Goal: Task Accomplishment & Management: Use online tool/utility

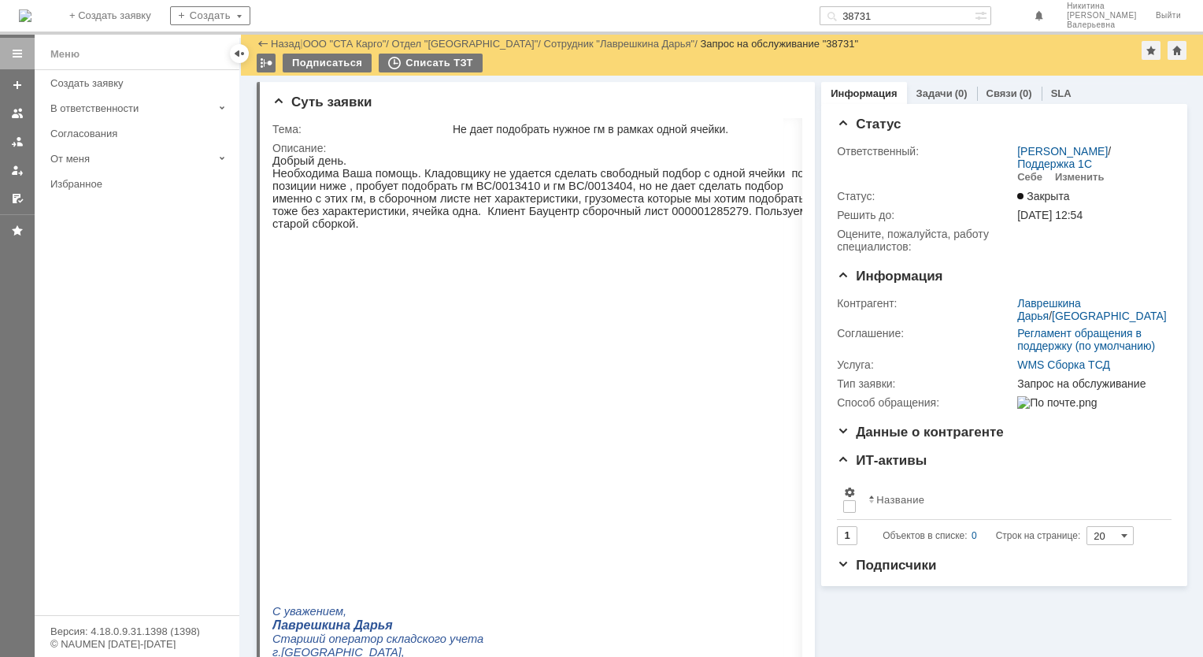
scroll to position [812, 0]
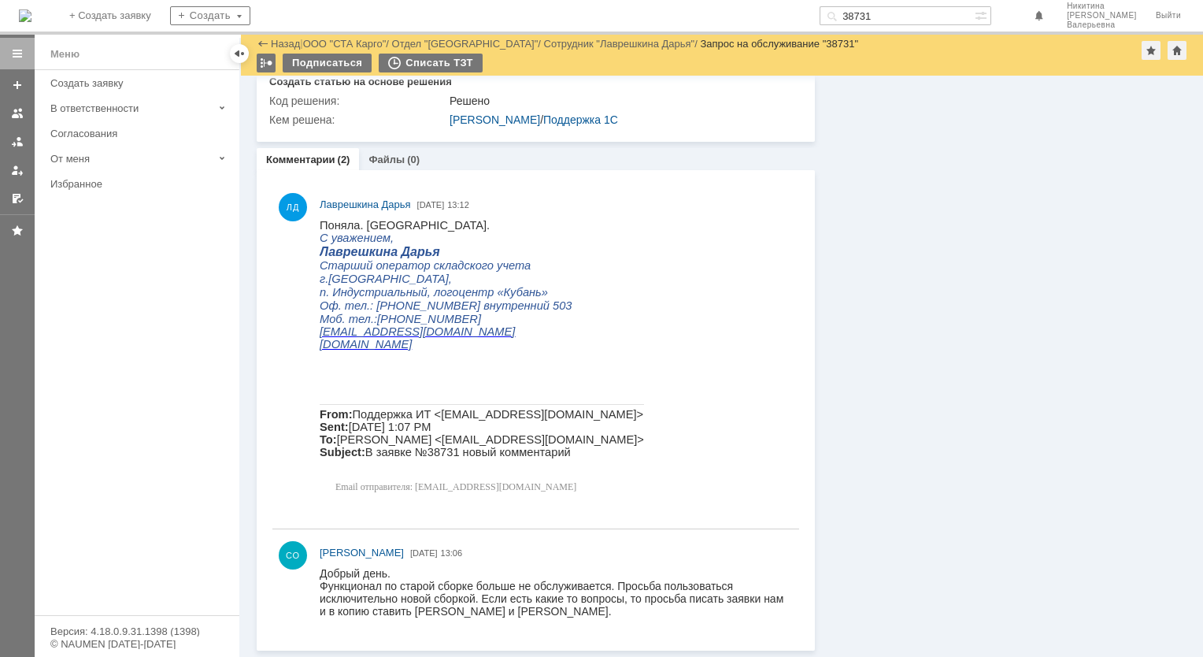
click at [889, 11] on input "38731" at bounding box center [897, 15] width 155 height 19
type input "38728"
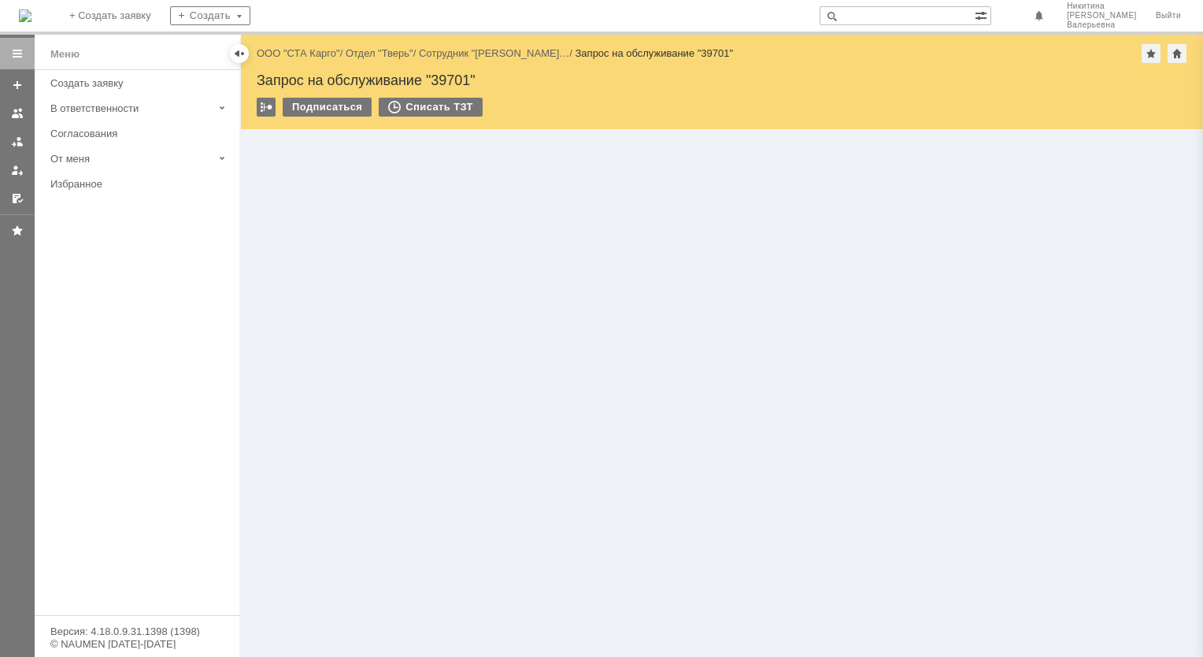
paste input "38728"
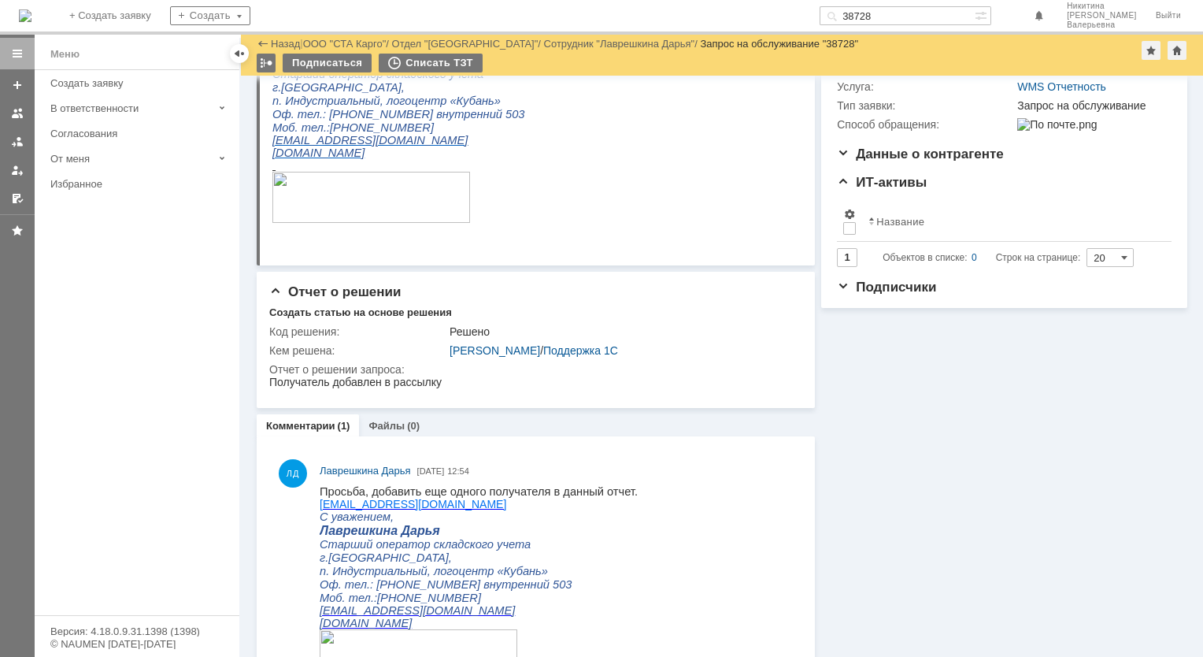
scroll to position [315, 0]
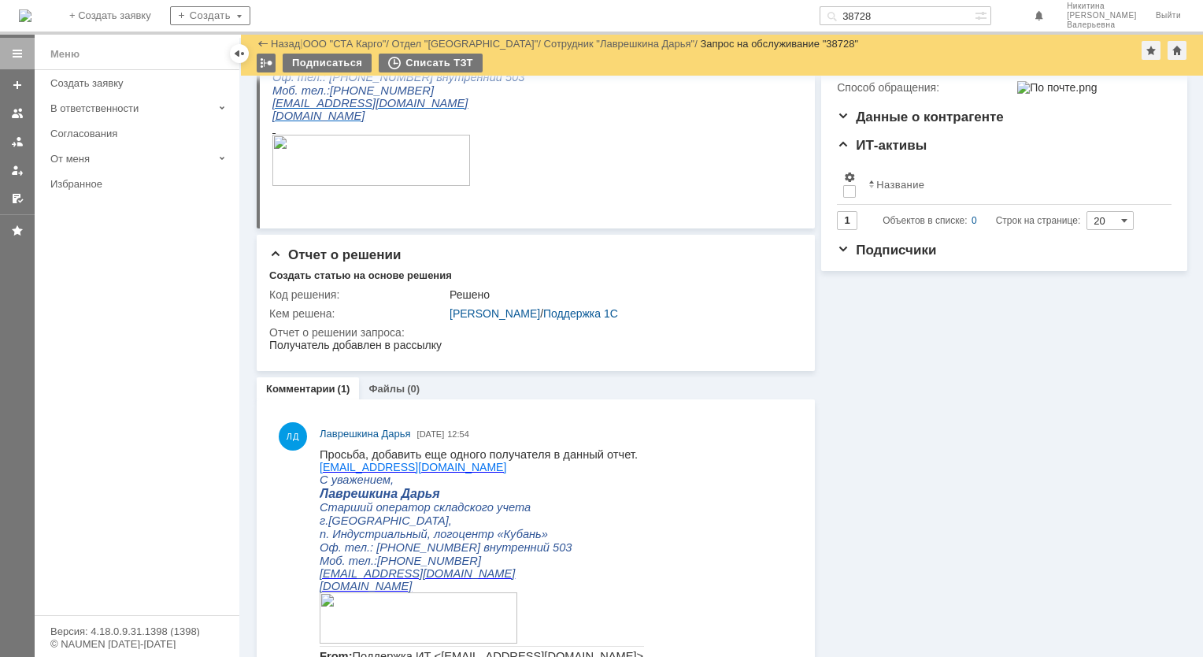
click at [894, 12] on input "38728" at bounding box center [897, 15] width 155 height 19
paste input "630"
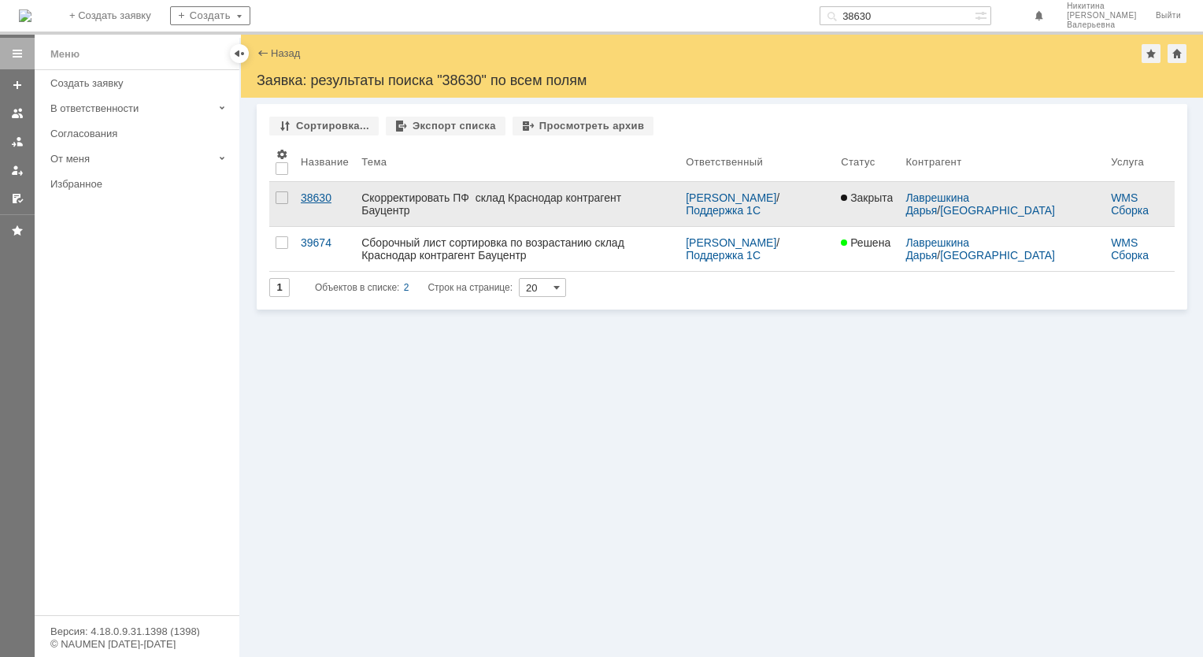
click at [313, 198] on div "38630" at bounding box center [325, 197] width 48 height 13
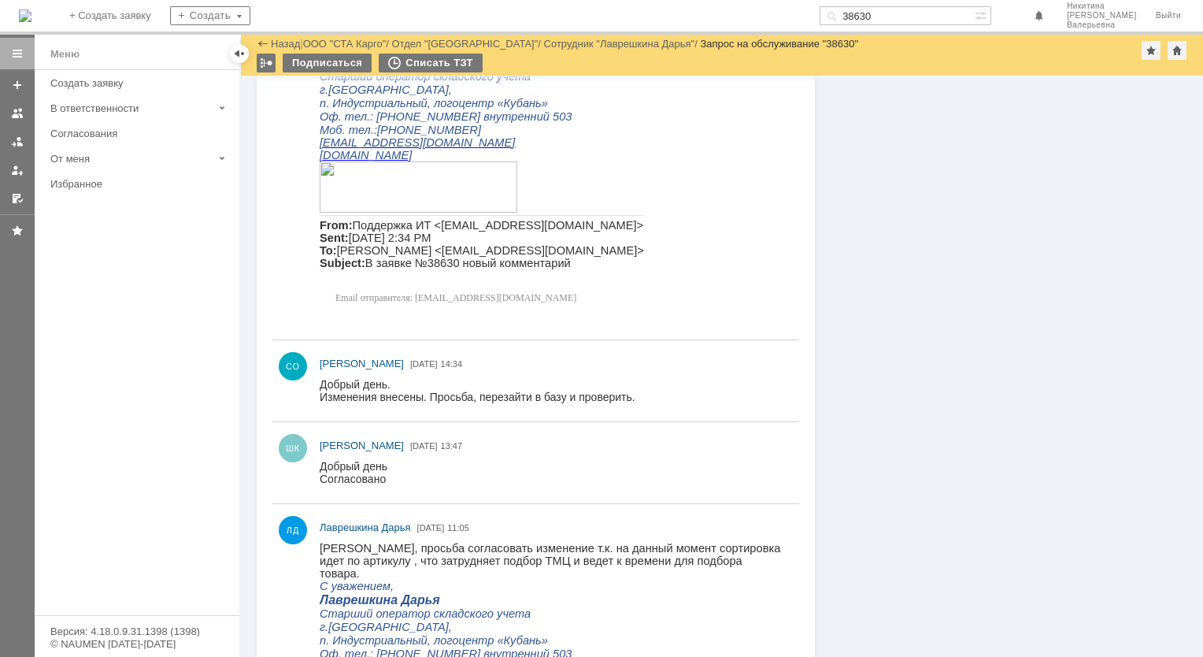
scroll to position [1496, 0]
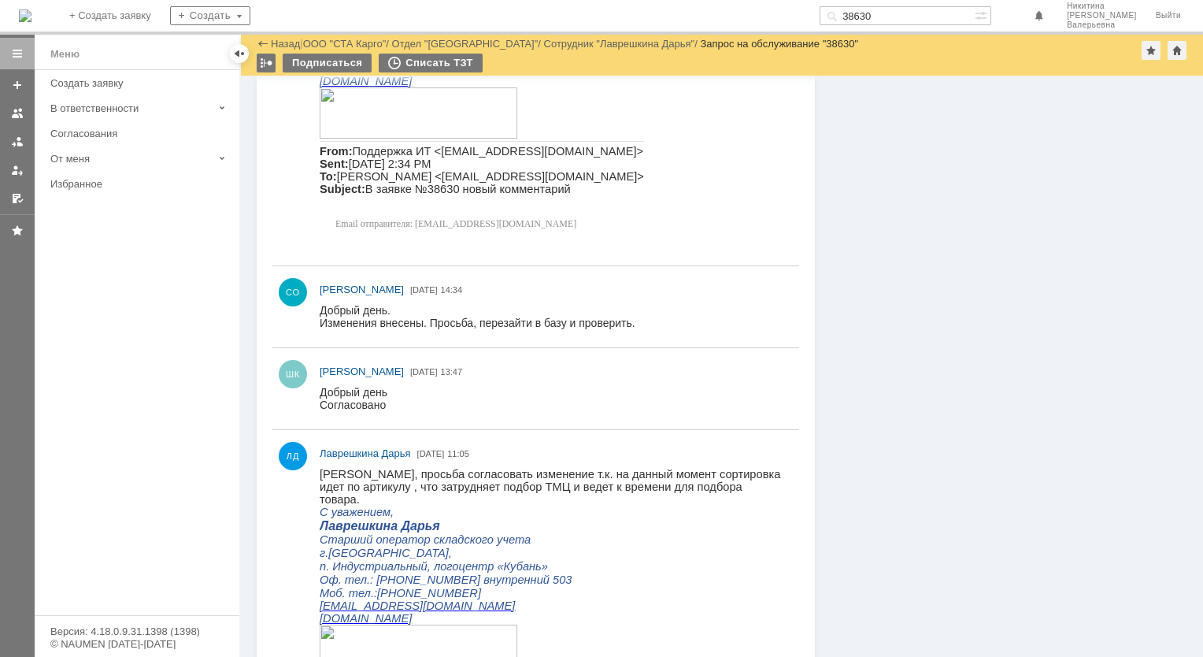
click at [896, 14] on input "38630" at bounding box center [897, 15] width 155 height 19
paste input "08"
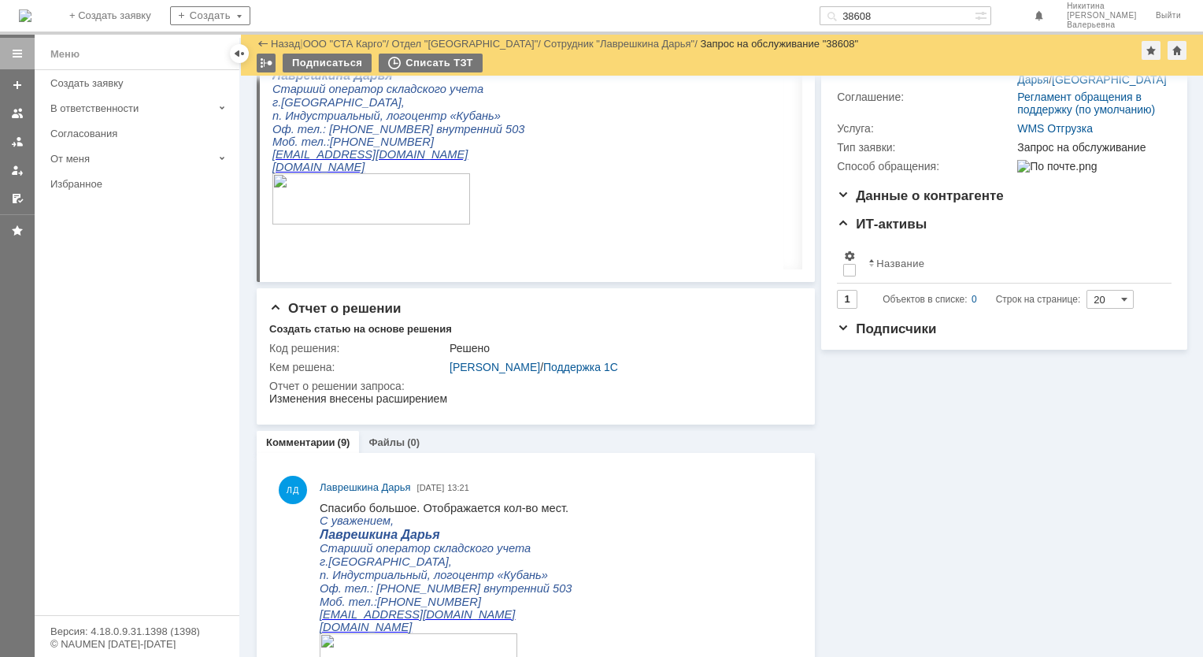
click at [895, 11] on input "38608" at bounding box center [897, 15] width 155 height 19
paste input "4"
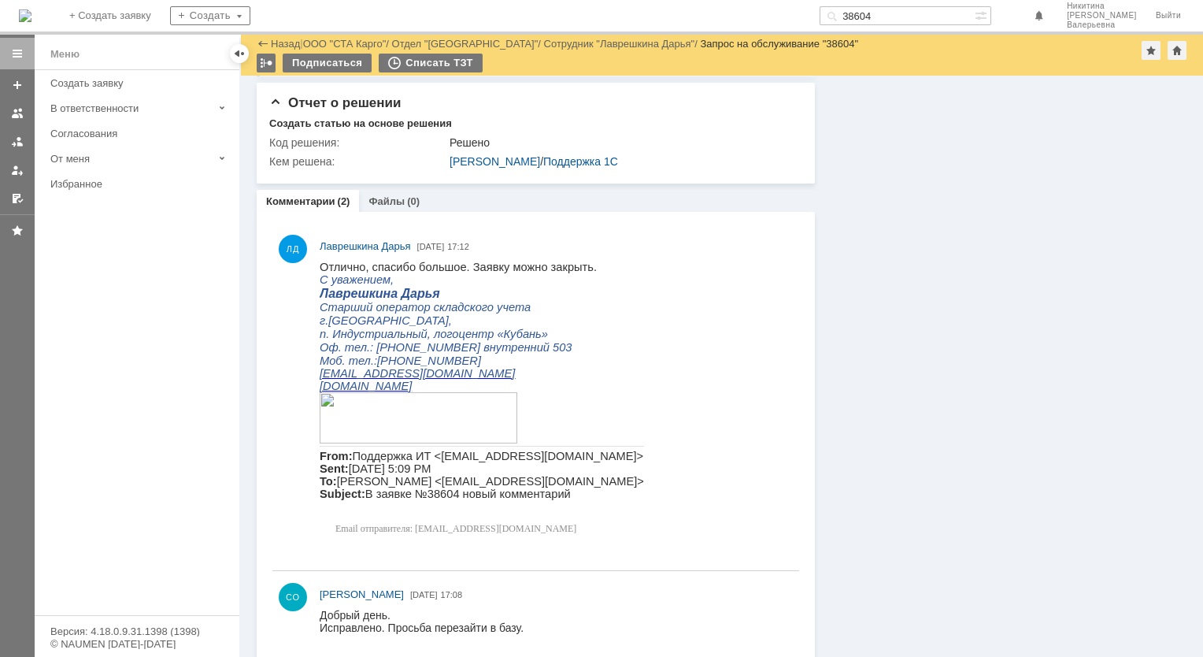
scroll to position [711, 0]
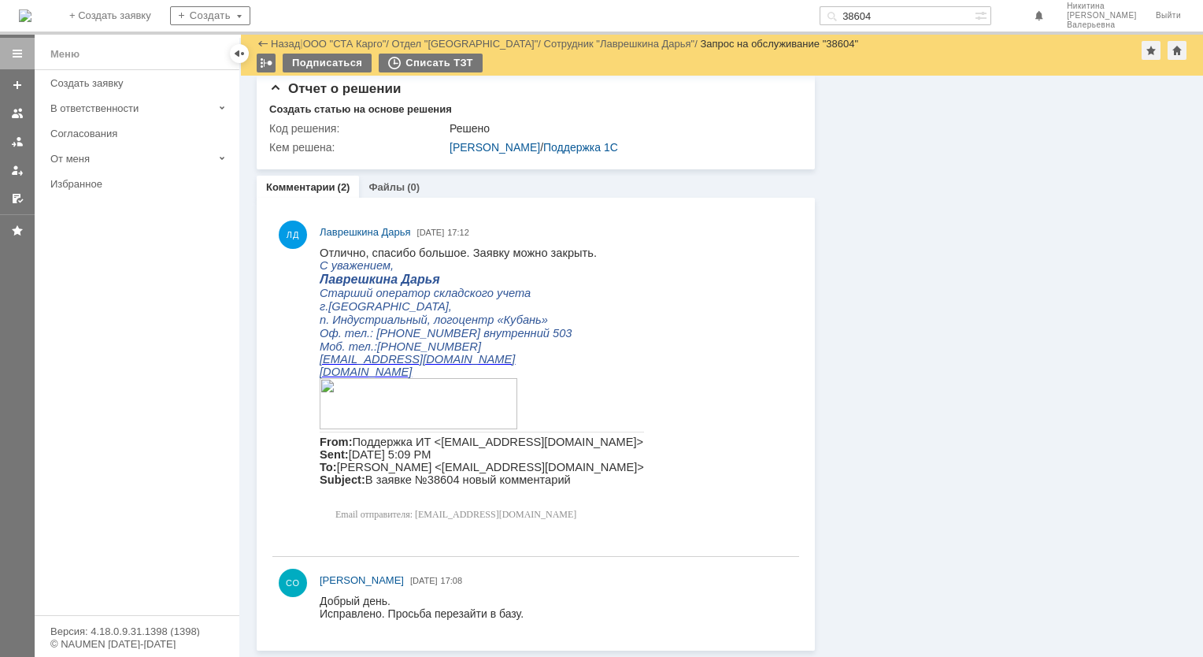
click at [898, 11] on input "38604" at bounding box center [897, 15] width 155 height 19
paste input "560"
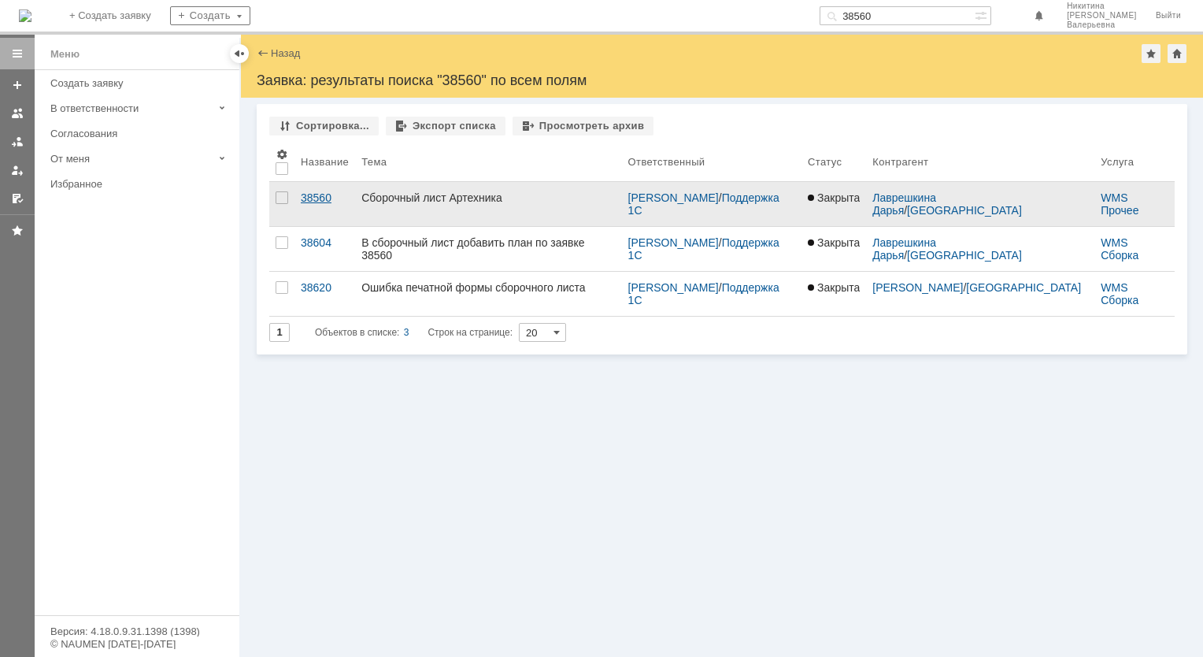
click at [309, 194] on div "38560" at bounding box center [325, 197] width 48 height 13
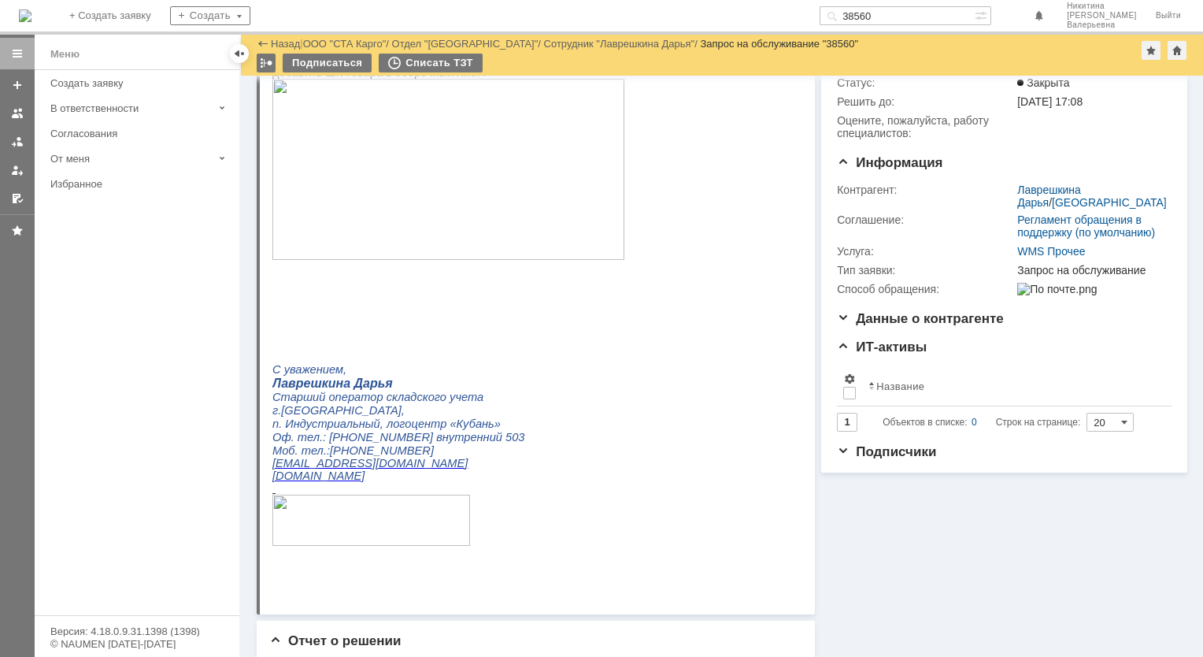
scroll to position [272, 0]
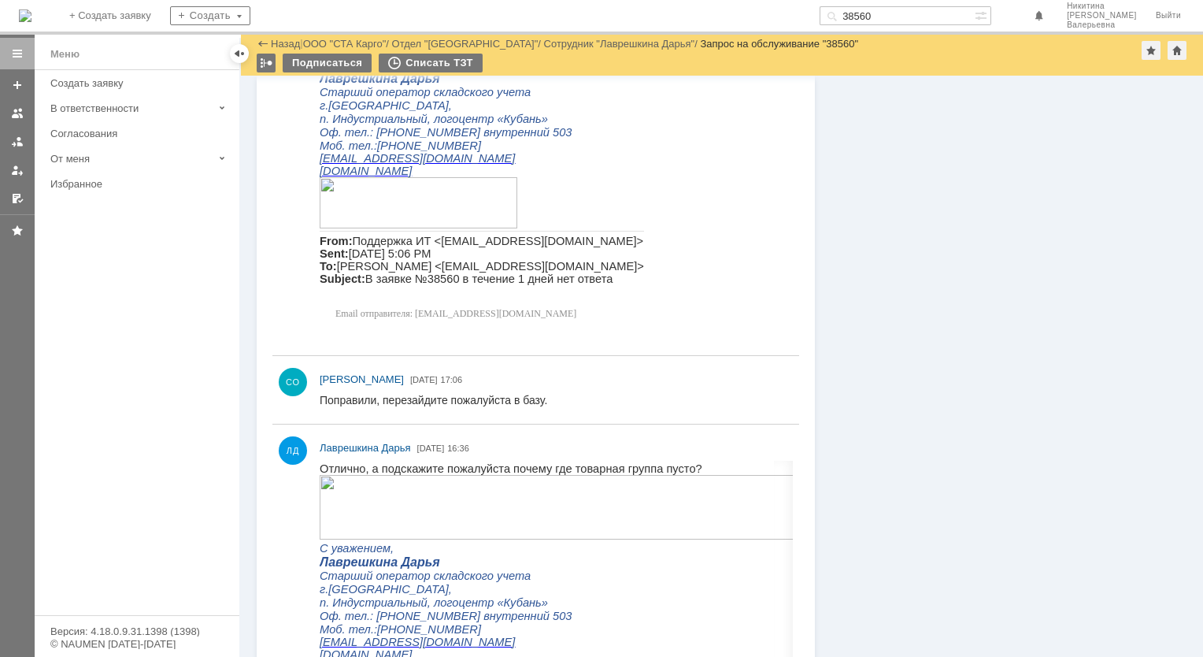
click at [901, 17] on input "38560" at bounding box center [897, 15] width 155 height 19
paste input "14"
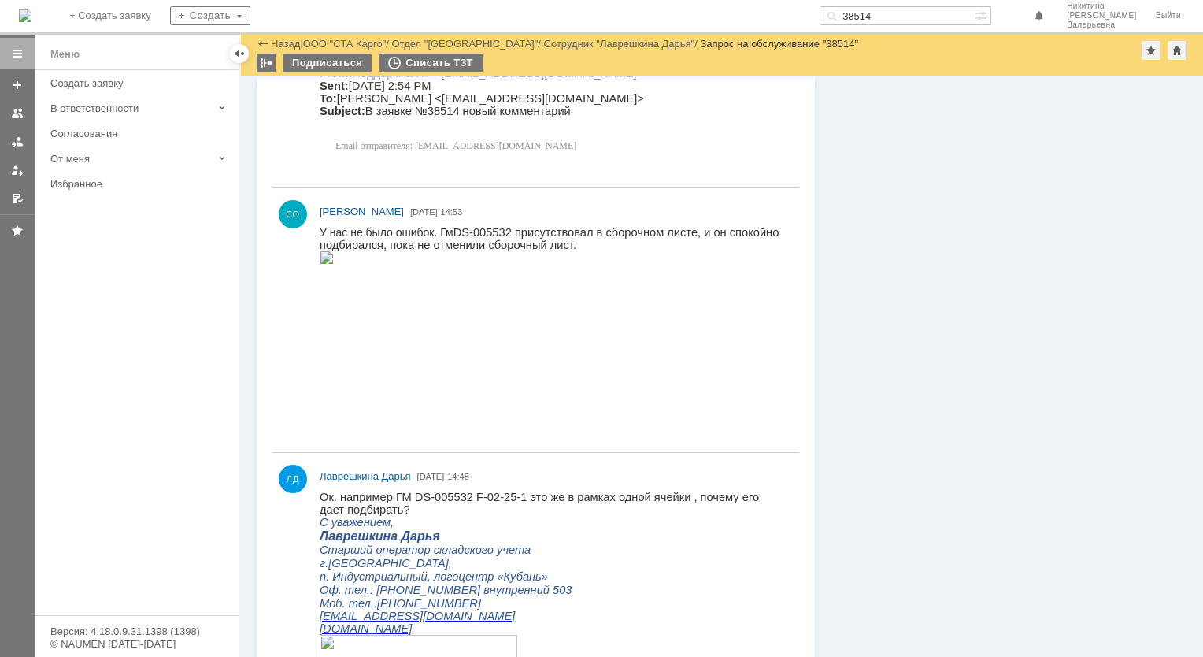
click at [897, 16] on input "38514" at bounding box center [897, 15] width 155 height 19
paste input "9"
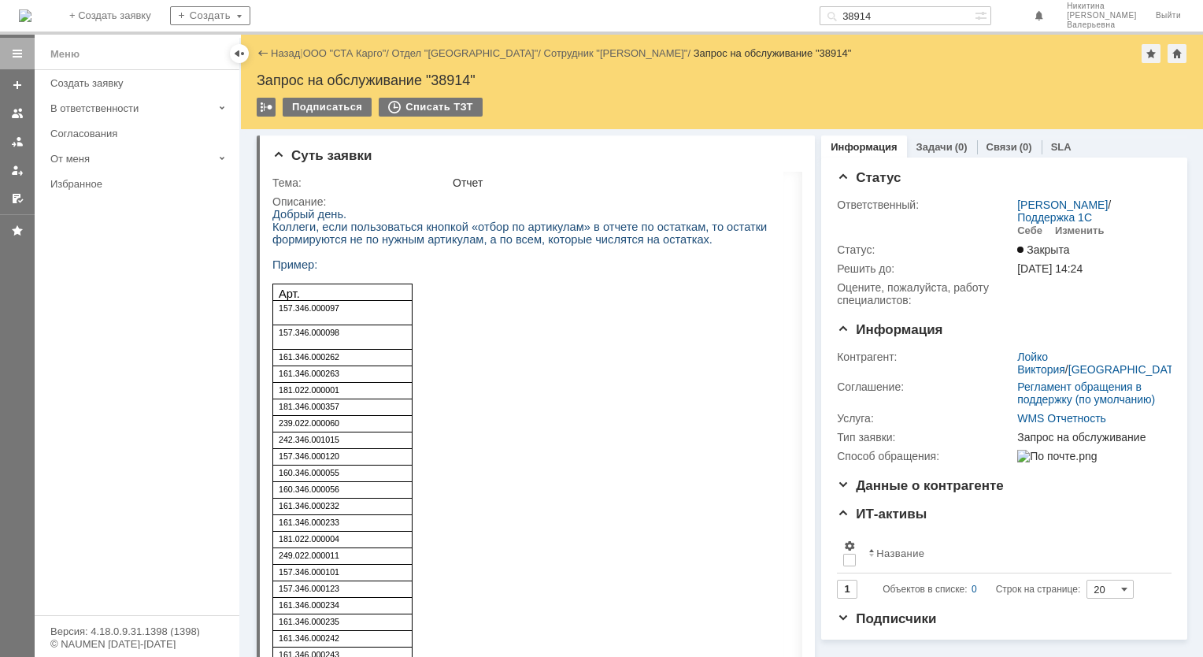
click at [887, 11] on input "38914" at bounding box center [897, 15] width 155 height 19
paste input "9086"
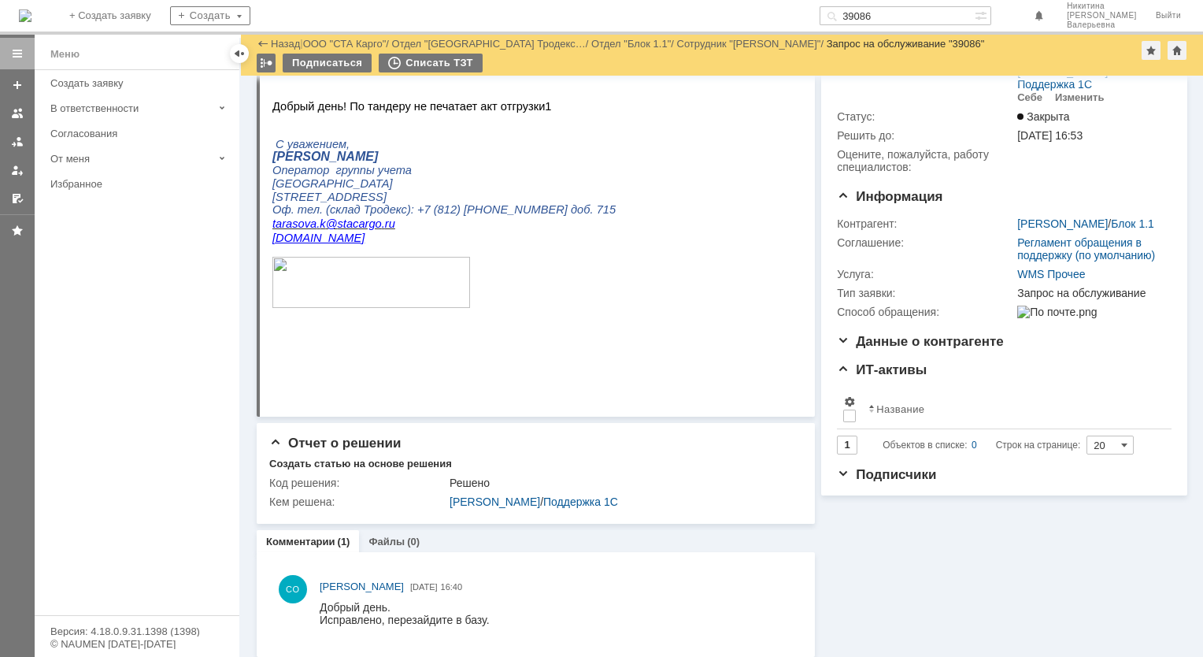
scroll to position [86, 0]
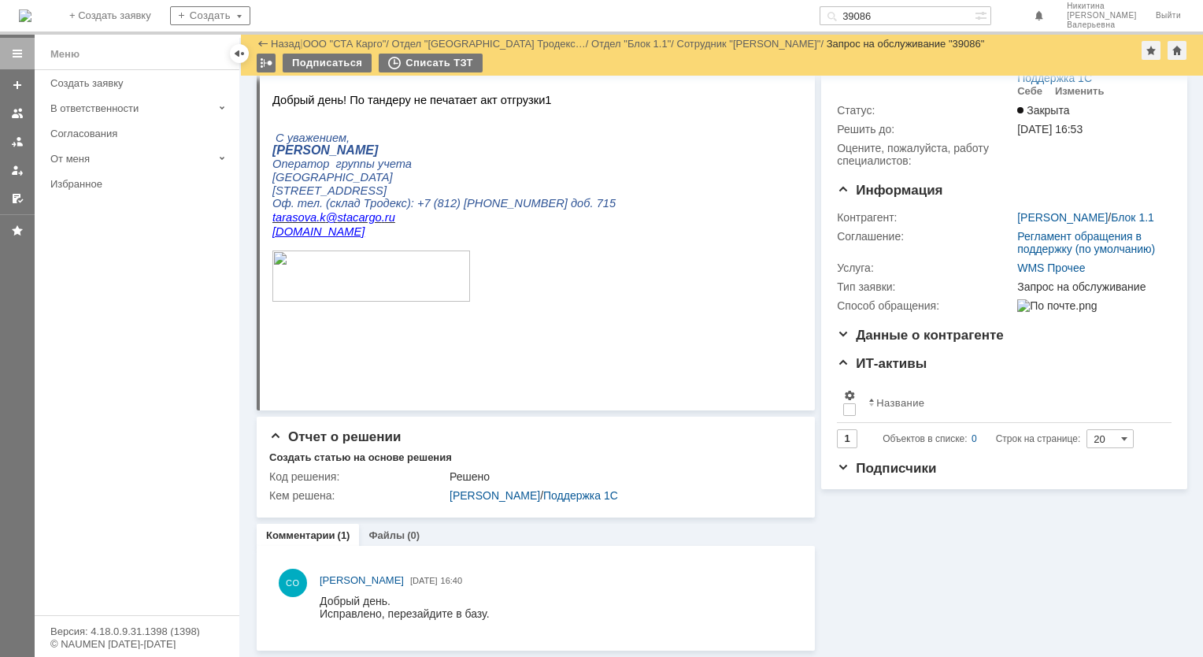
click at [895, 16] on input "39086" at bounding box center [897, 15] width 155 height 19
paste input "7284"
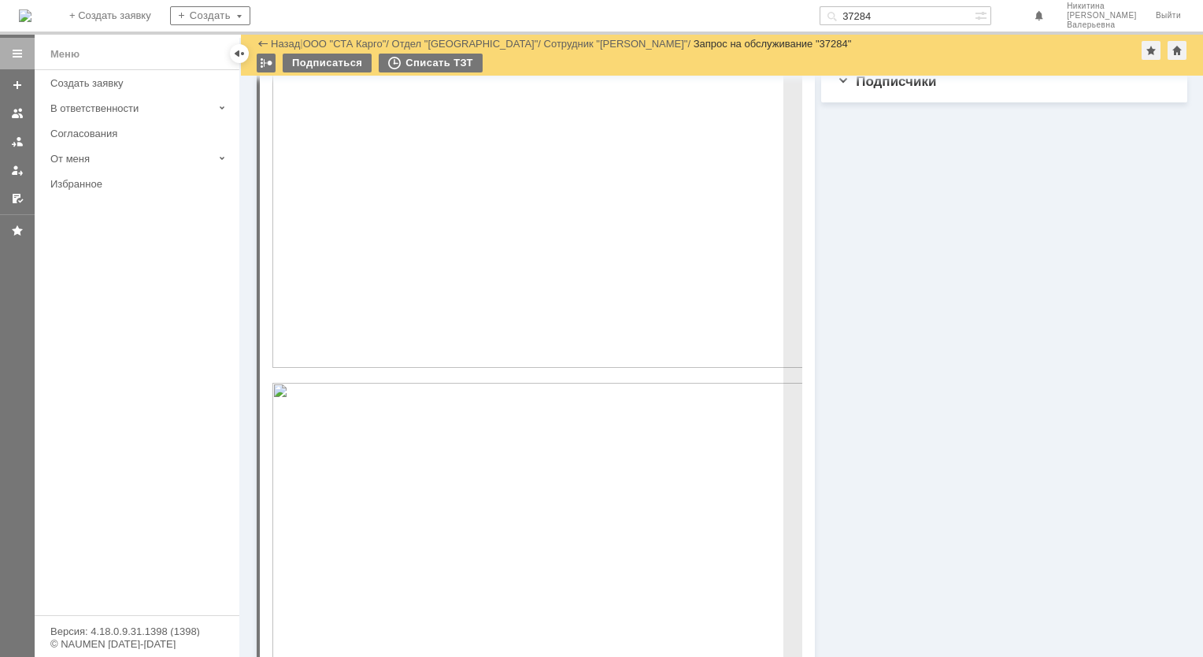
scroll to position [965, 0]
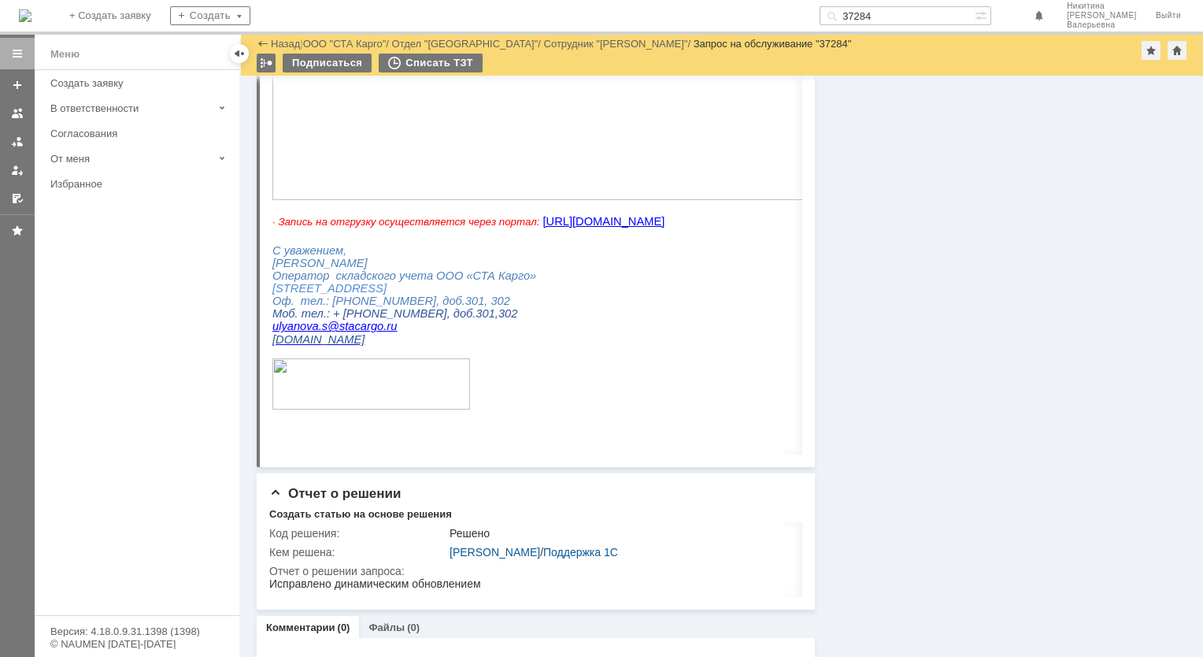
click at [891, 17] on input "37284" at bounding box center [897, 15] width 155 height 19
paste input "582"
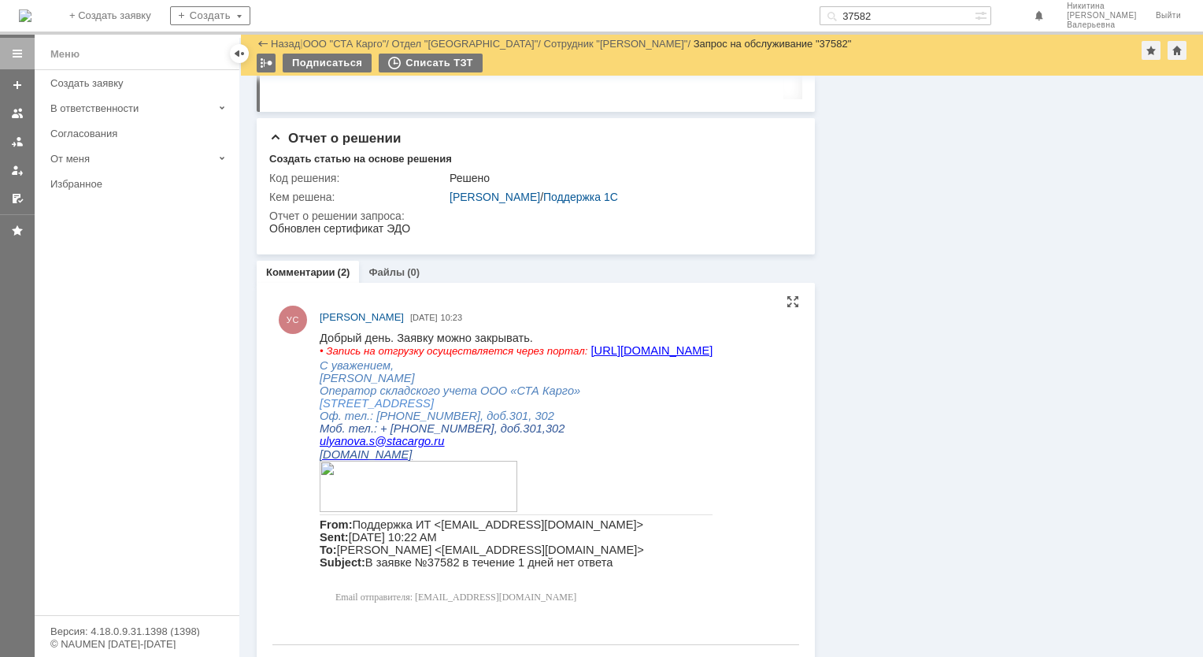
scroll to position [715, 0]
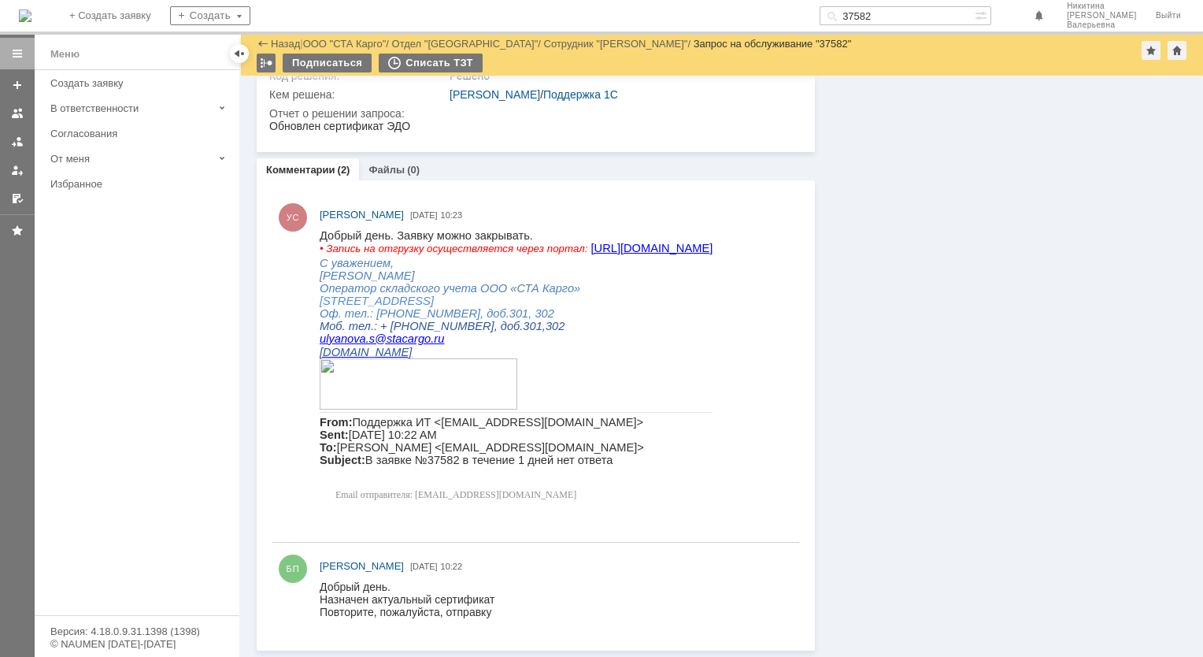
click at [891, 17] on input "37582" at bounding box center [897, 15] width 155 height 19
paste input "80"
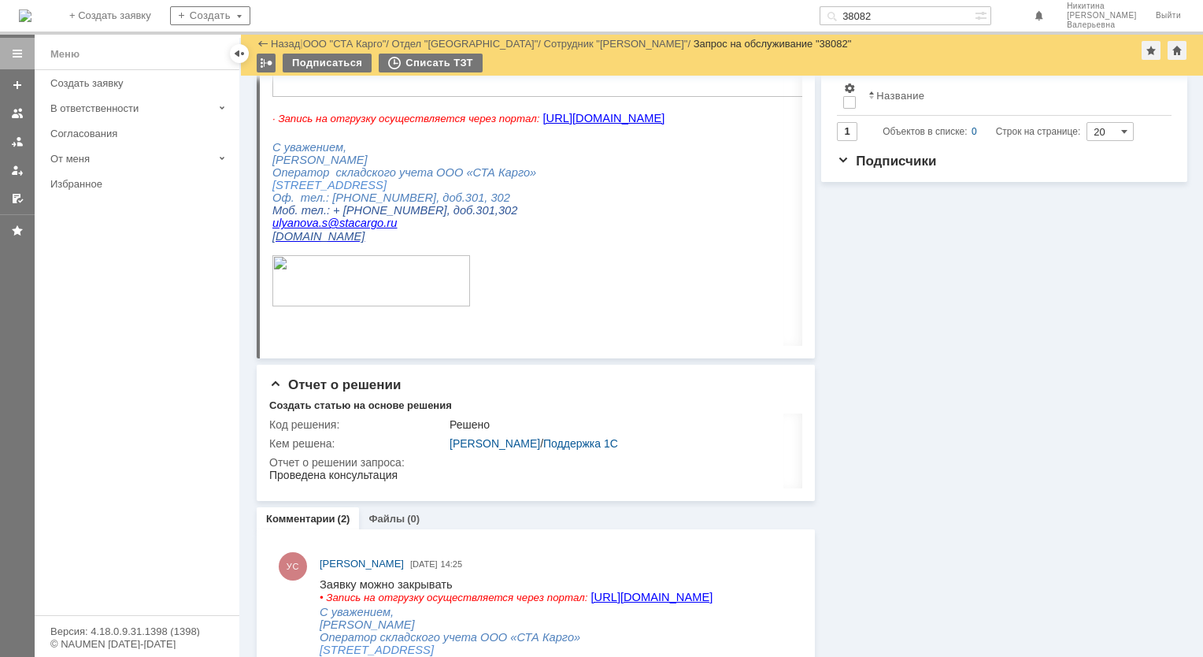
scroll to position [394, 0]
click at [895, 13] on input "38082" at bounding box center [897, 15] width 155 height 19
paste input "445"
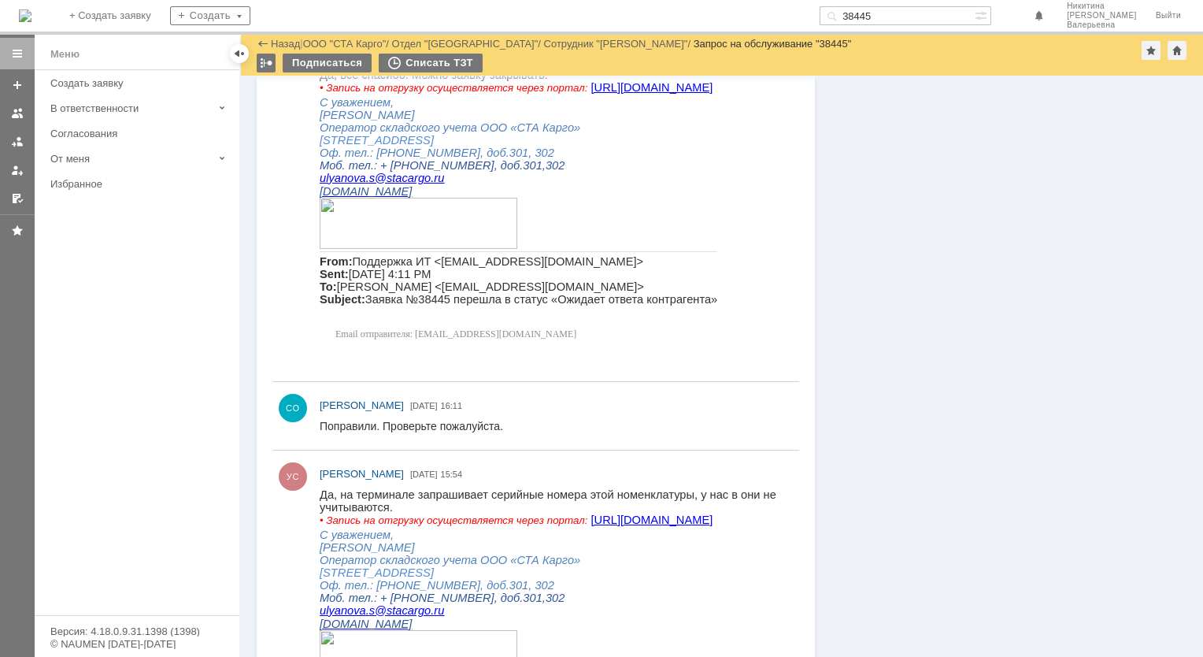
scroll to position [945, 0]
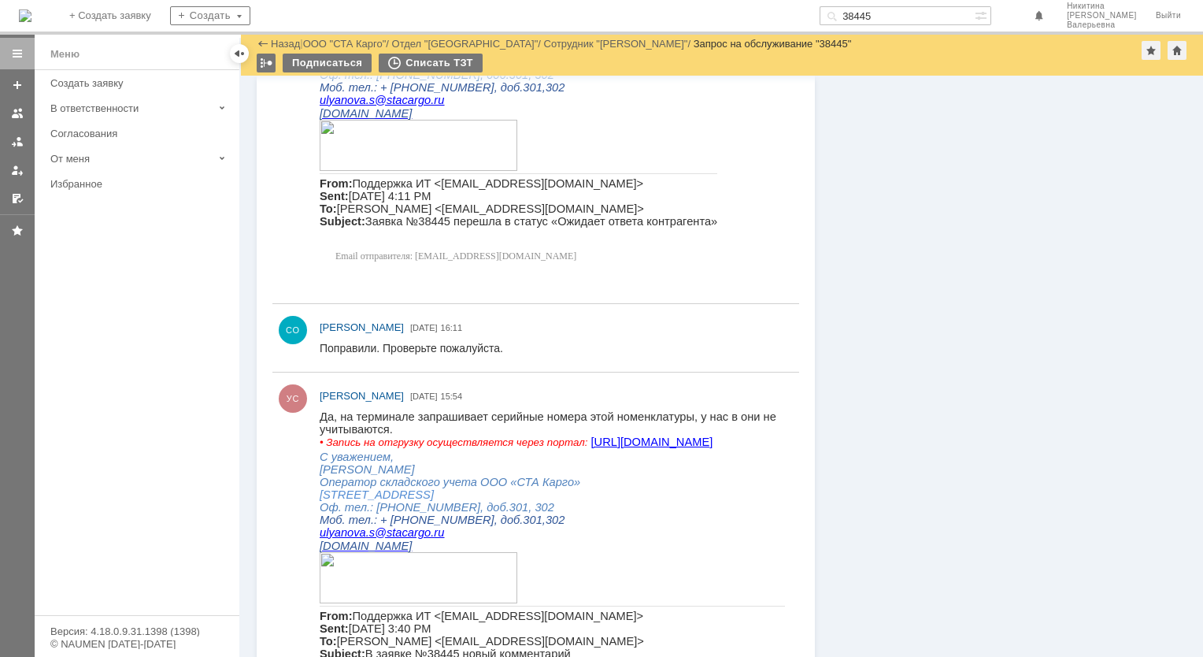
click at [891, 10] on input "38445" at bounding box center [897, 15] width 155 height 19
paste input "67"
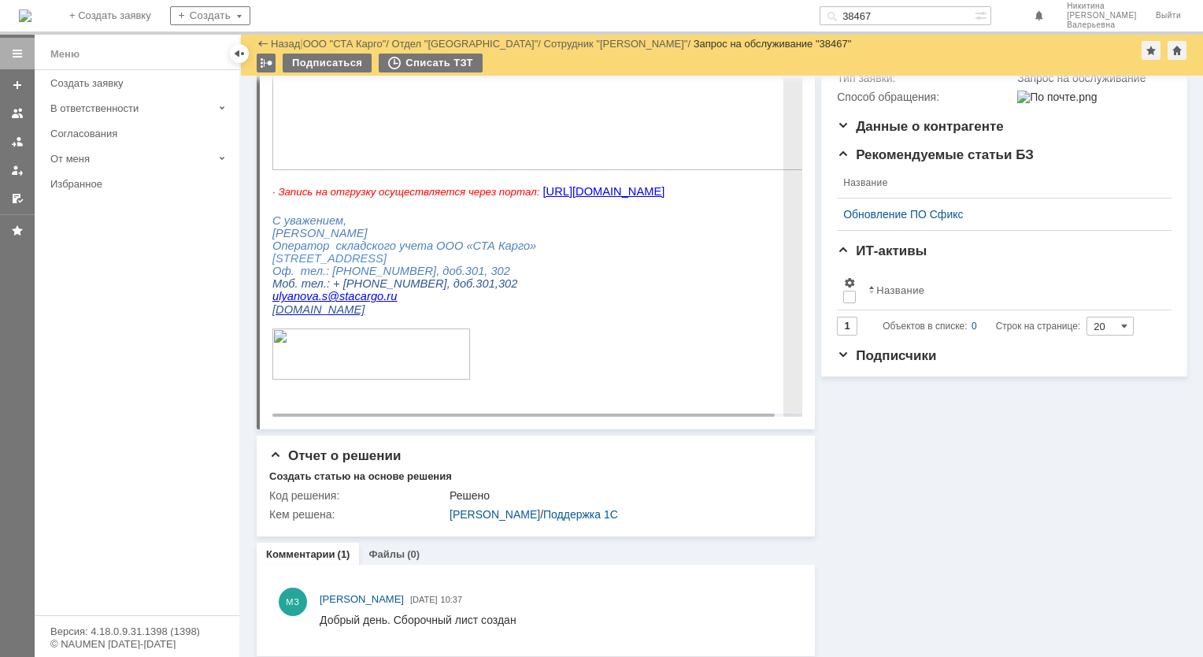
scroll to position [300, 0]
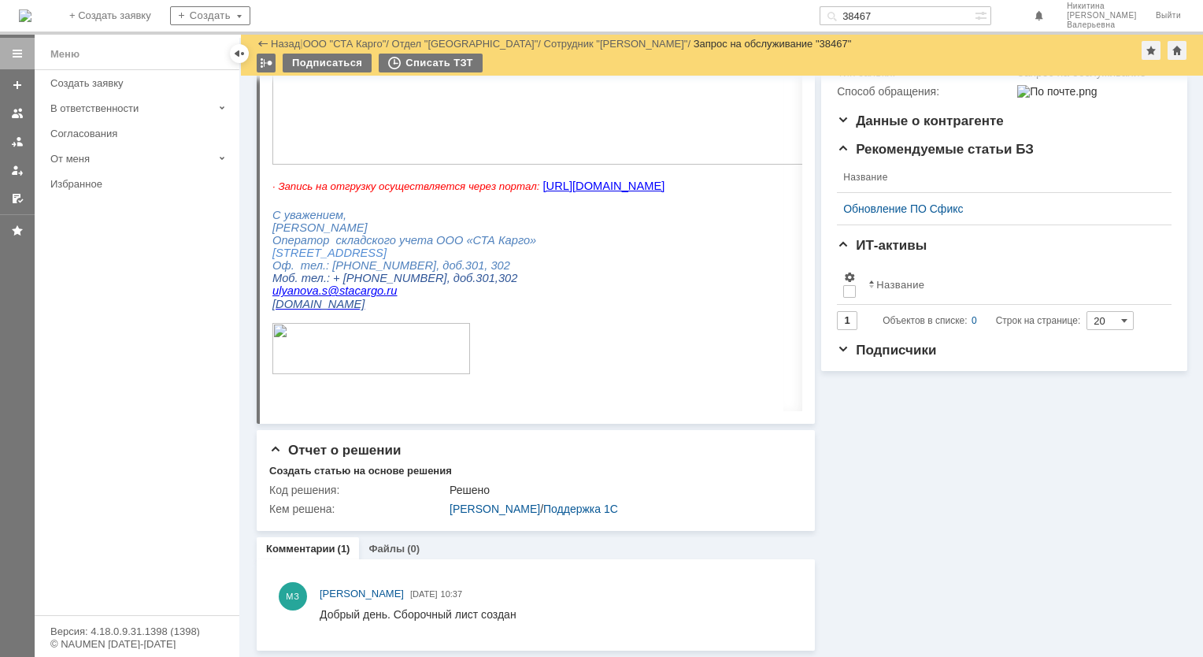
click at [903, 12] on input "38467" at bounding box center [897, 15] width 155 height 19
paste input "74"
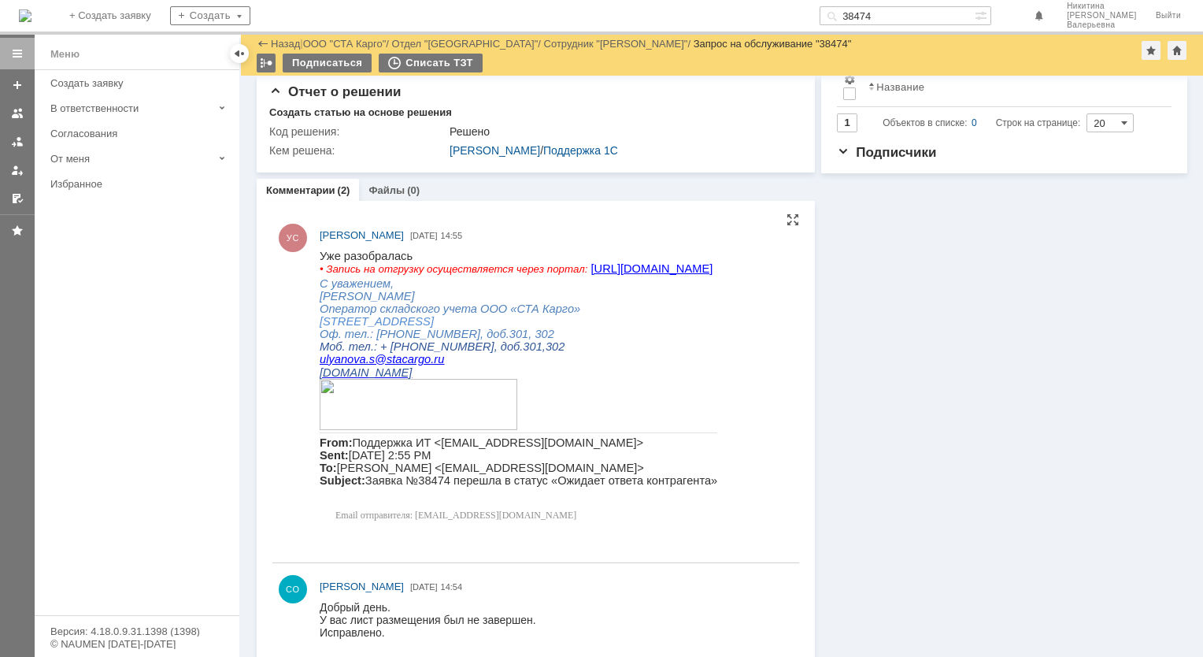
scroll to position [422, 0]
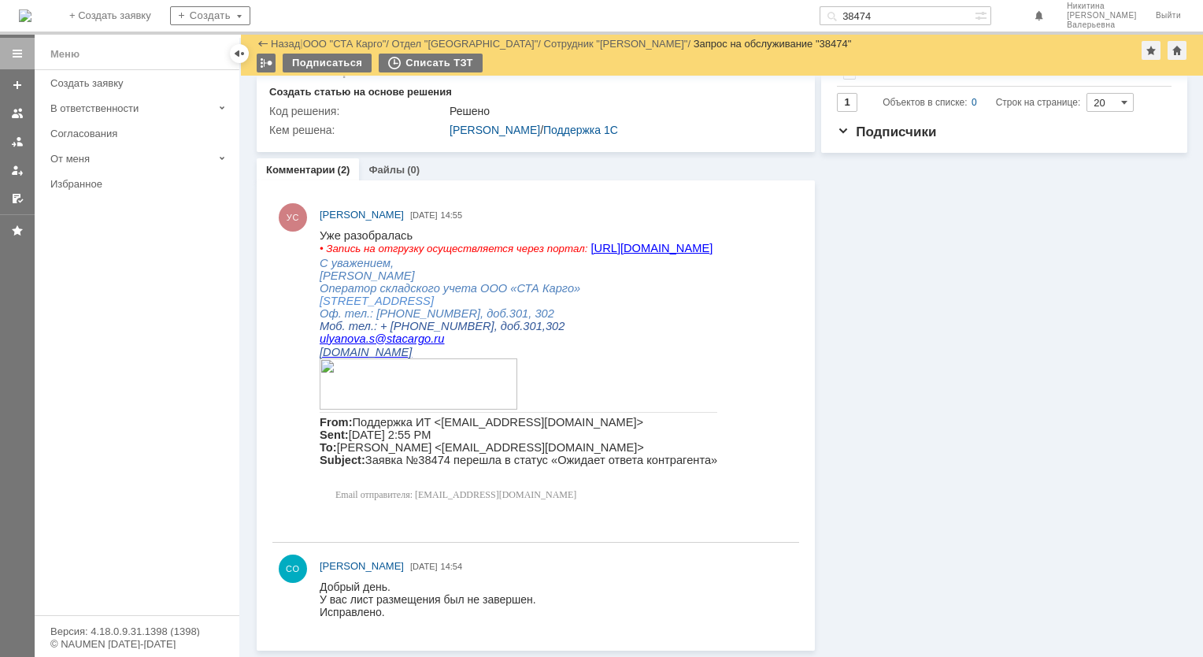
click at [890, 15] on input "38474" at bounding box center [897, 15] width 155 height 19
paste input "9036"
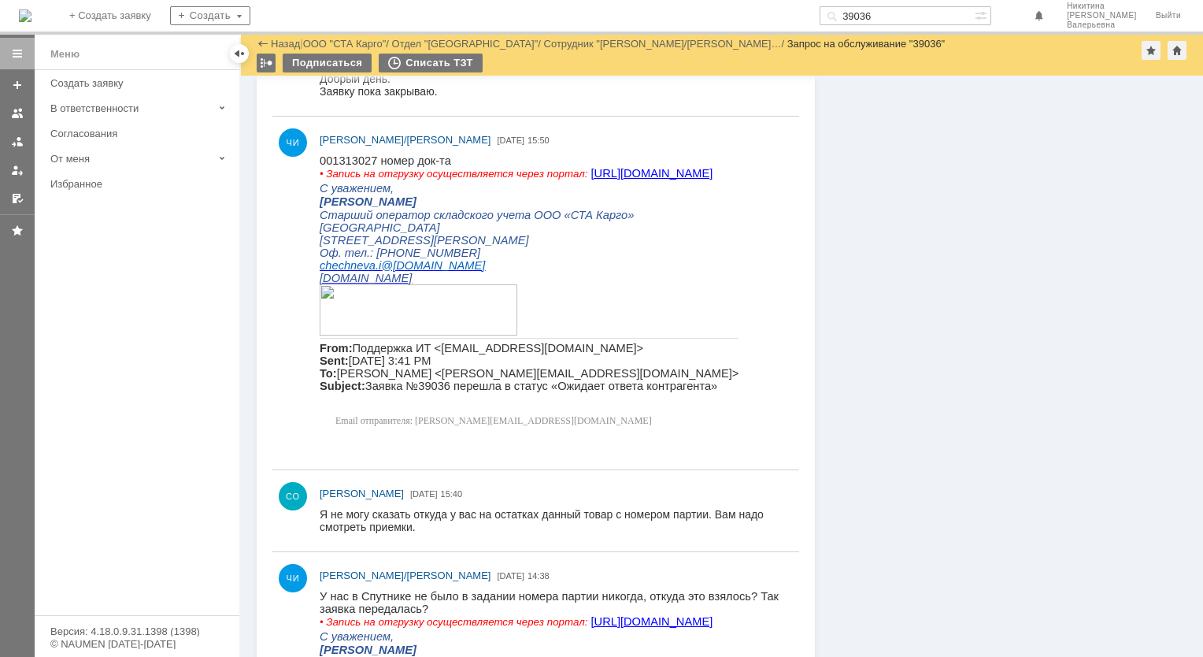
scroll to position [1024, 0]
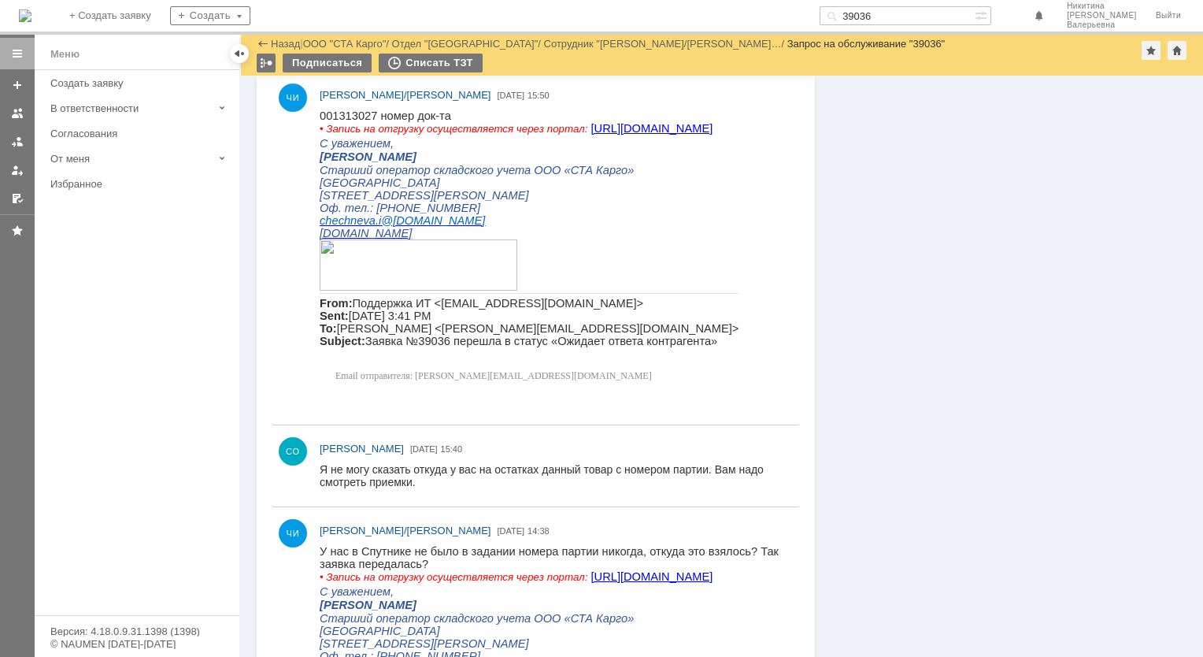
click at [902, 11] on input "39036" at bounding box center [897, 15] width 155 height 19
paste input "8952"
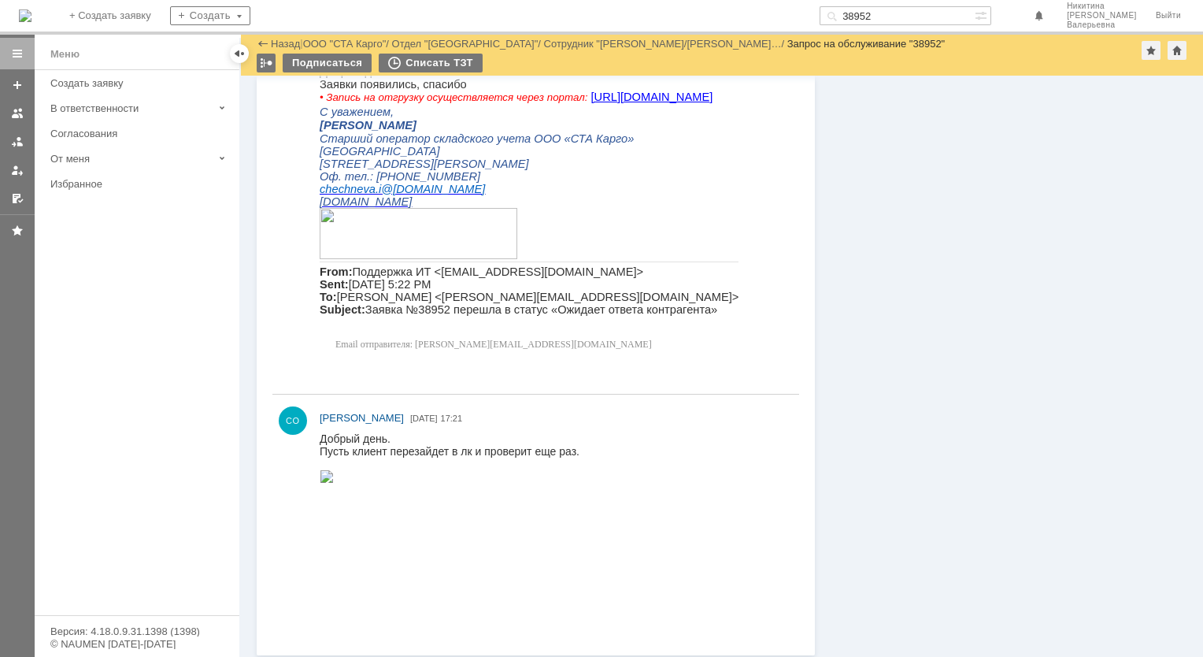
scroll to position [1358, 0]
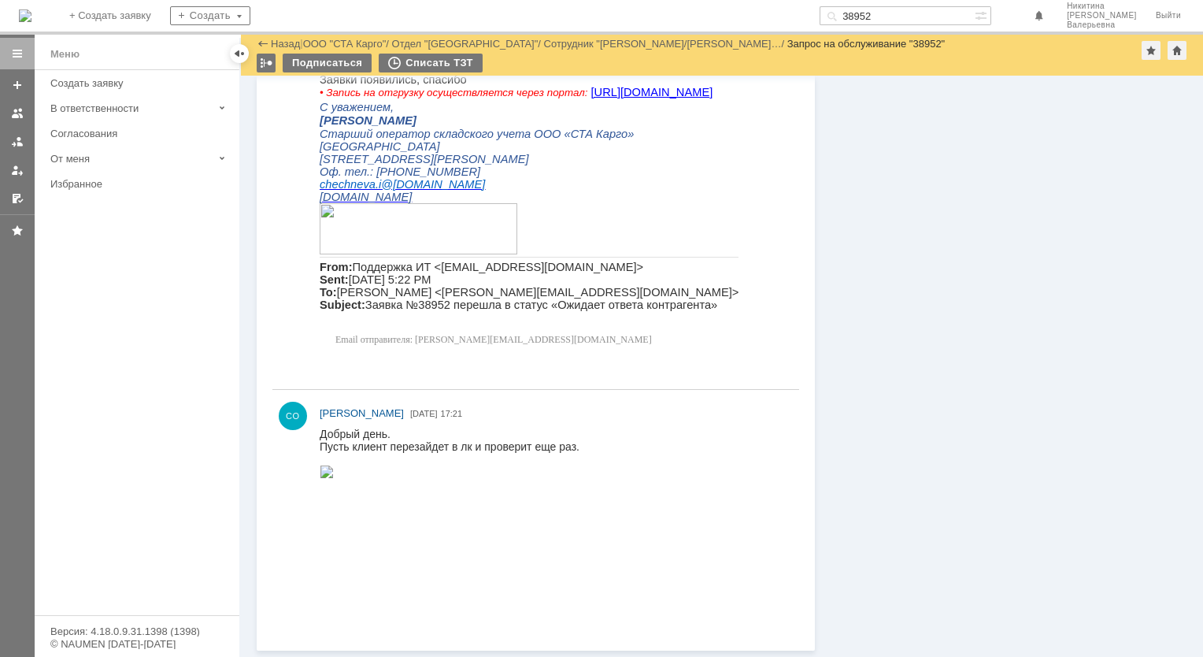
click at [902, 15] on input "38952" at bounding box center [897, 15] width 155 height 19
paste input "83"
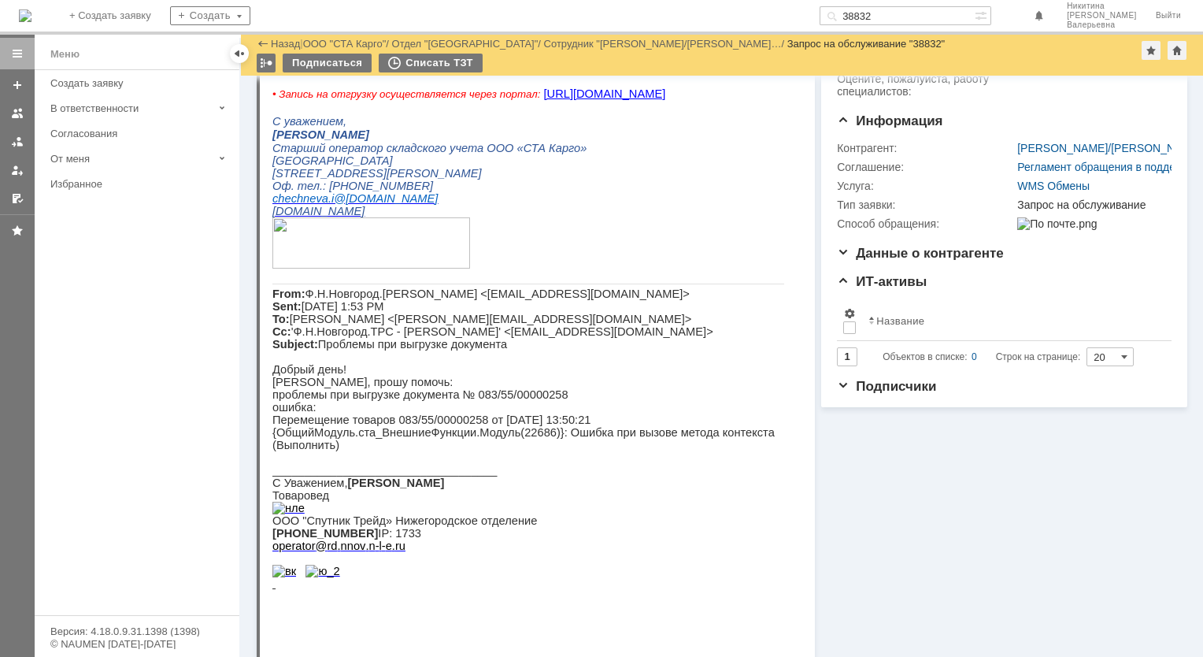
scroll to position [454, 0]
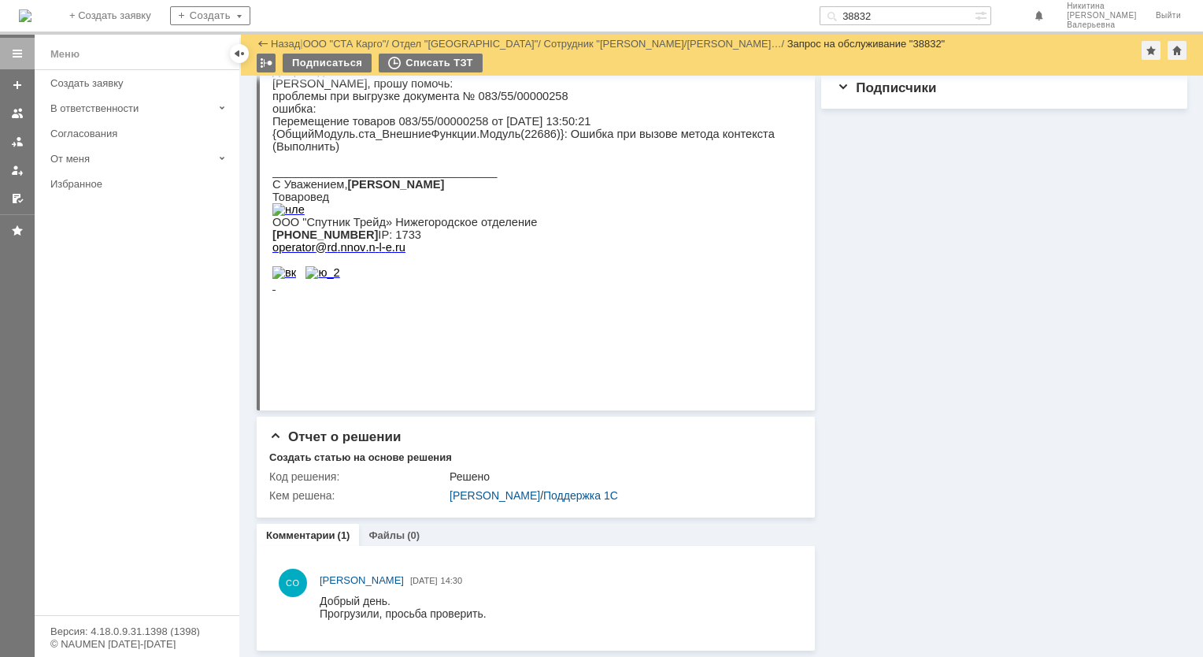
click at [891, 24] on input "38832" at bounding box center [897, 15] width 155 height 19
paste input "789"
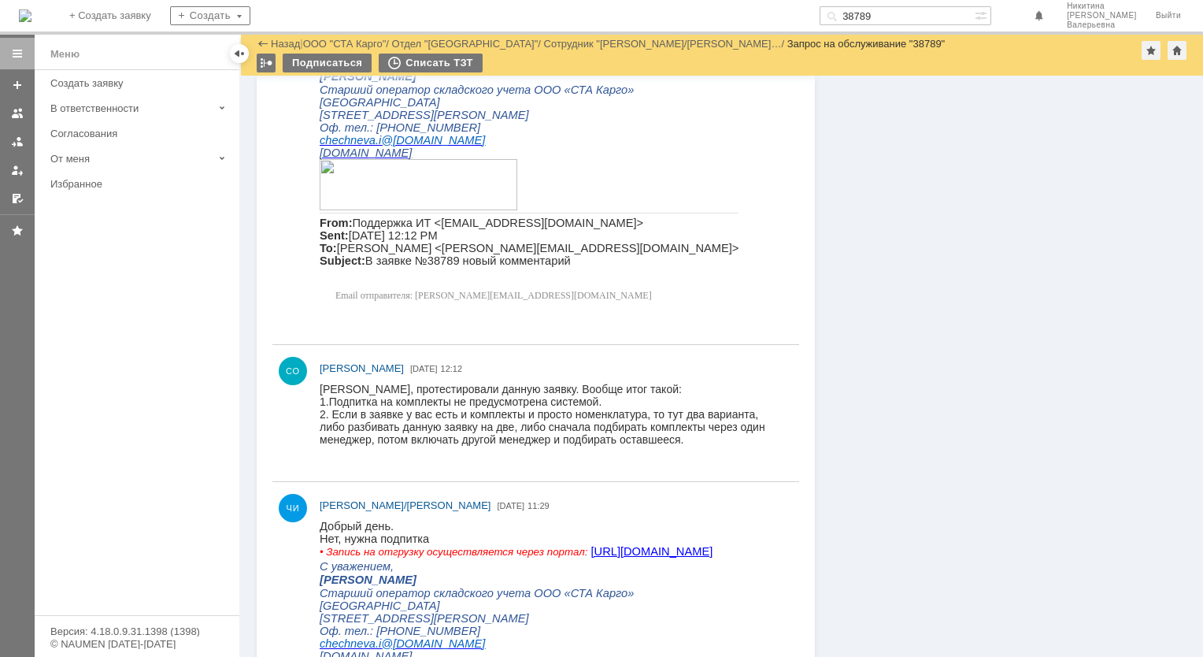
scroll to position [709, 0]
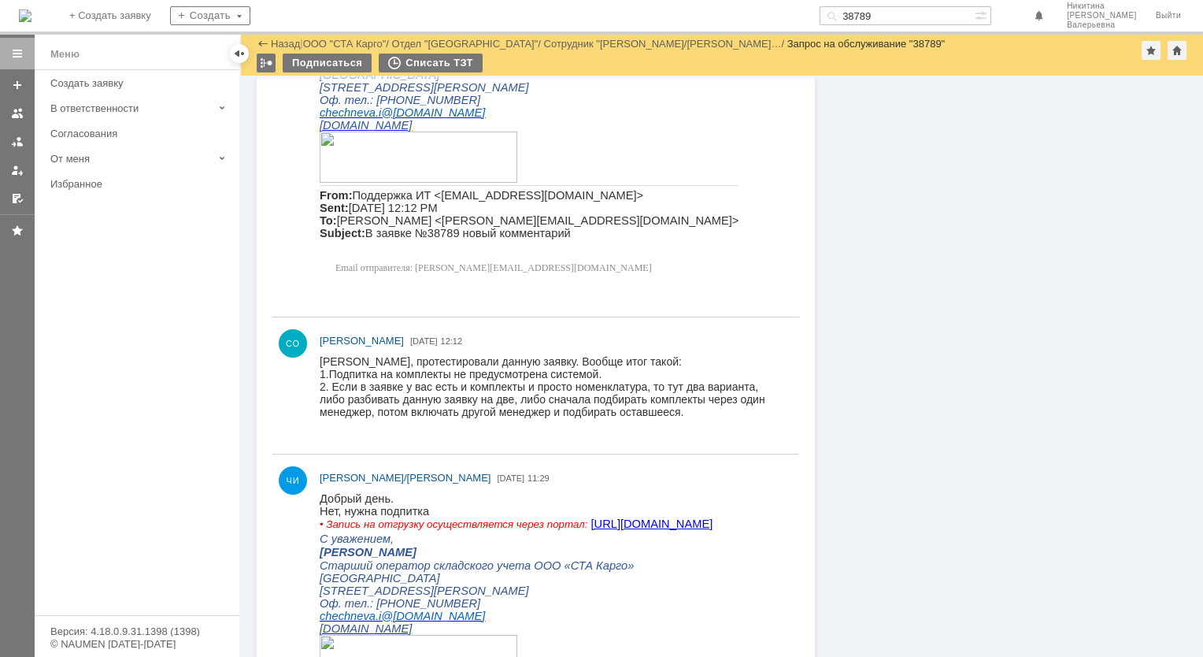
click at [883, 17] on input "38789" at bounding box center [897, 15] width 155 height 19
paste input "7091"
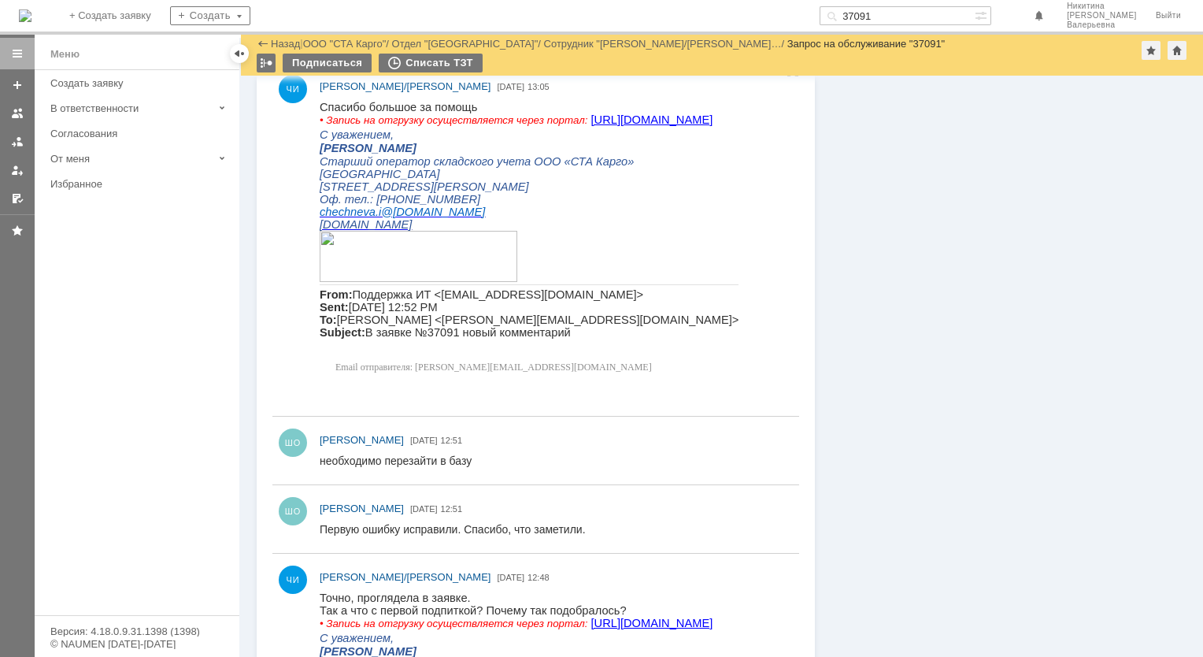
scroll to position [945, 0]
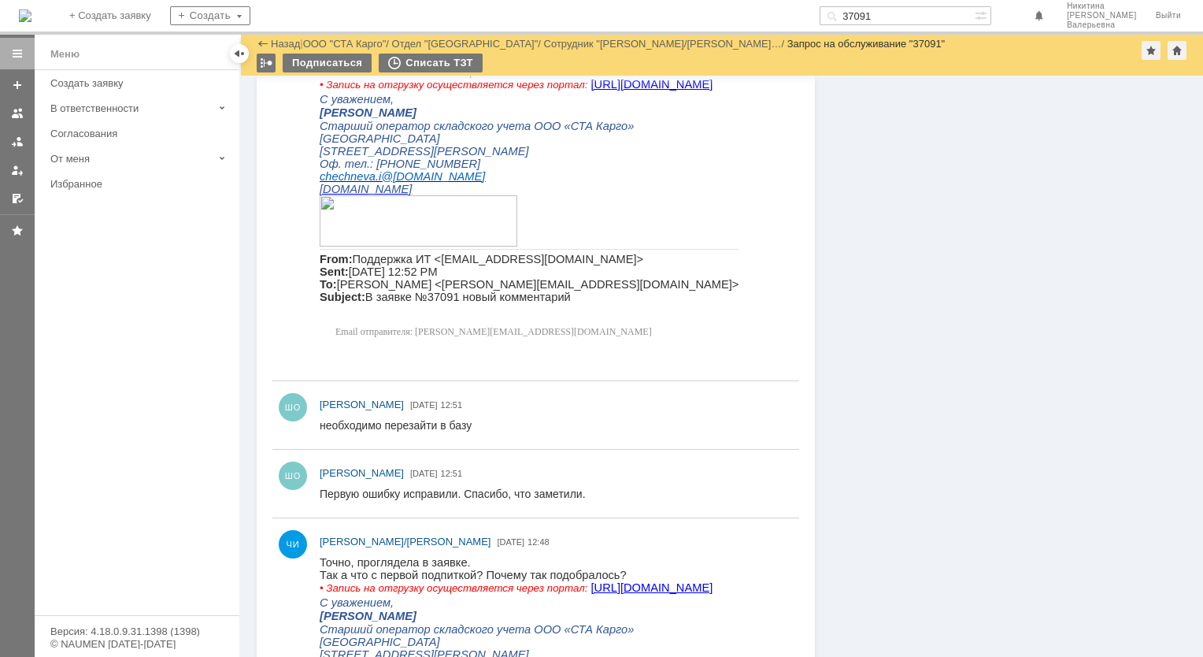
click at [891, 24] on input "37091" at bounding box center [897, 15] width 155 height 19
paste input "116"
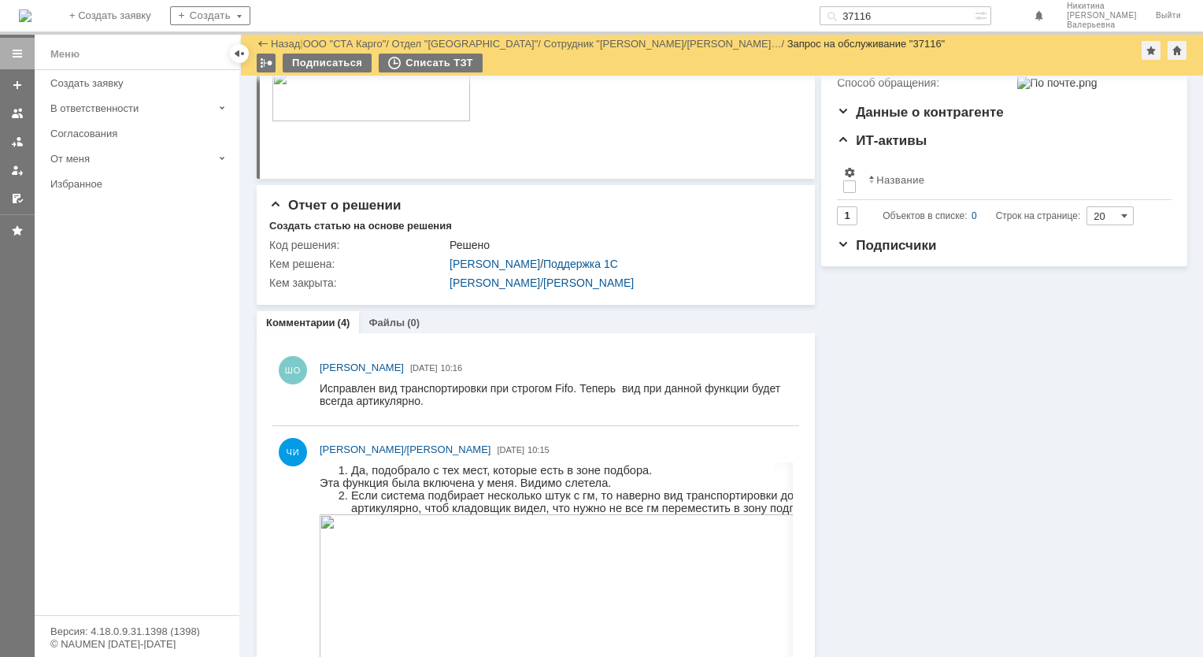
click at [892, 14] on input "37116" at bounding box center [897, 15] width 155 height 19
paste input "50"
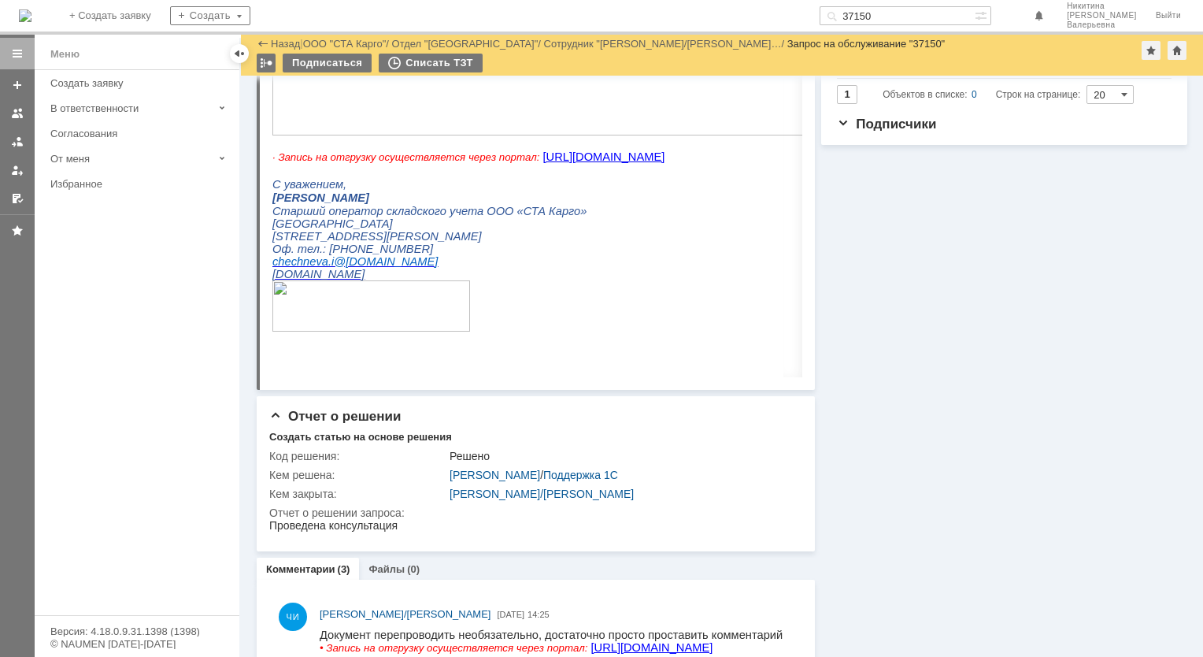
scroll to position [472, 0]
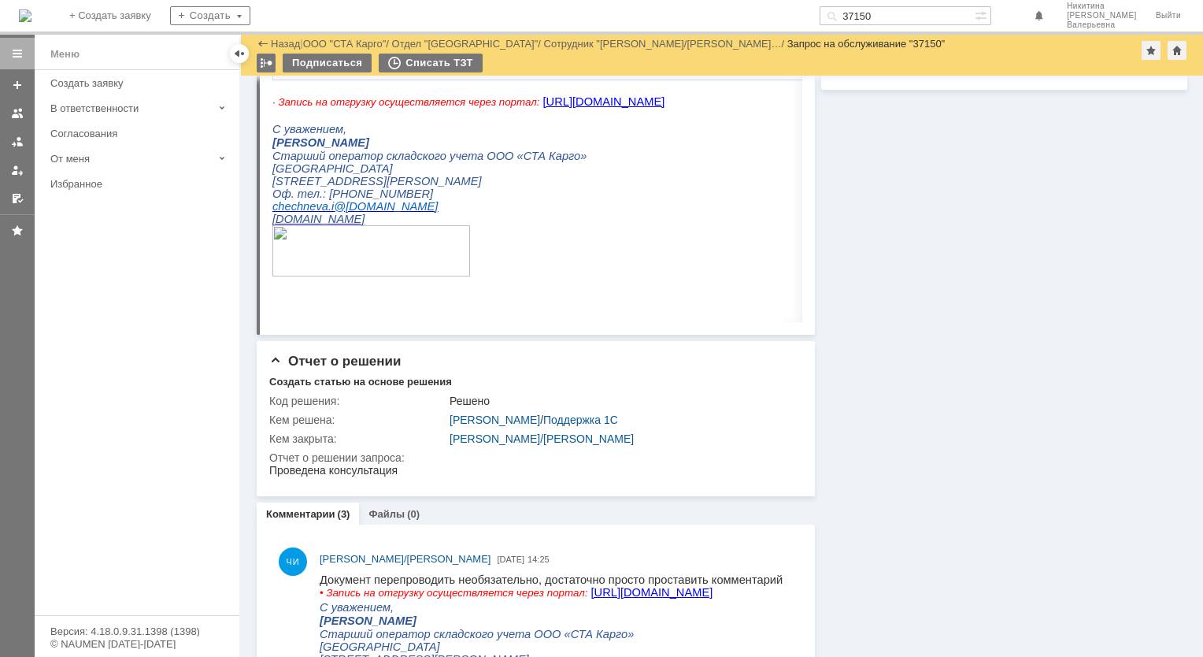
click at [901, 17] on input "37150" at bounding box center [897, 15] width 155 height 19
paste input "213"
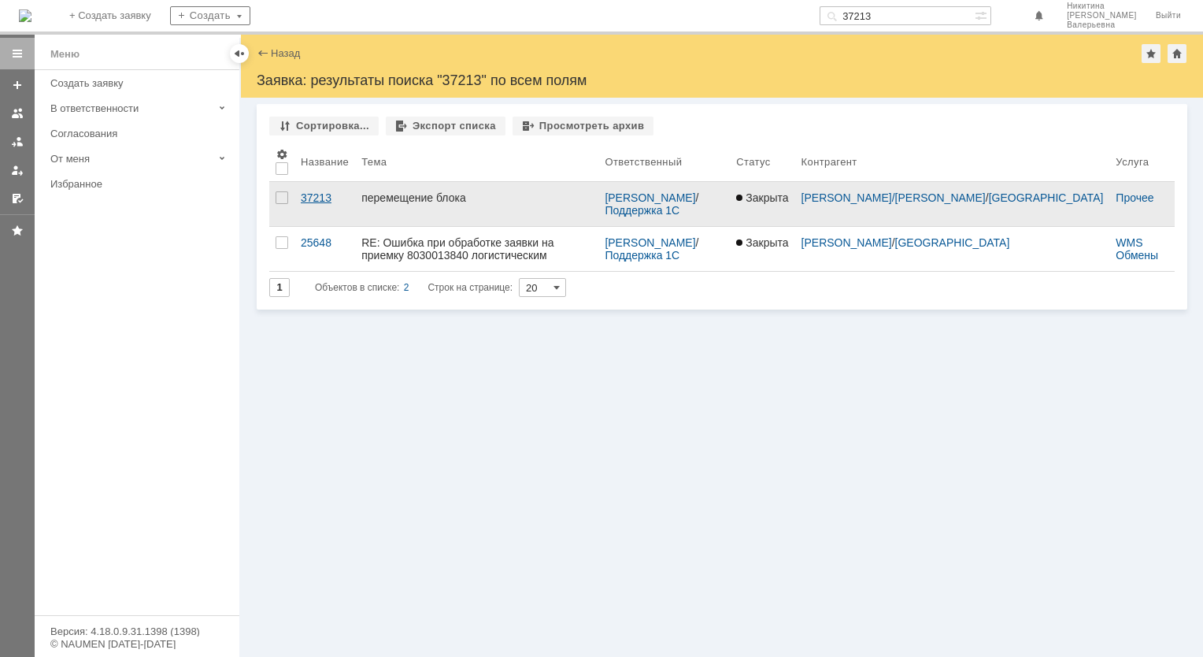
click at [315, 195] on div "37213" at bounding box center [325, 197] width 48 height 13
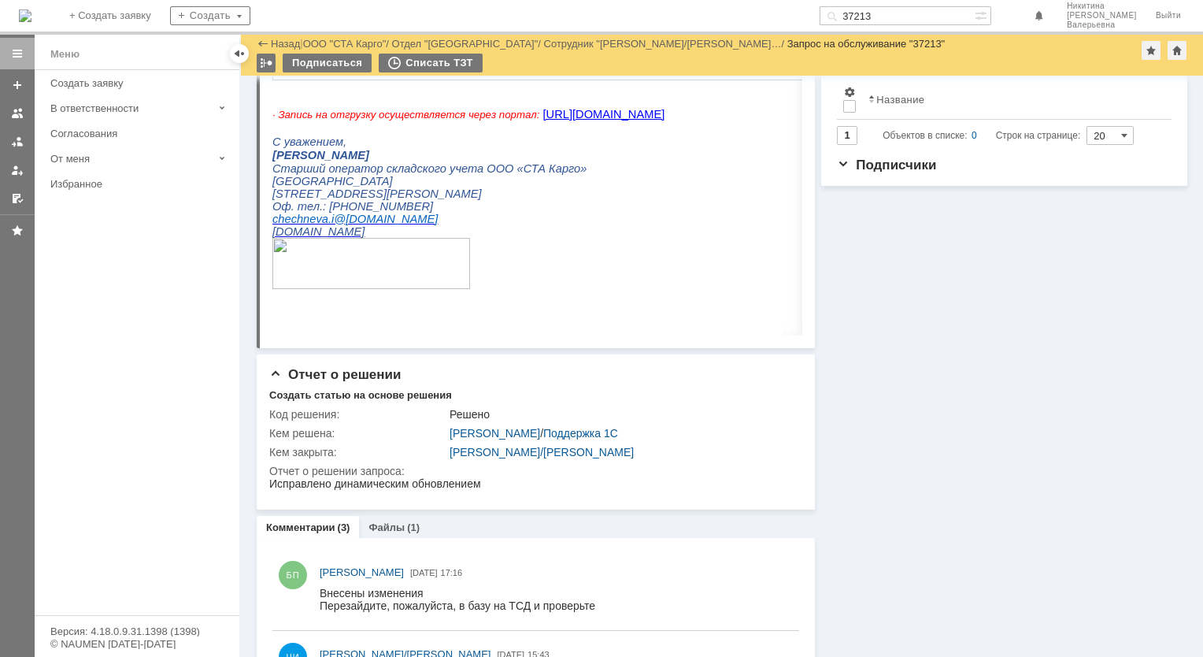
click at [888, 9] on input "37213" at bounding box center [897, 15] width 155 height 19
paste input "40"
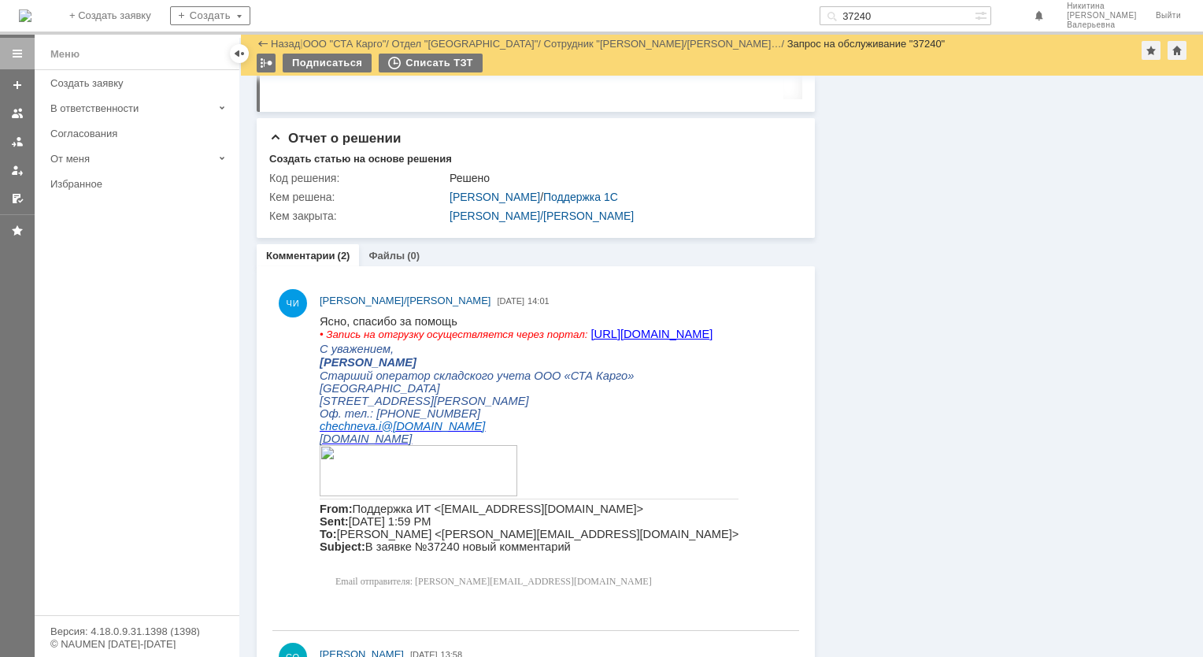
scroll to position [797, 0]
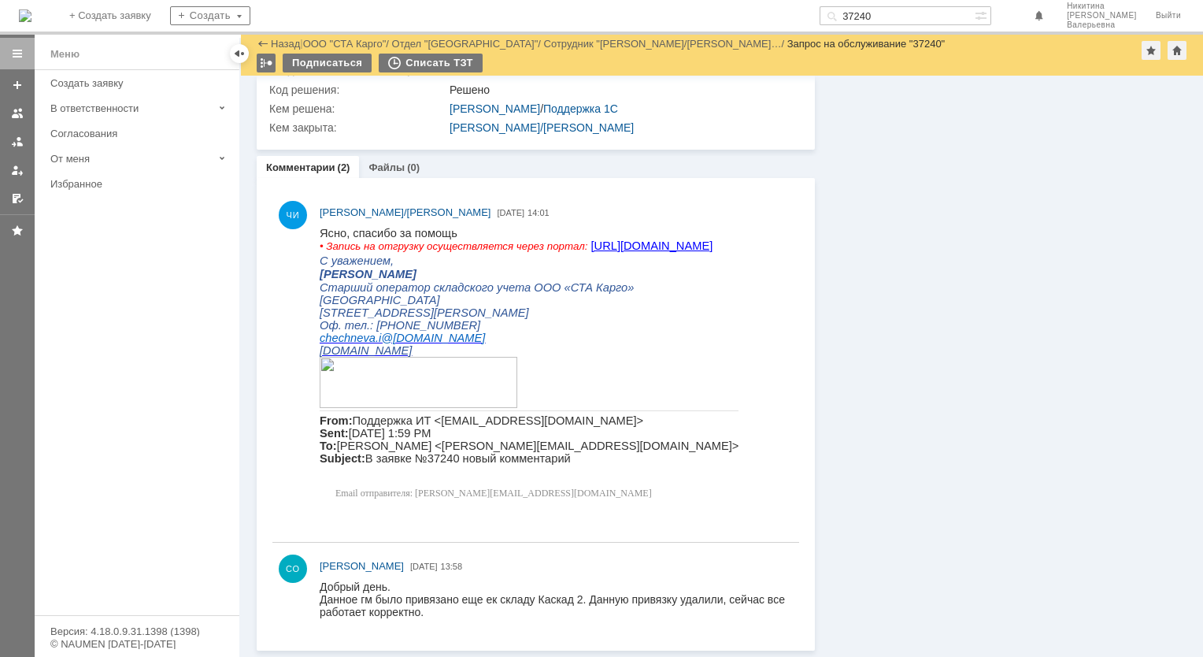
click at [887, 13] on input "37240" at bounding box center [897, 15] width 155 height 19
paste input "518"
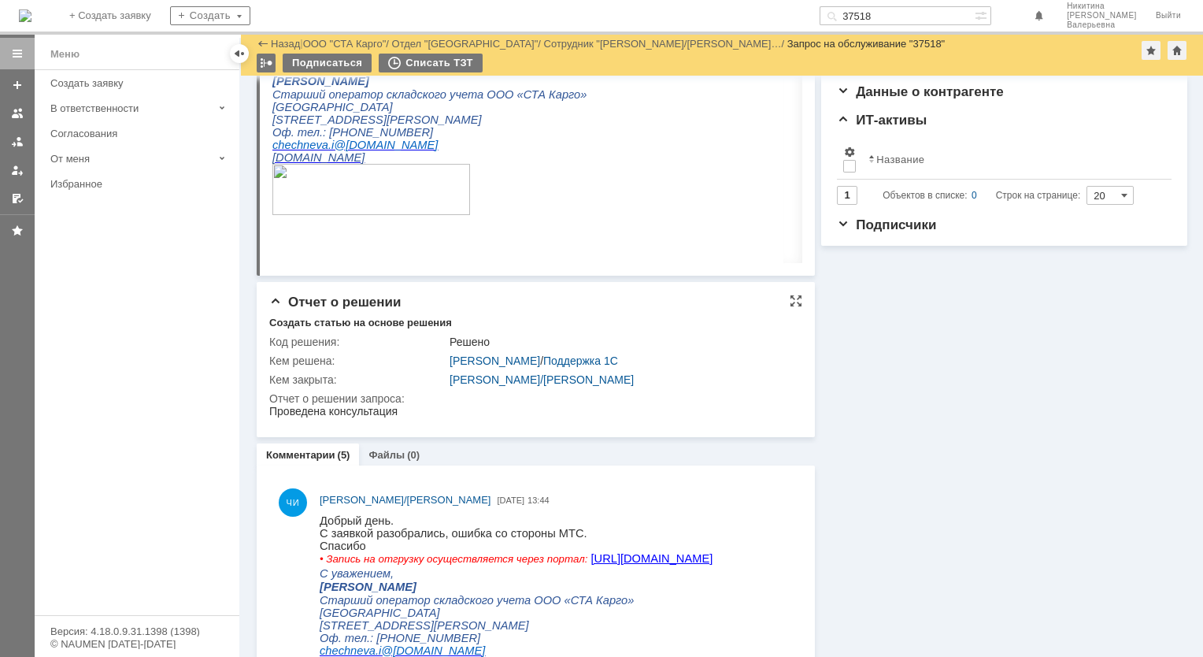
scroll to position [394, 0]
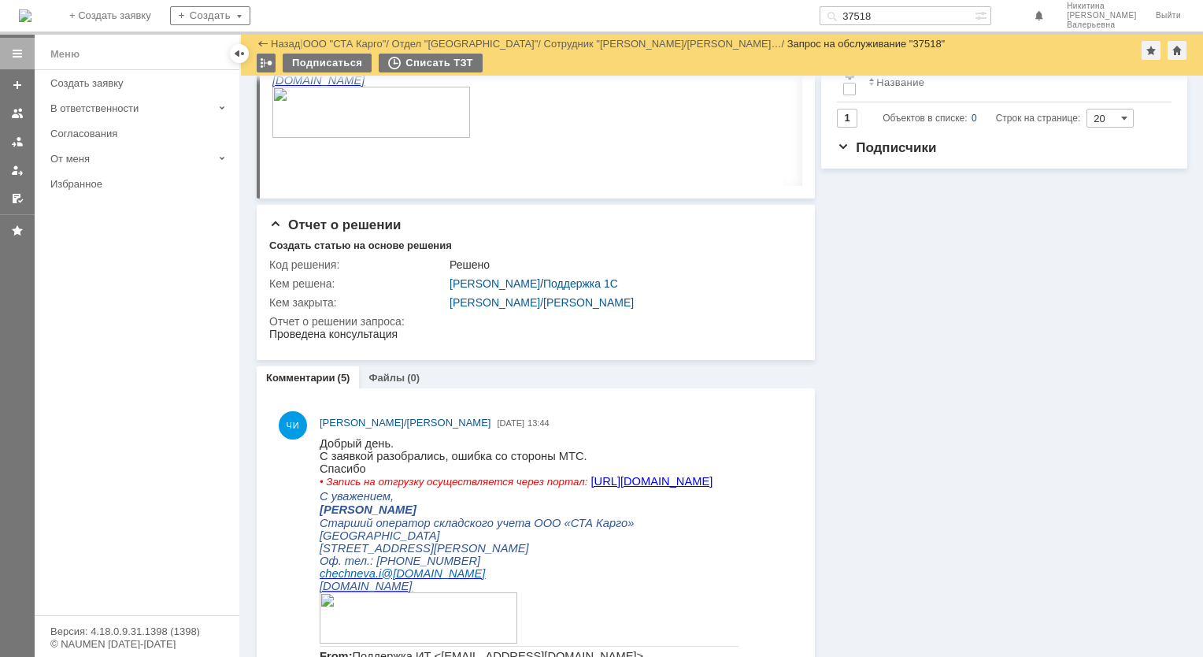
click at [888, 19] on input "37518" at bounding box center [897, 15] width 155 height 19
paste input "69"
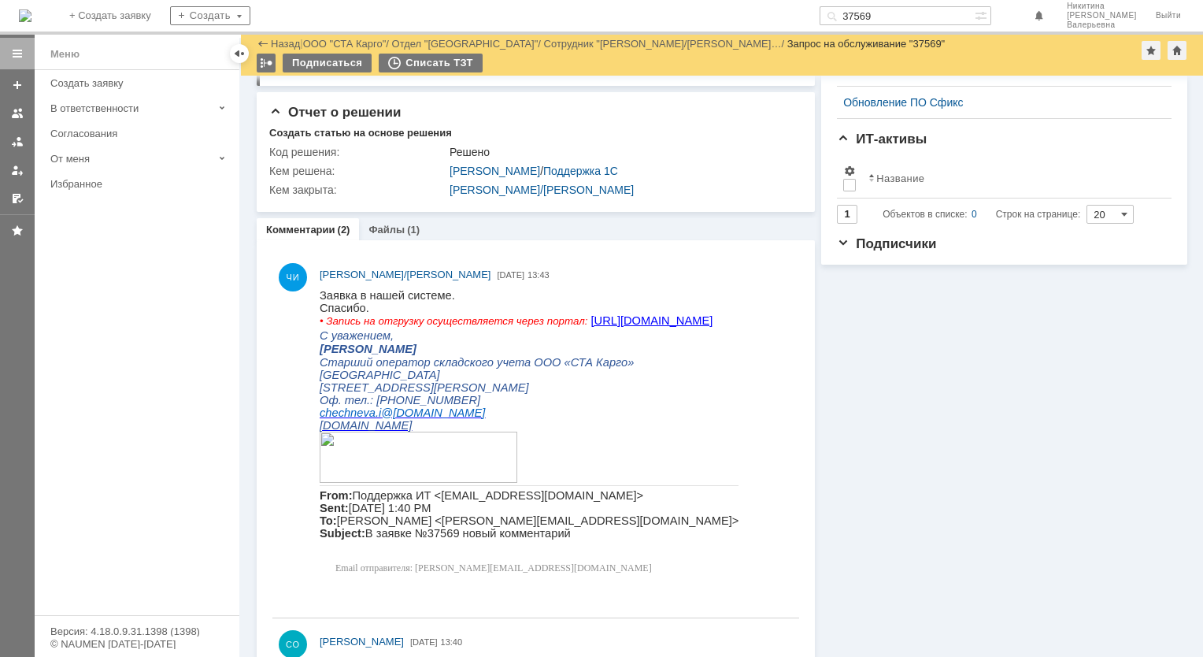
scroll to position [456, 0]
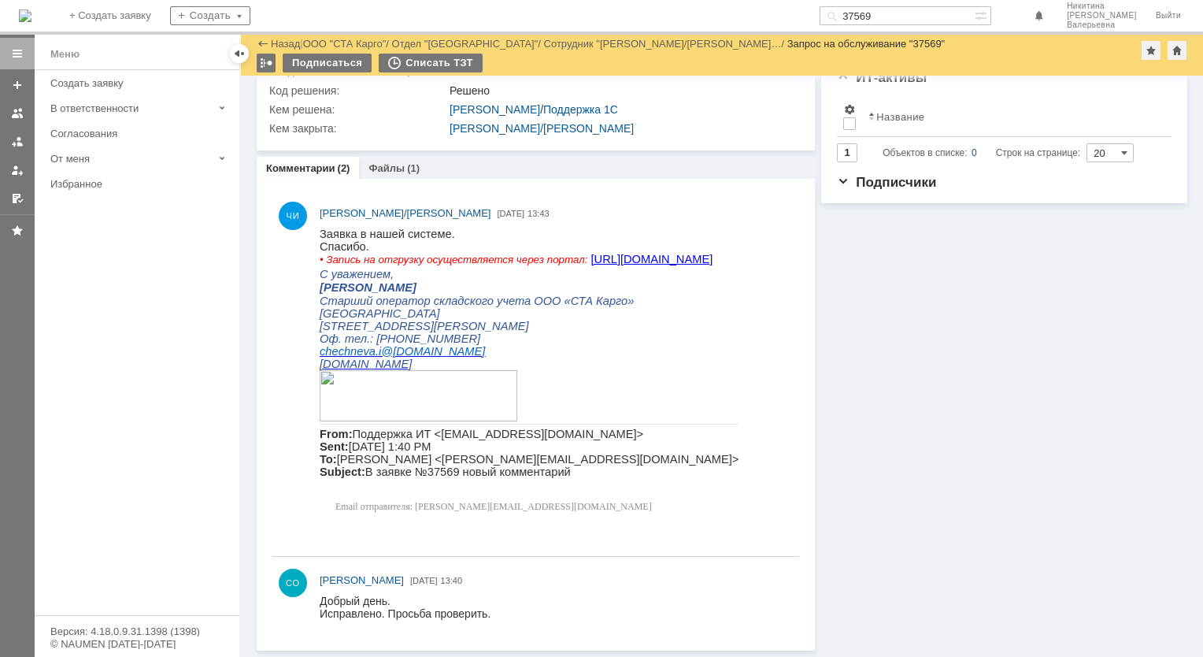
click at [906, 11] on input "37569" at bounding box center [897, 15] width 155 height 19
paste input "632"
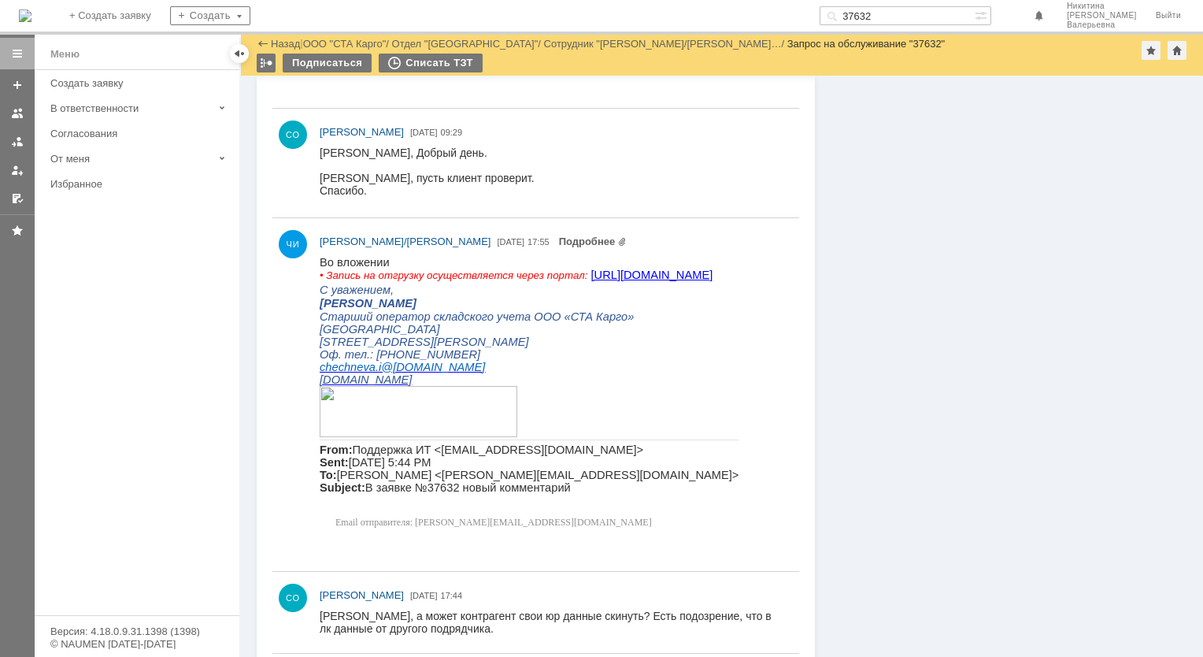
scroll to position [1024, 0]
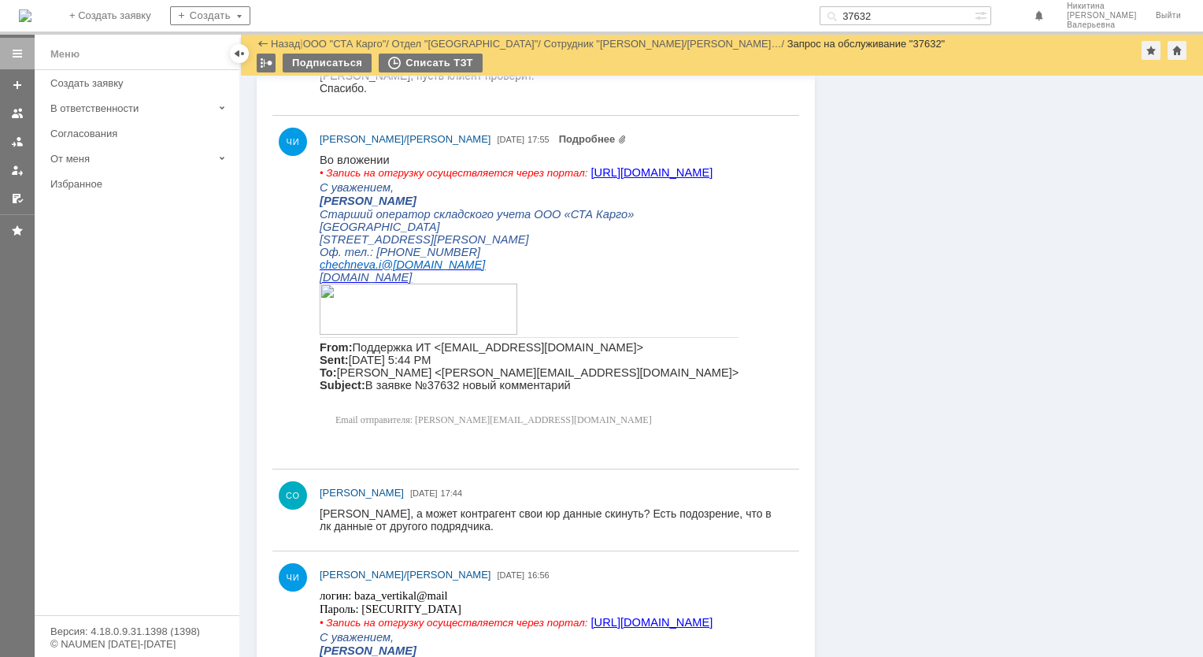
click at [902, 13] on input "37632" at bounding box center [897, 15] width 155 height 19
paste input "4"
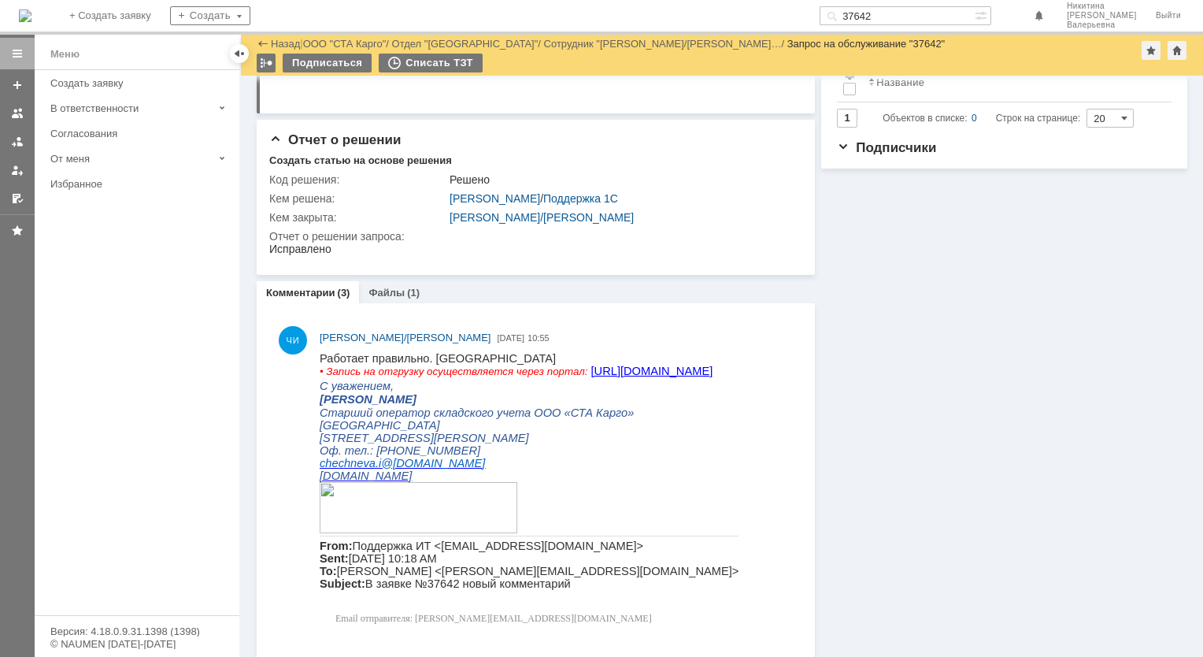
click at [883, 17] on input "37642" at bounding box center [897, 15] width 155 height 19
paste input "95"
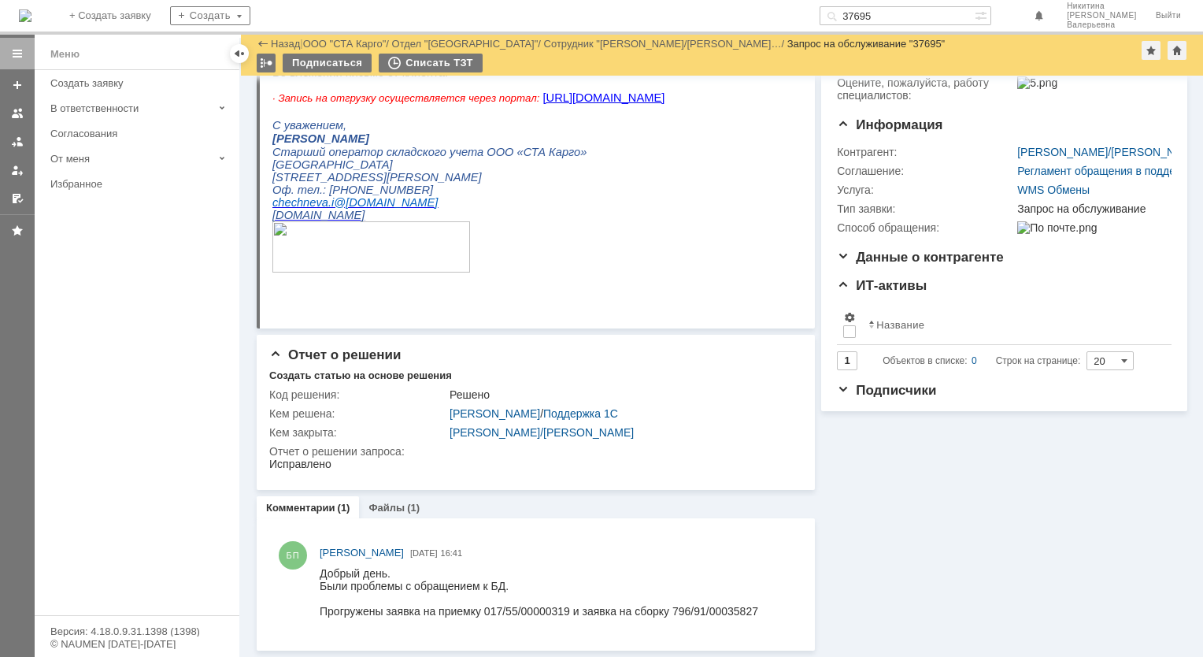
click at [898, 11] on input "37695" at bounding box center [897, 15] width 155 height 19
paste input "8378"
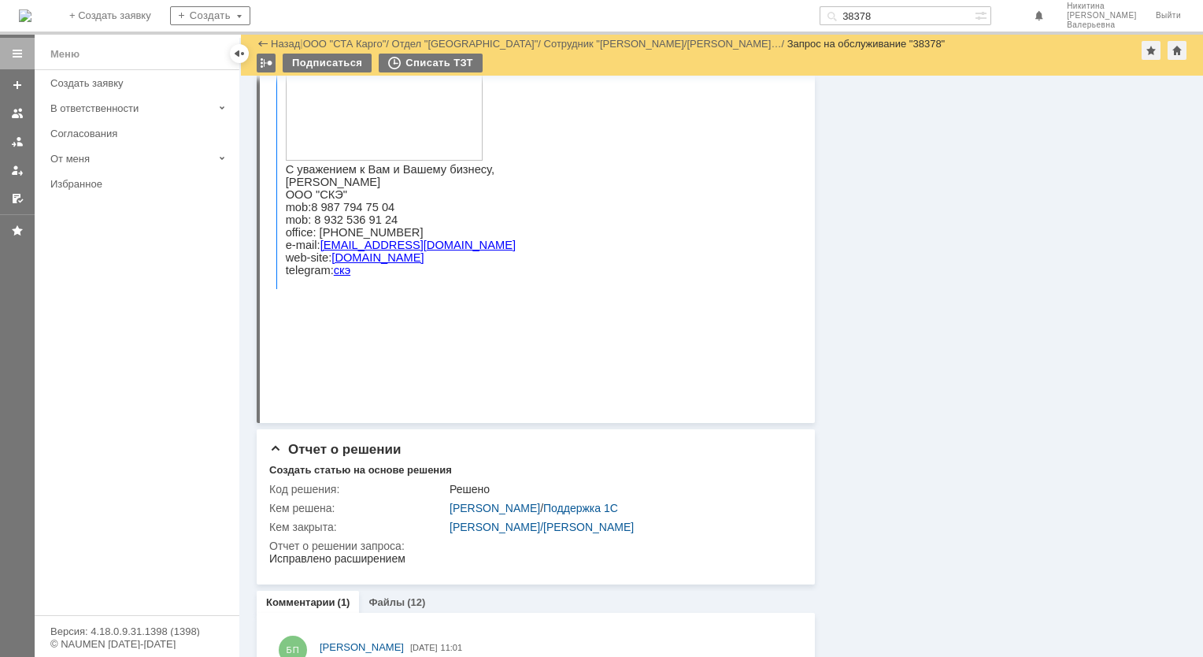
scroll to position [1239, 0]
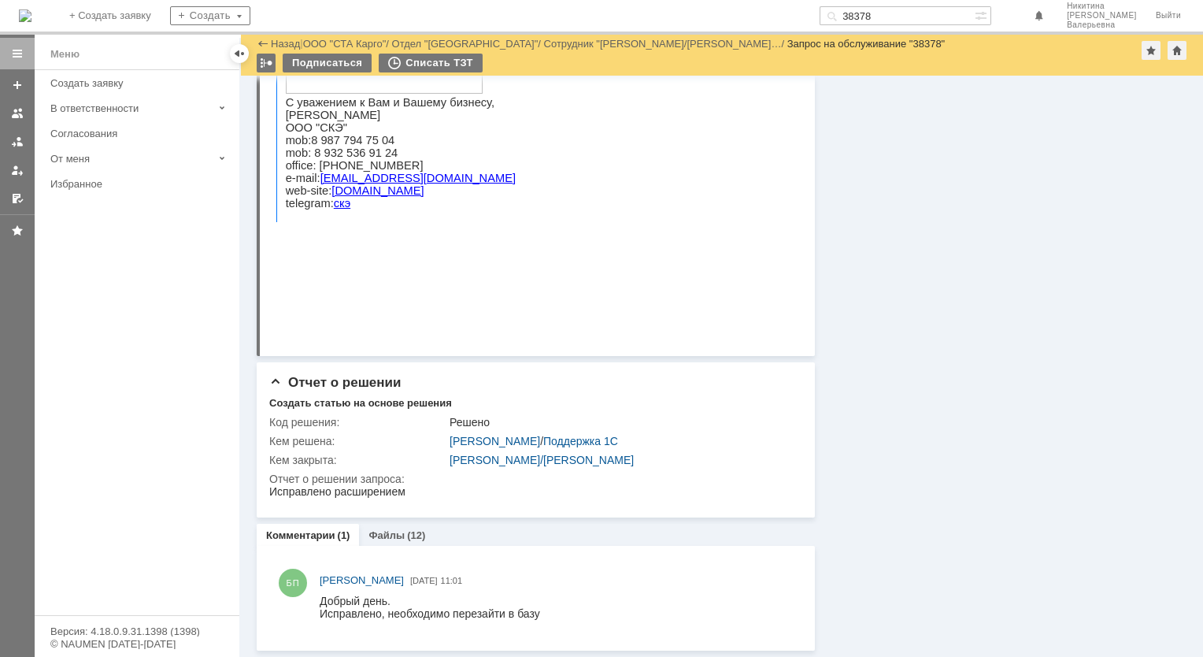
click at [895, 9] on input "38378" at bounding box center [897, 15] width 155 height 19
paste input "9"
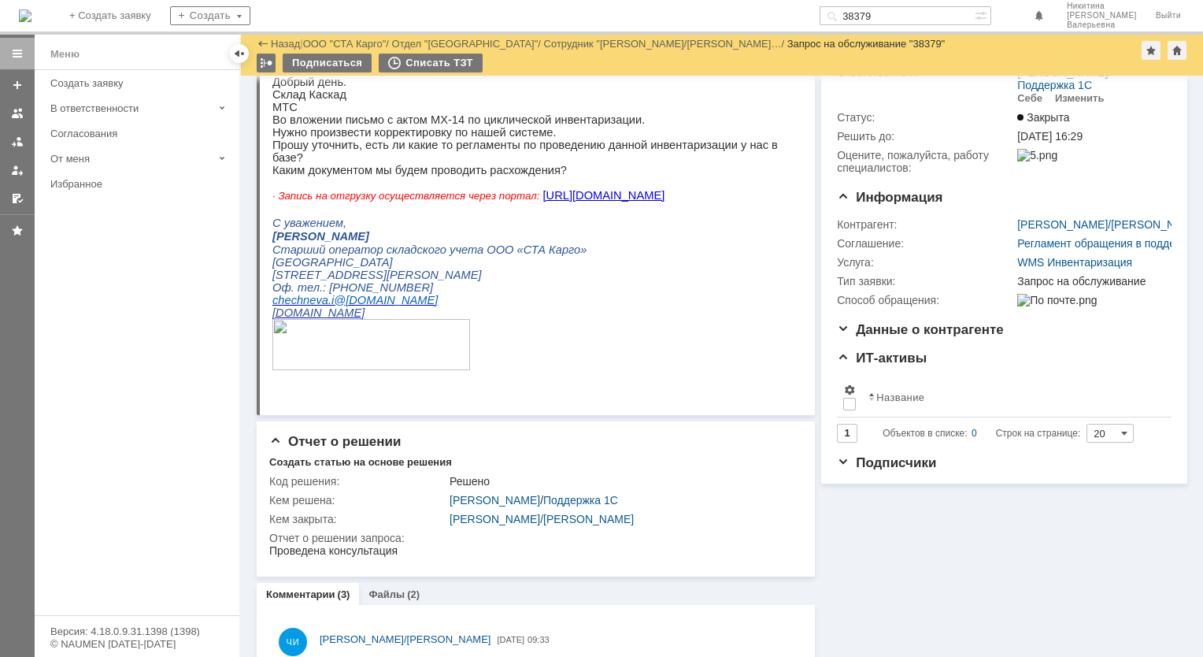
scroll to position [236, 0]
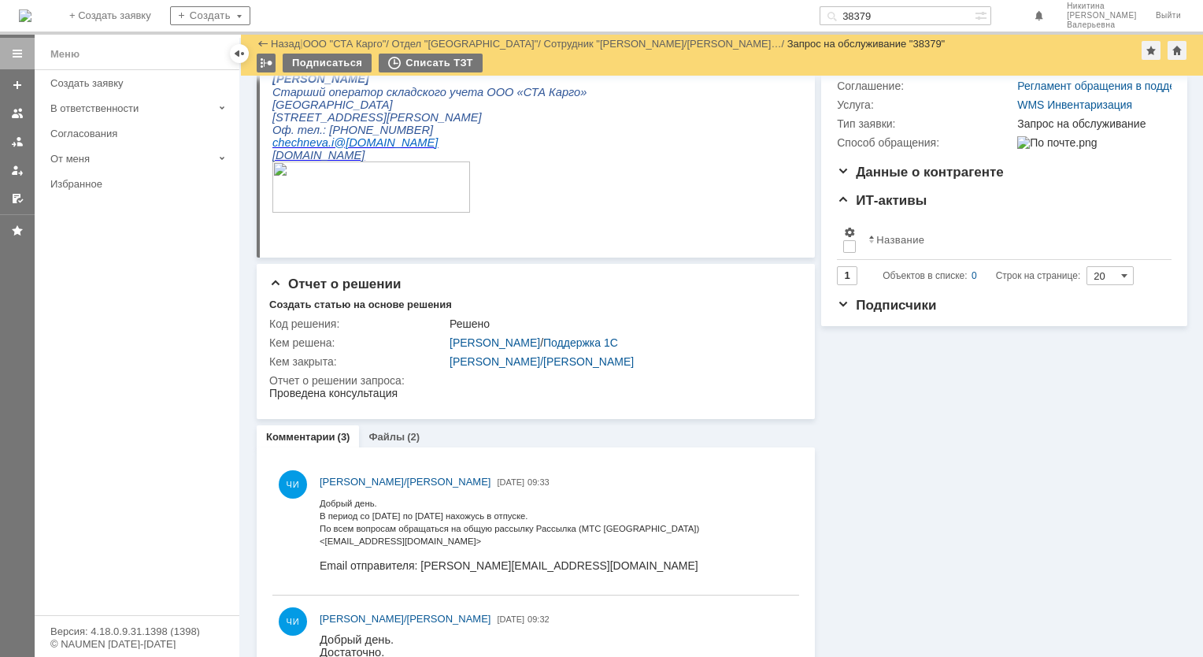
click at [886, 11] on input "38379" at bounding box center [897, 15] width 155 height 19
paste input "85"
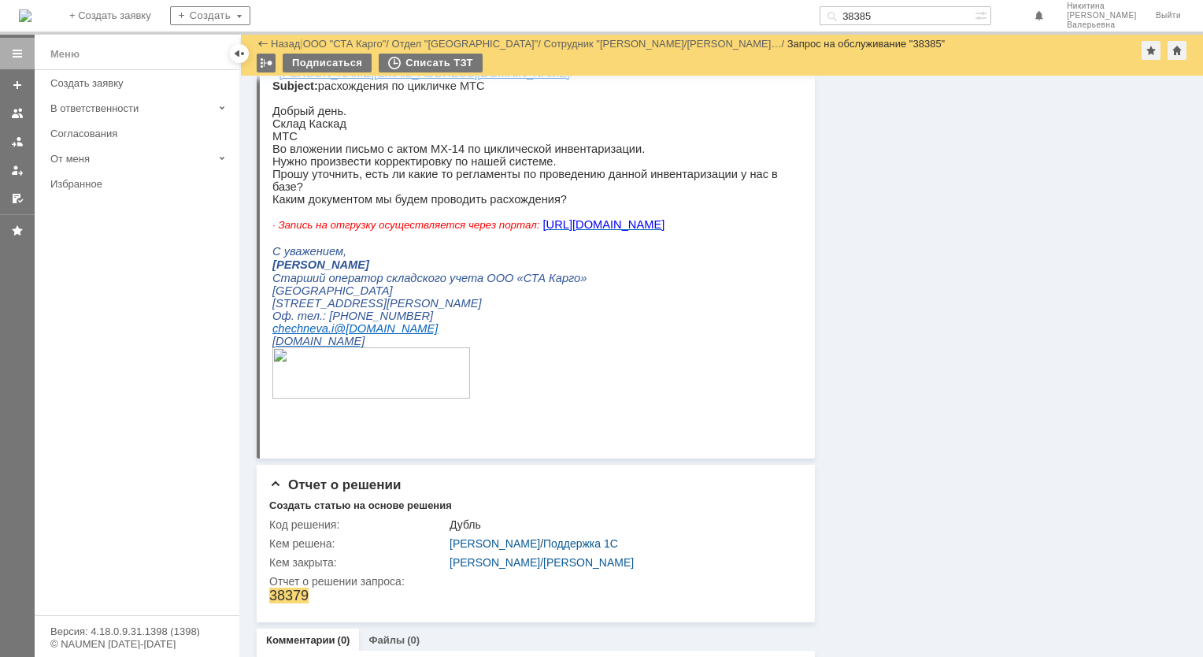
scroll to position [775, 0]
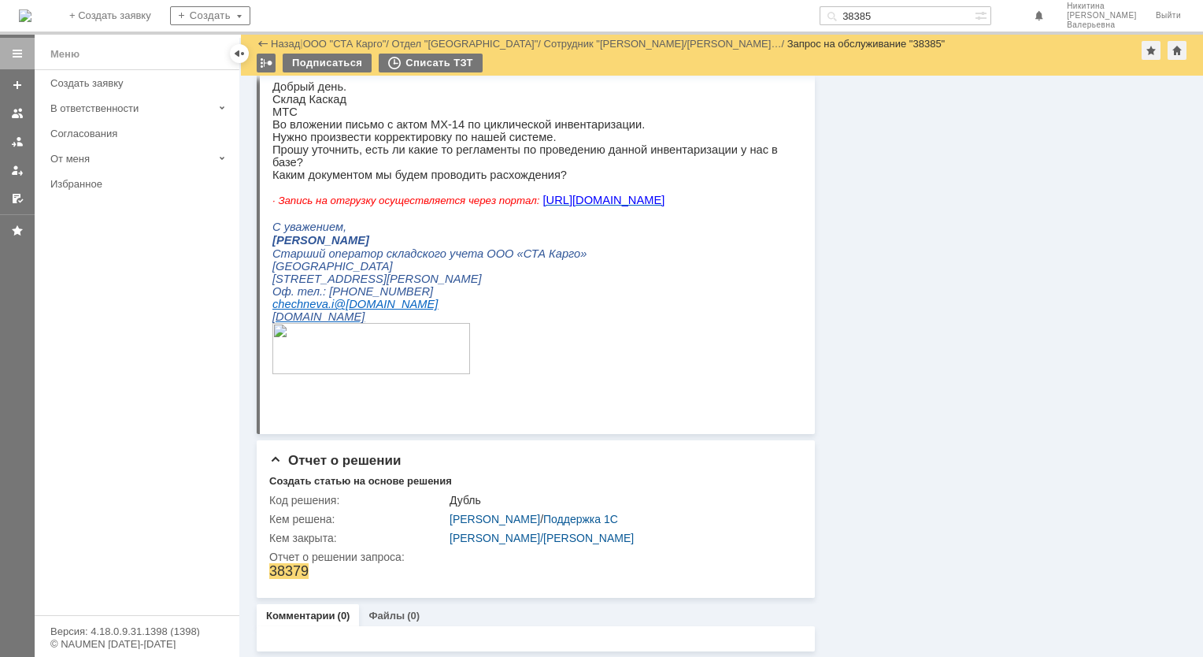
click at [894, 17] on input "38385" at bounding box center [897, 15] width 155 height 19
paste input "546"
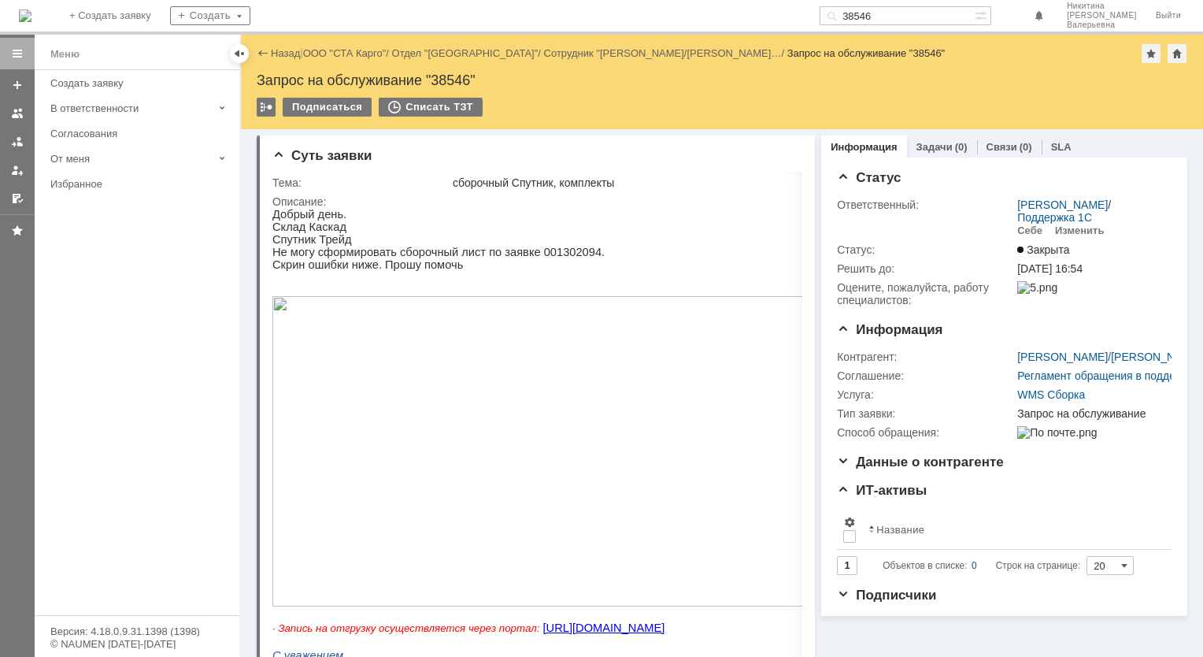
click at [888, 14] on input "38546" at bounding box center [897, 15] width 155 height 19
paste input "67"
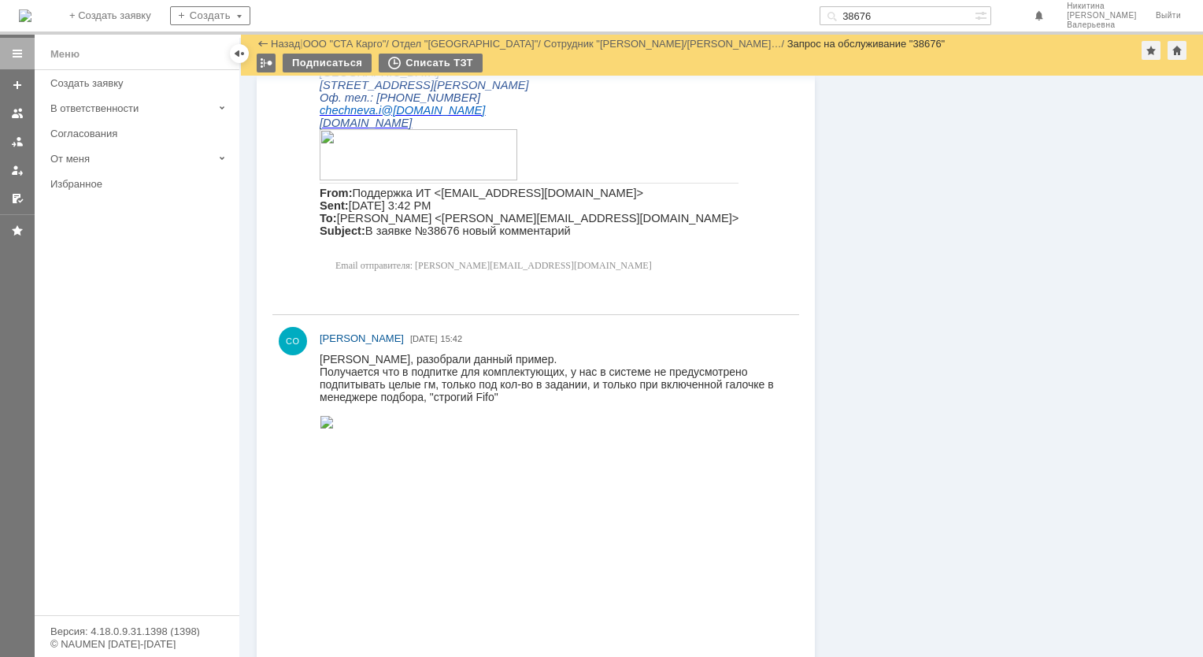
scroll to position [1811, 0]
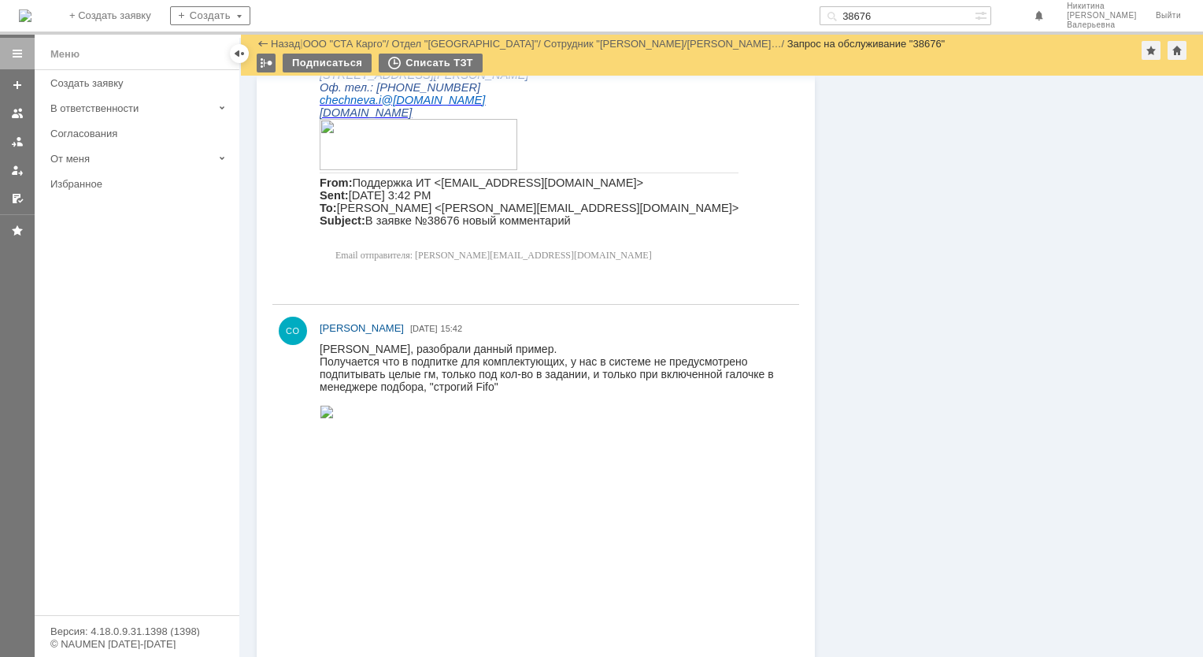
click at [887, 14] on input "38676" at bounding box center [897, 15] width 155 height 19
paste input "183"
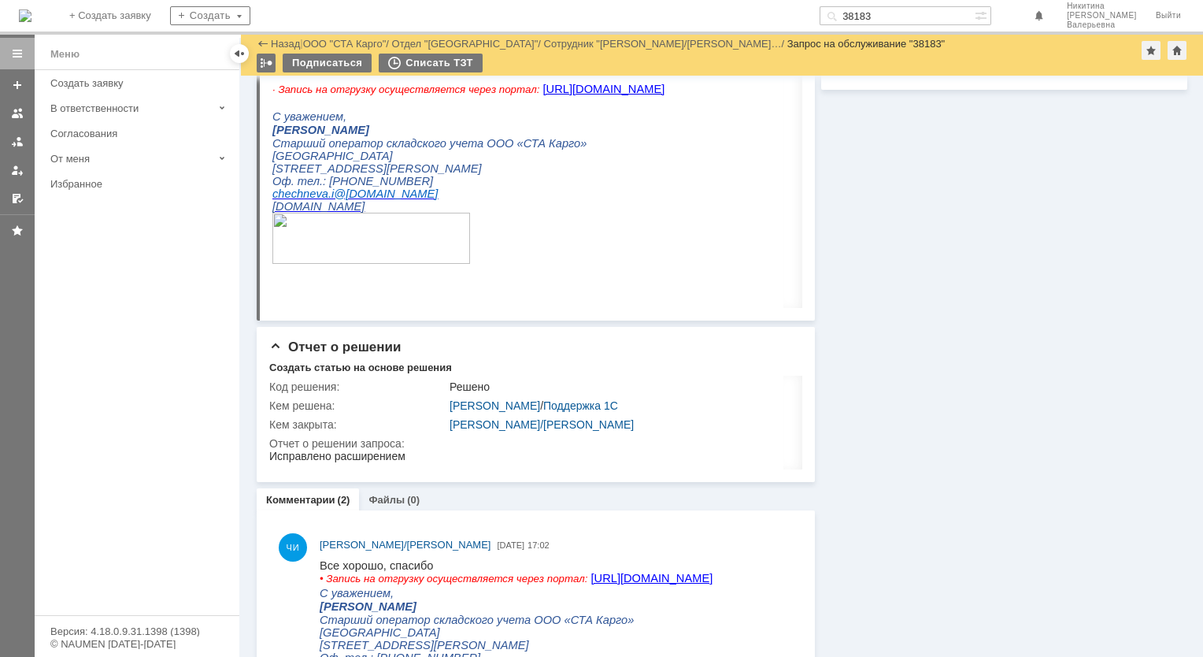
click at [893, 17] on input "38183" at bounding box center [897, 15] width 155 height 19
paste input "062"
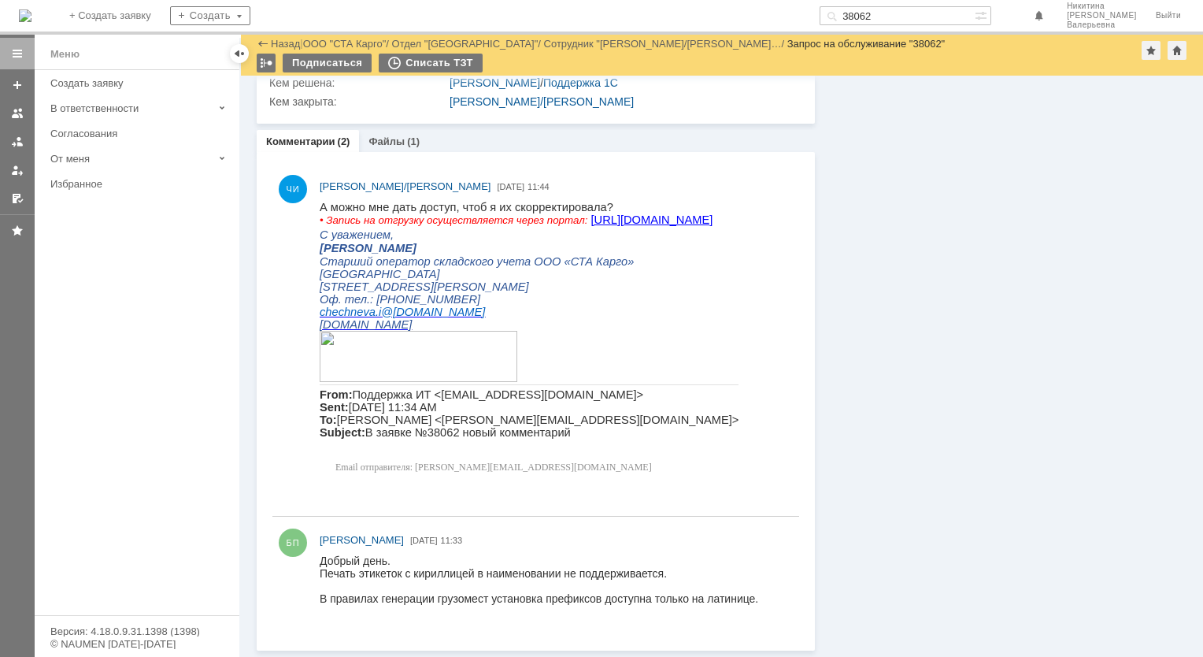
click at [880, 16] on input "38062" at bounding box center [897, 15] width 155 height 19
paste input "07"
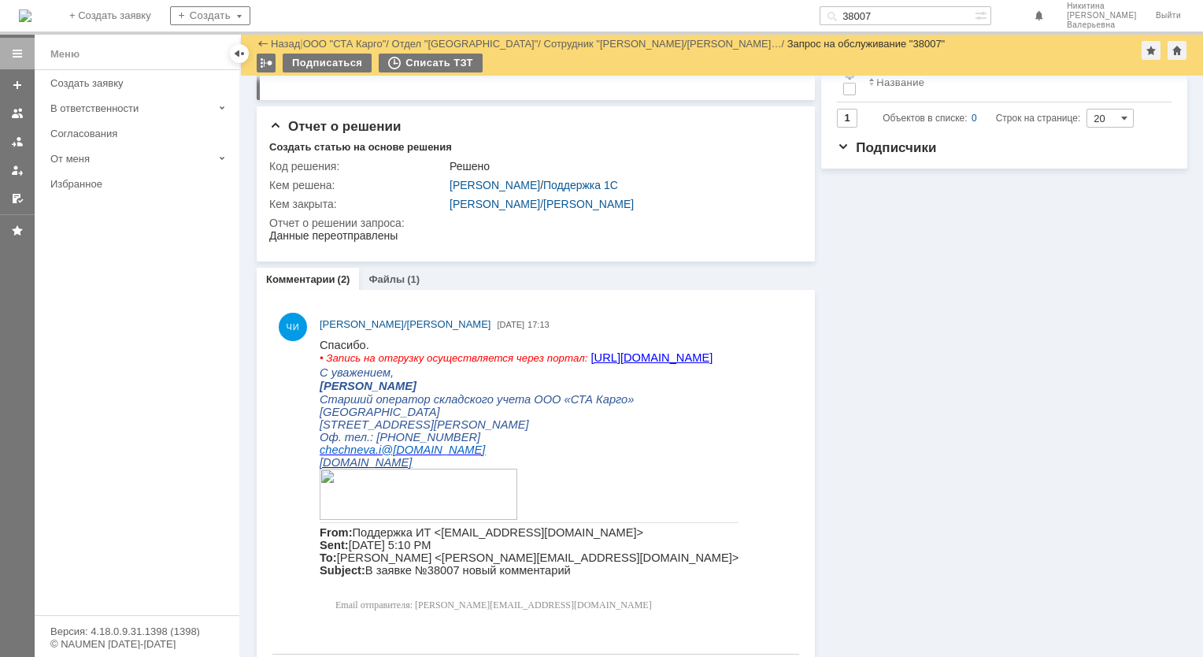
click at [884, 15] on input "38007" at bounding box center [897, 15] width 155 height 19
paste input "7940"
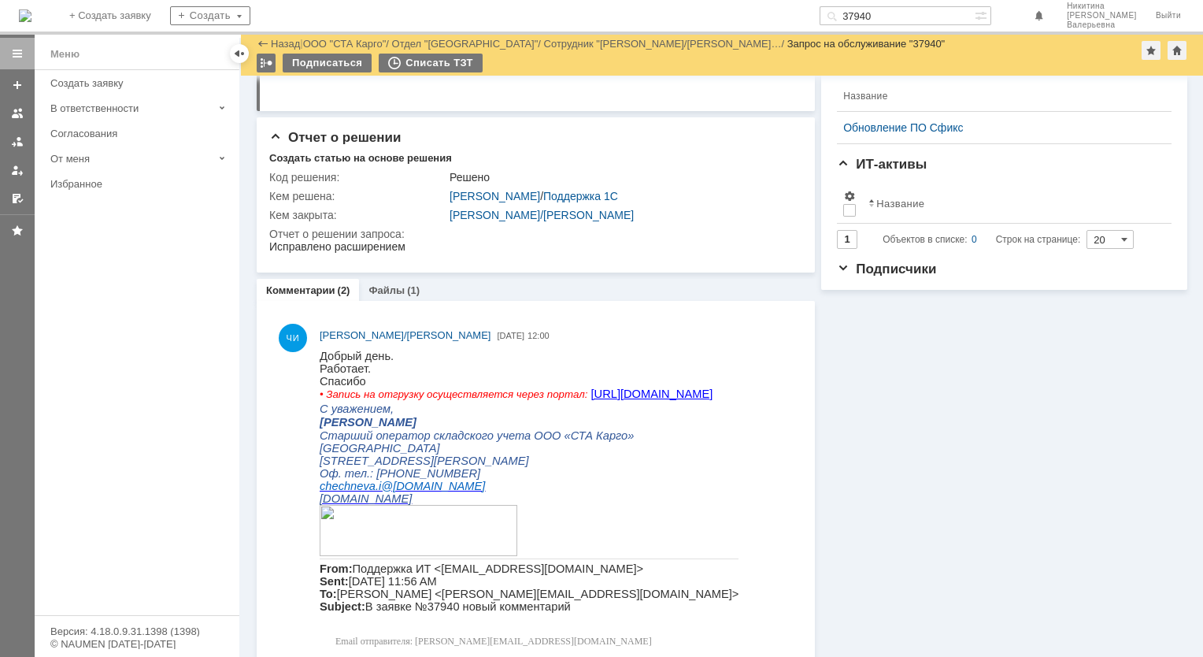
scroll to position [394, 0]
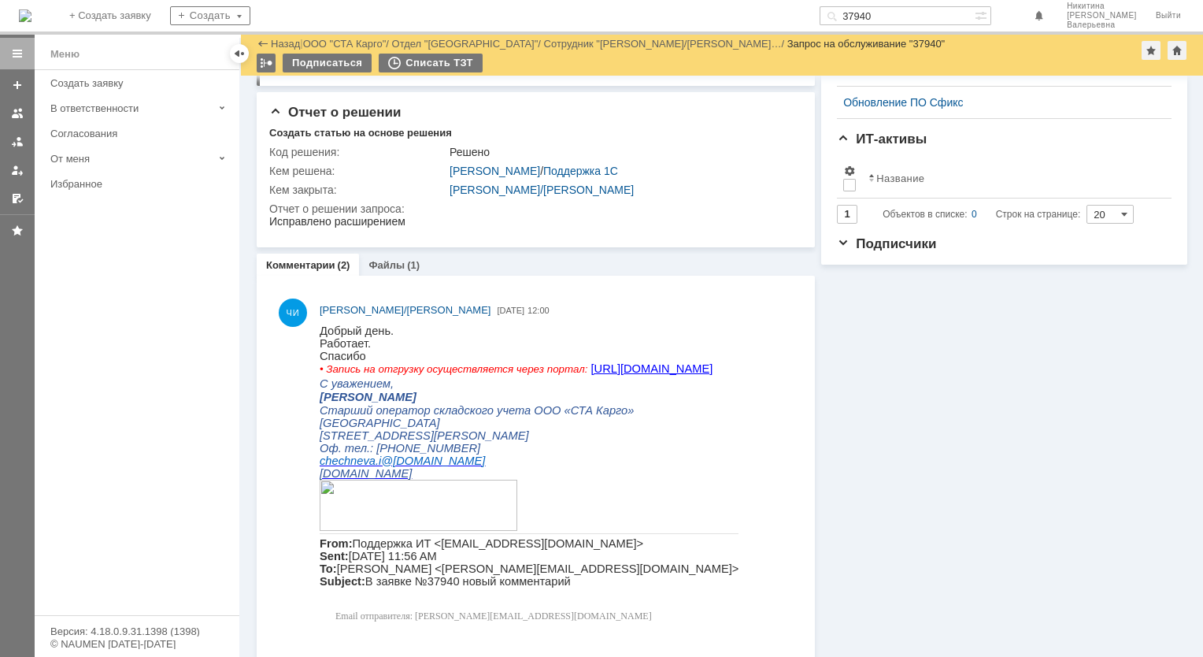
click at [891, 21] on input "37940" at bounding box center [897, 15] width 155 height 19
paste input "32"
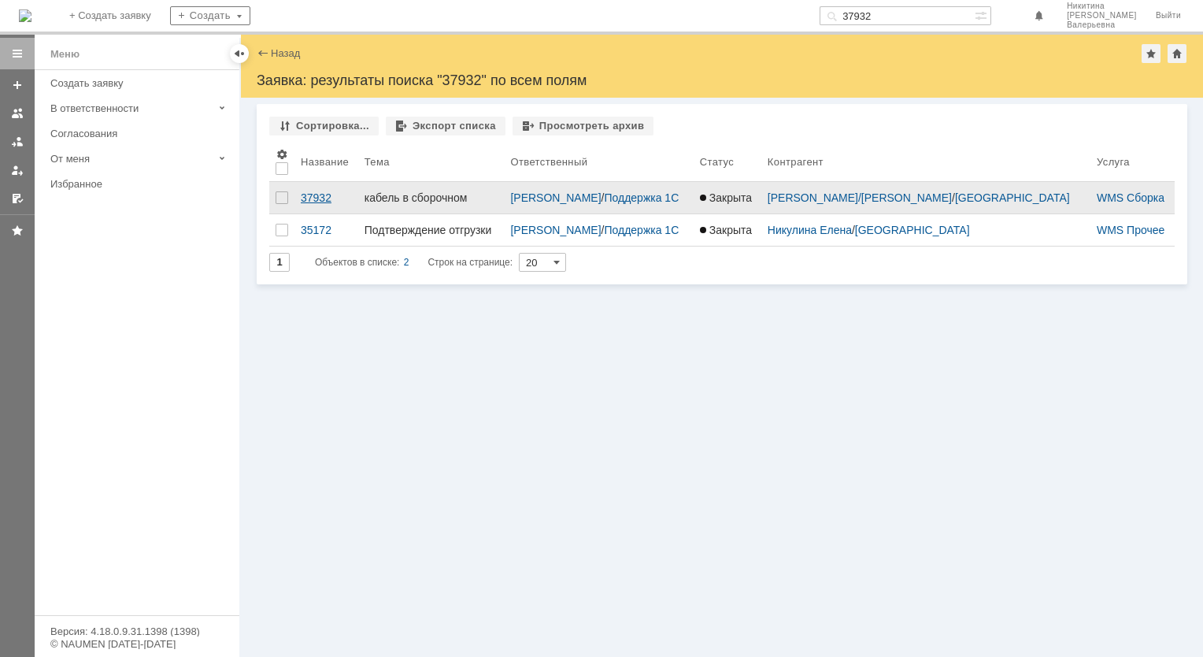
click at [313, 197] on div "37932" at bounding box center [326, 197] width 51 height 13
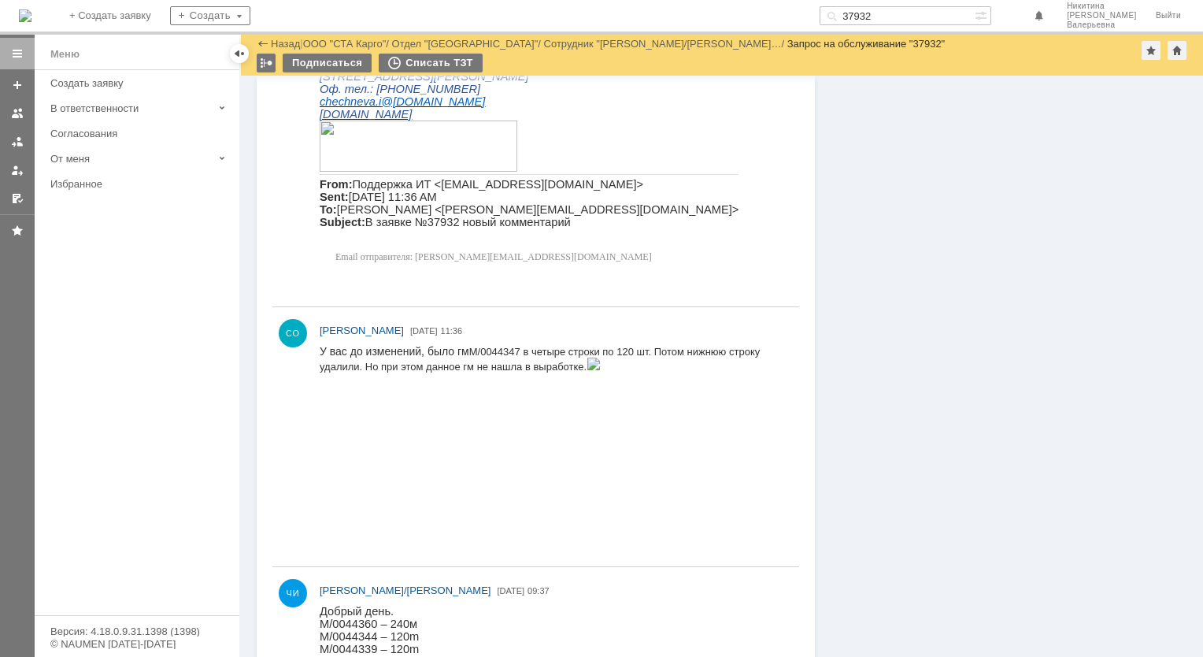
scroll to position [787, 0]
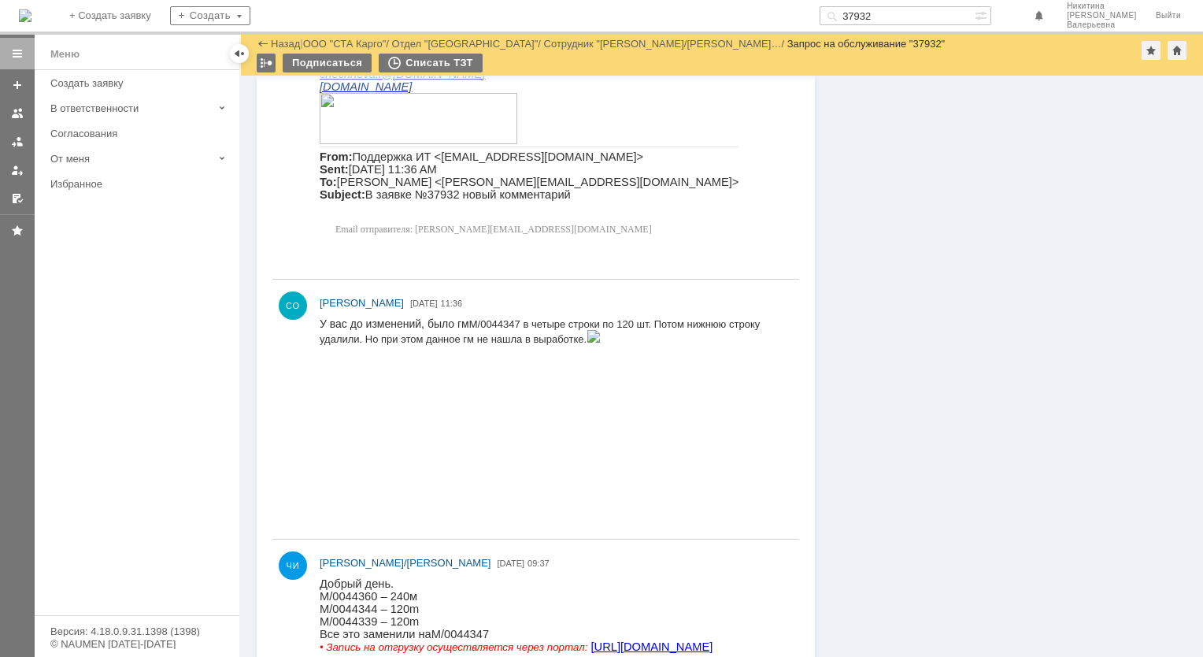
click at [892, 17] on input "37932" at bounding box center [897, 15] width 155 height 19
paste input "718"
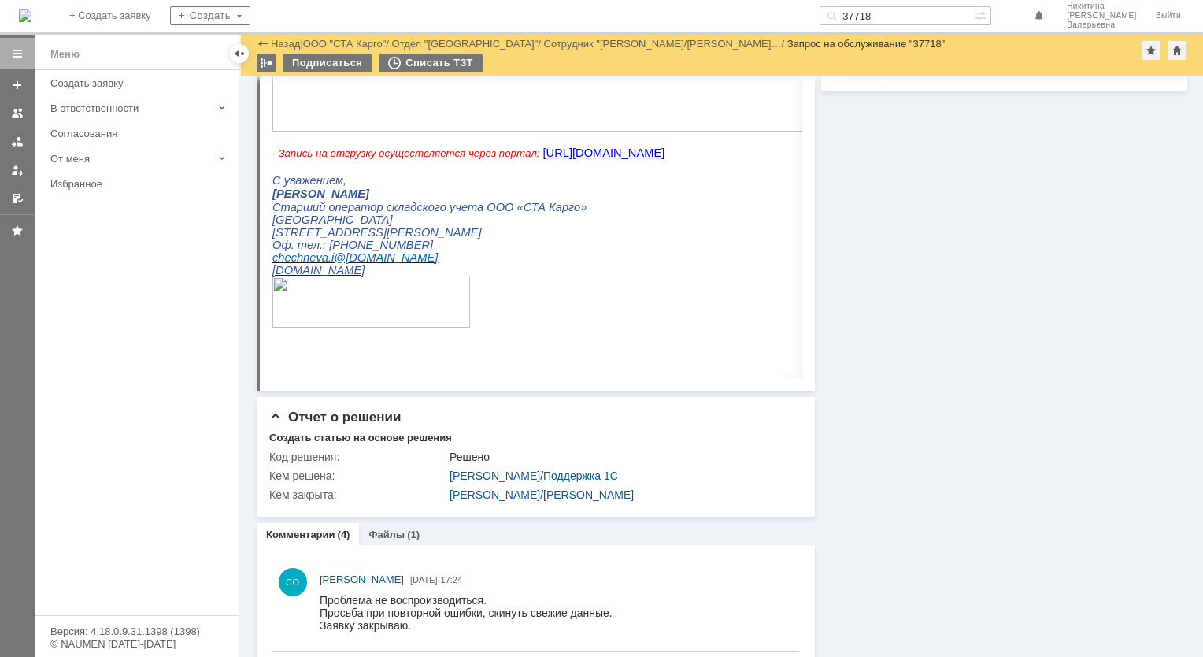
scroll to position [472, 0]
click at [891, 15] on input "37718" at bounding box center [897, 15] width 155 height 19
paste input "095"
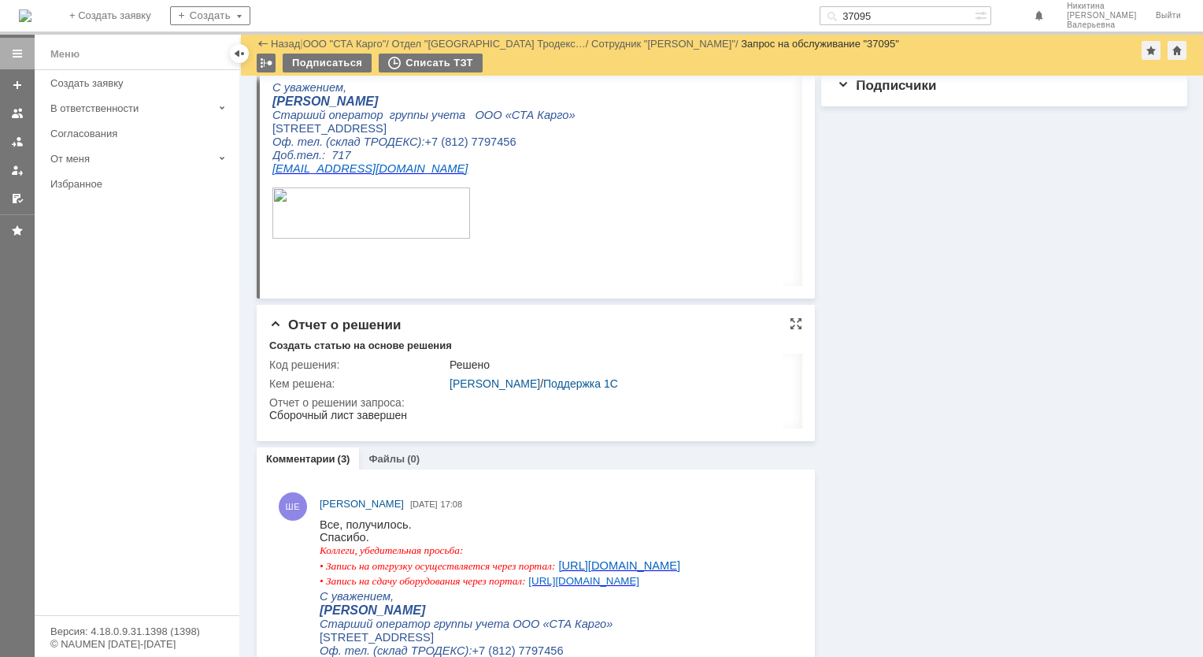
scroll to position [551, 0]
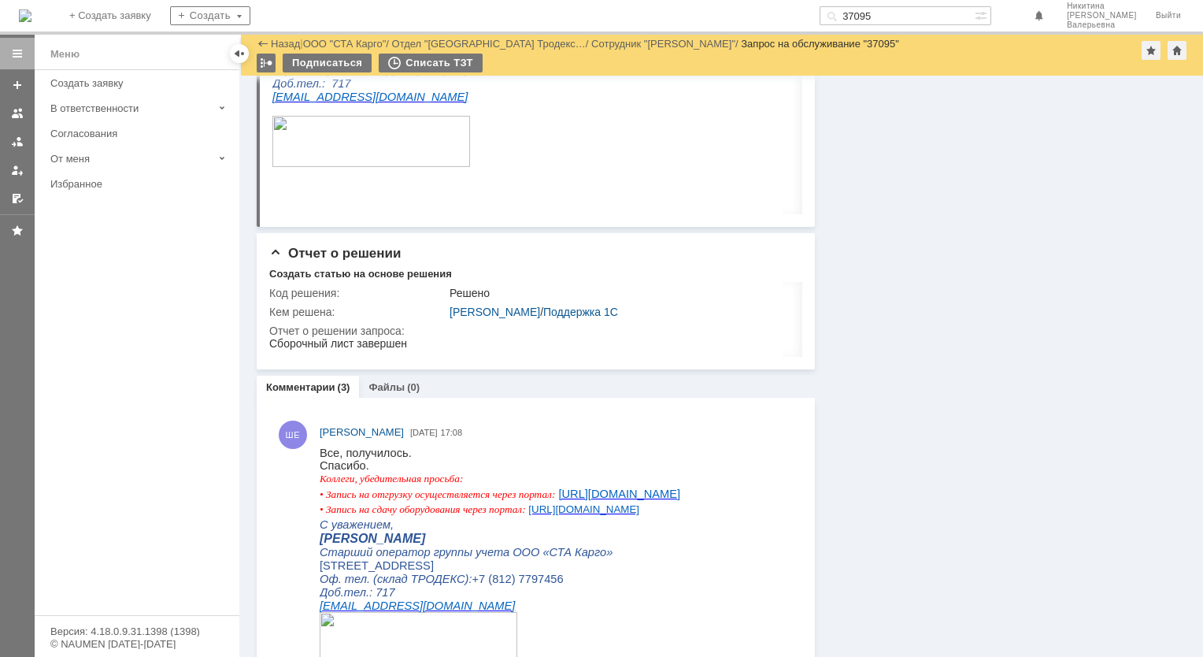
click at [887, 10] on input "37095" at bounding box center [897, 15] width 155 height 19
paste input "500"
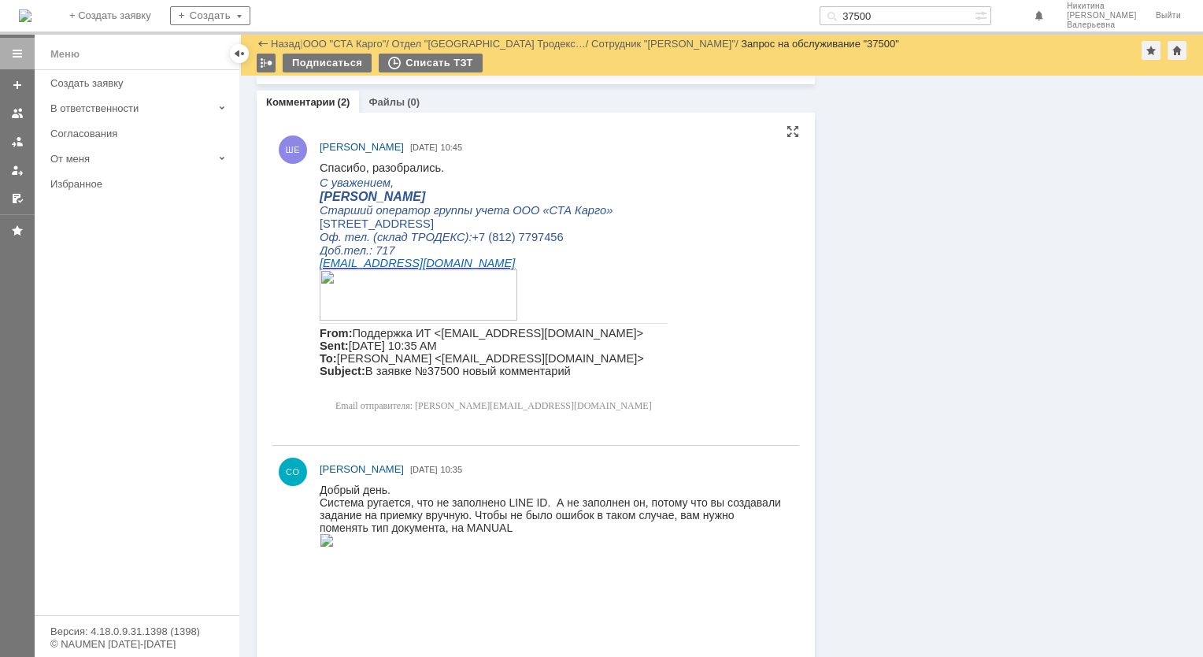
scroll to position [935, 0]
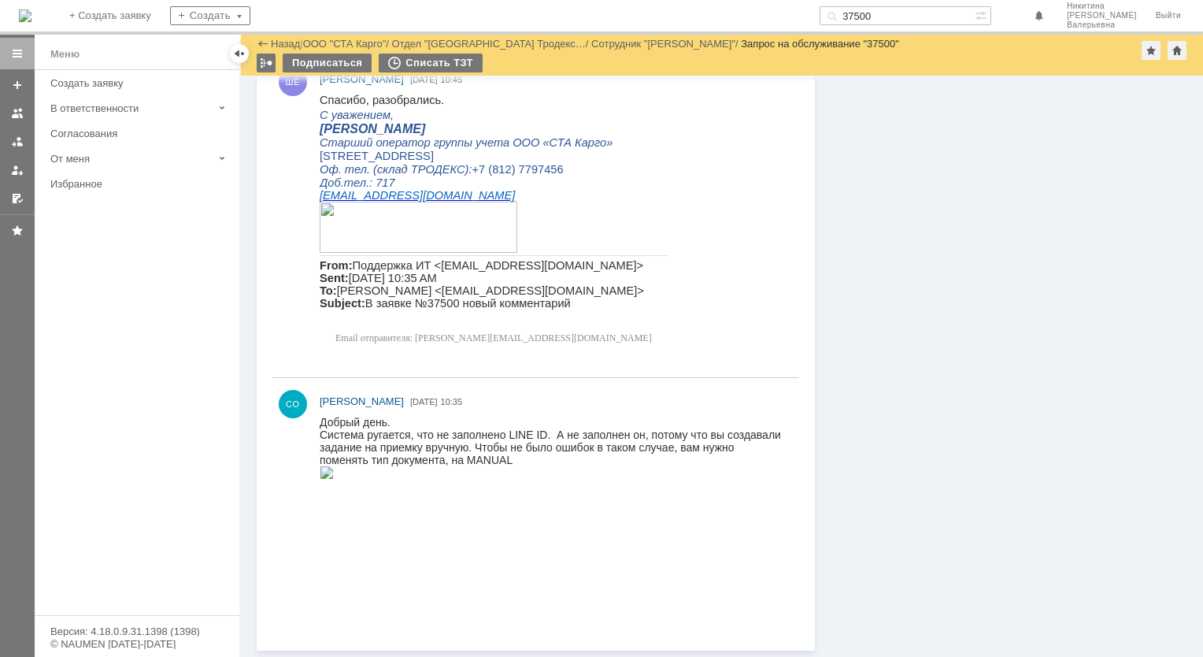
click at [896, 14] on input "37500" at bounding box center [897, 15] width 155 height 19
paste input "14"
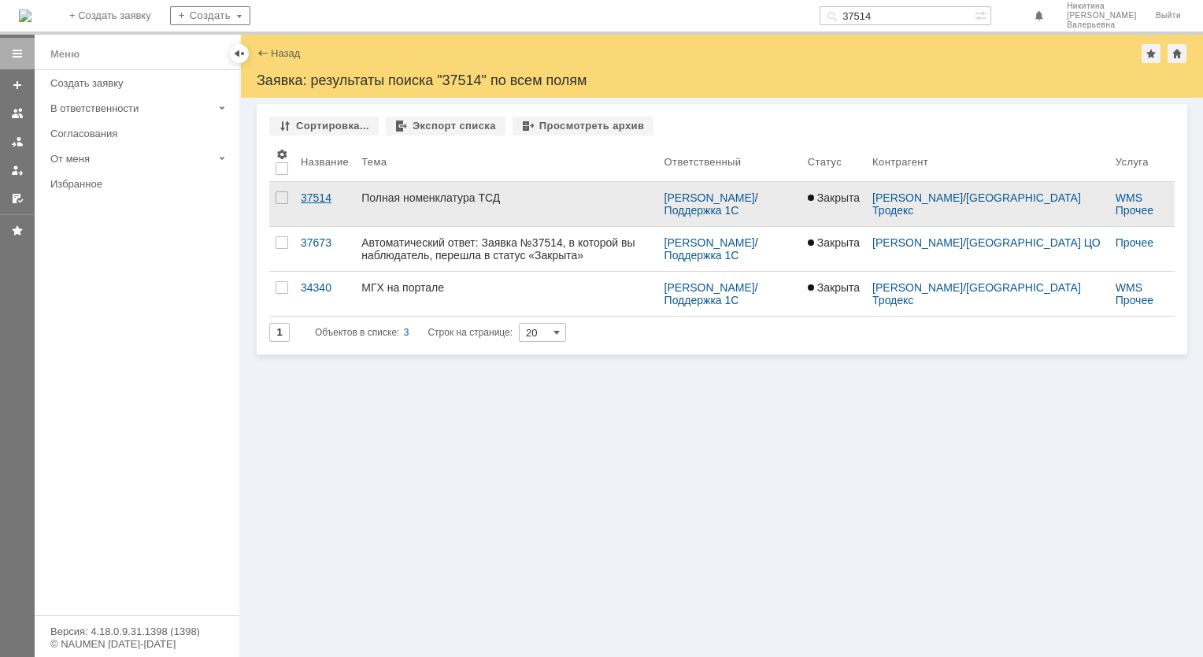
click at [317, 201] on div "37514" at bounding box center [325, 197] width 48 height 13
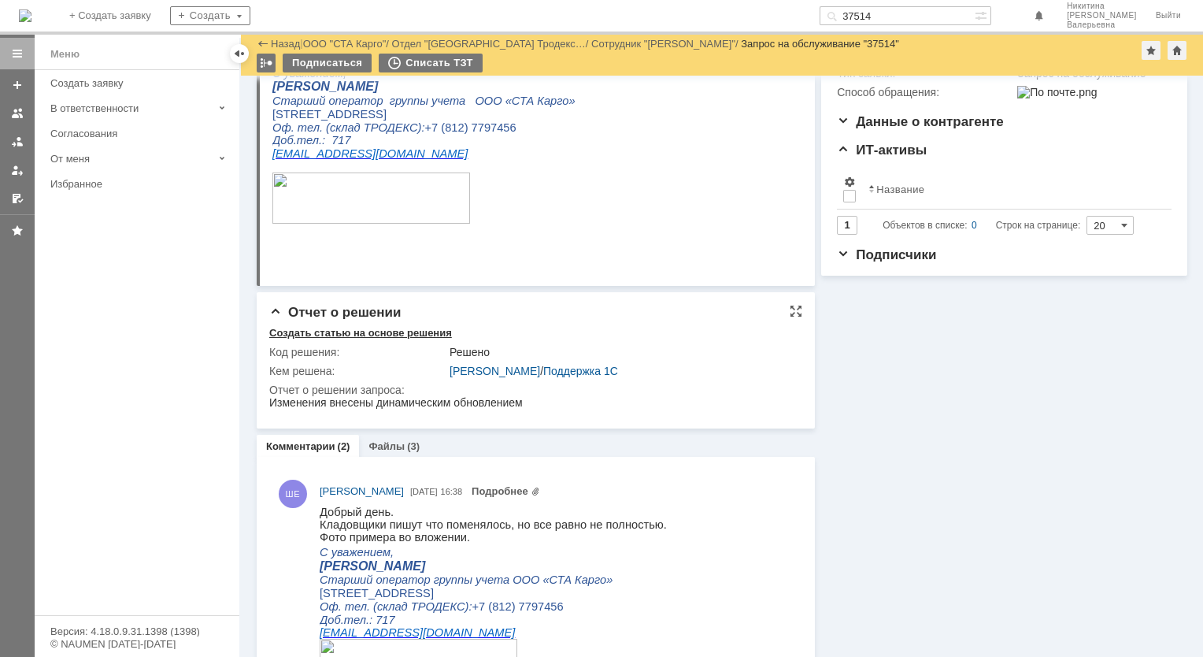
scroll to position [315, 0]
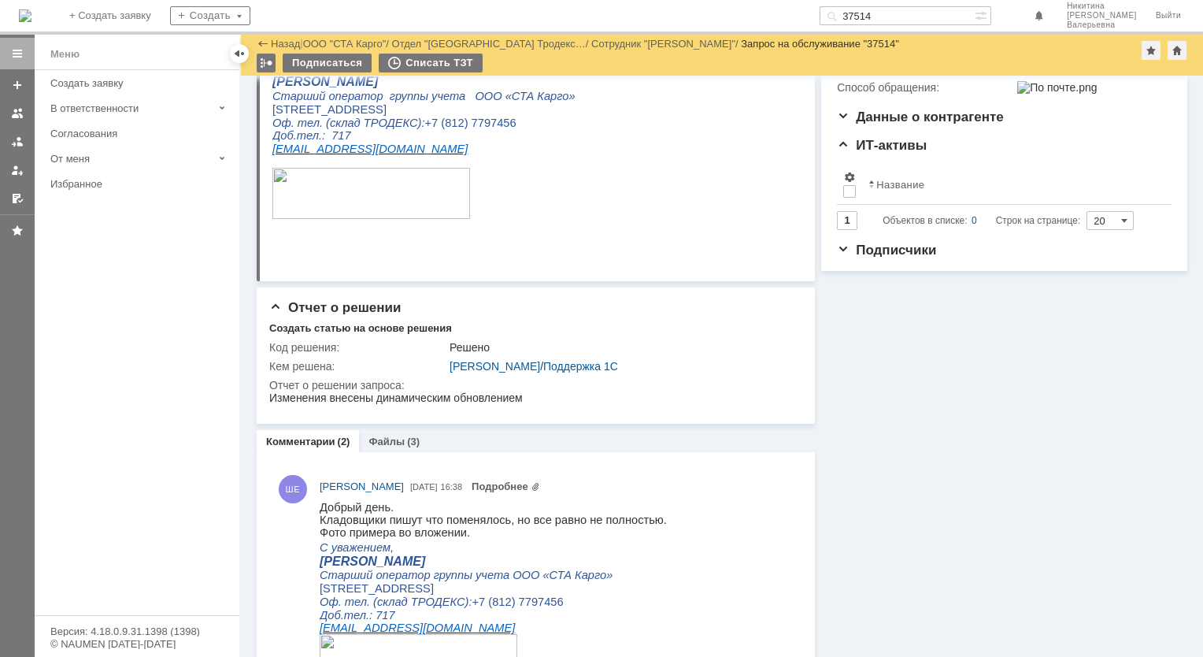
click at [890, 13] on input "37514" at bounding box center [897, 15] width 155 height 19
paste input "8561"
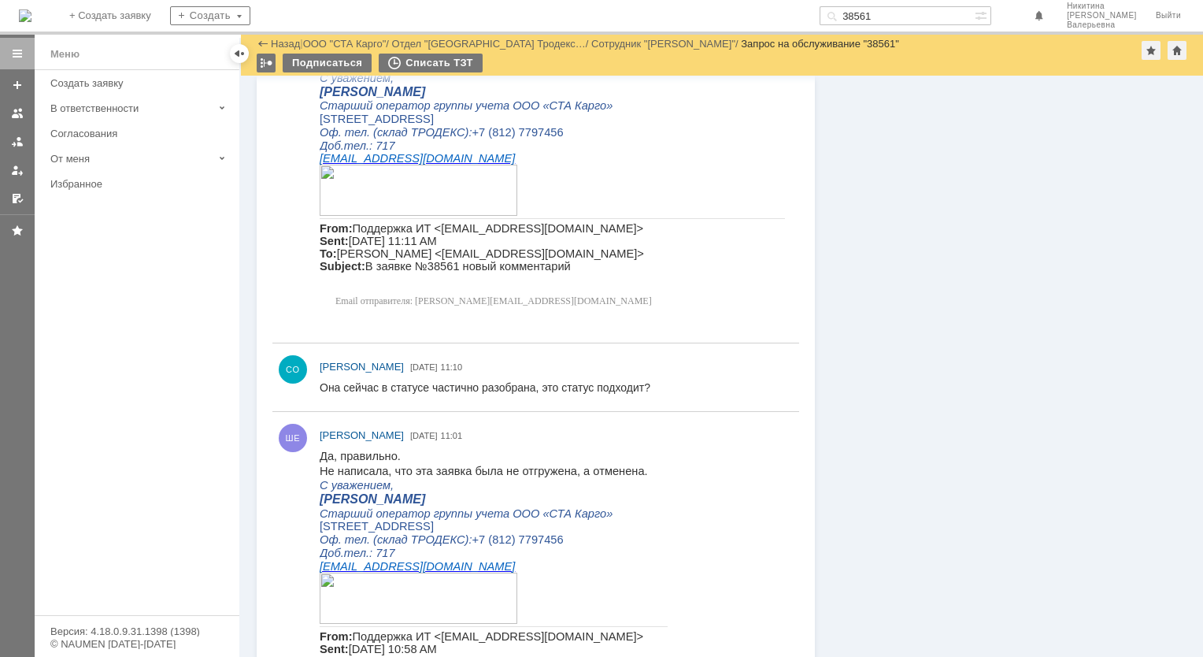
scroll to position [1417, 0]
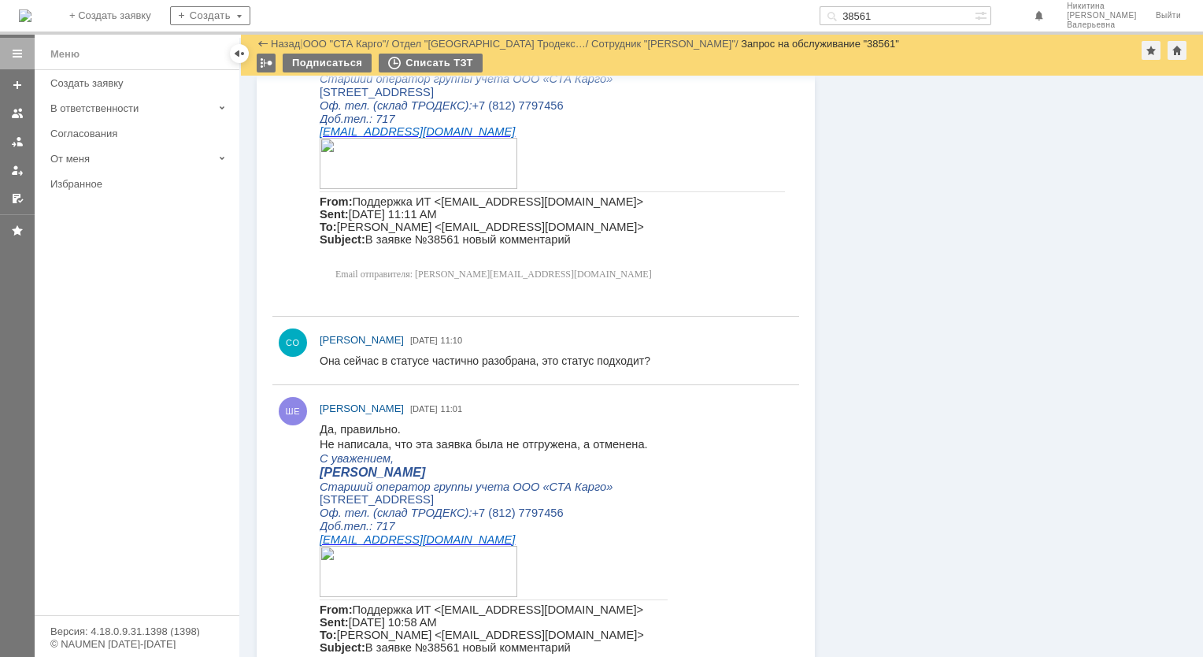
click at [883, 15] on input "38561" at bounding box center [897, 15] width 155 height 19
paste input "7776"
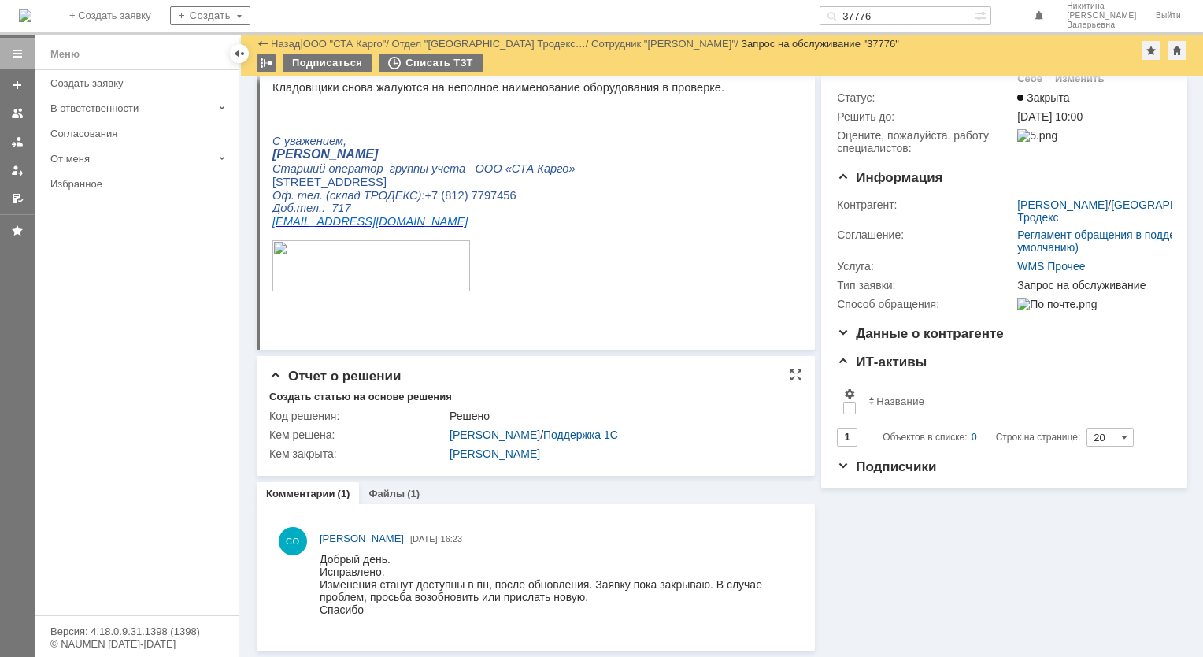
scroll to position [98, 0]
click at [898, 14] on input "37776" at bounding box center [897, 15] width 155 height 19
paste input "21"
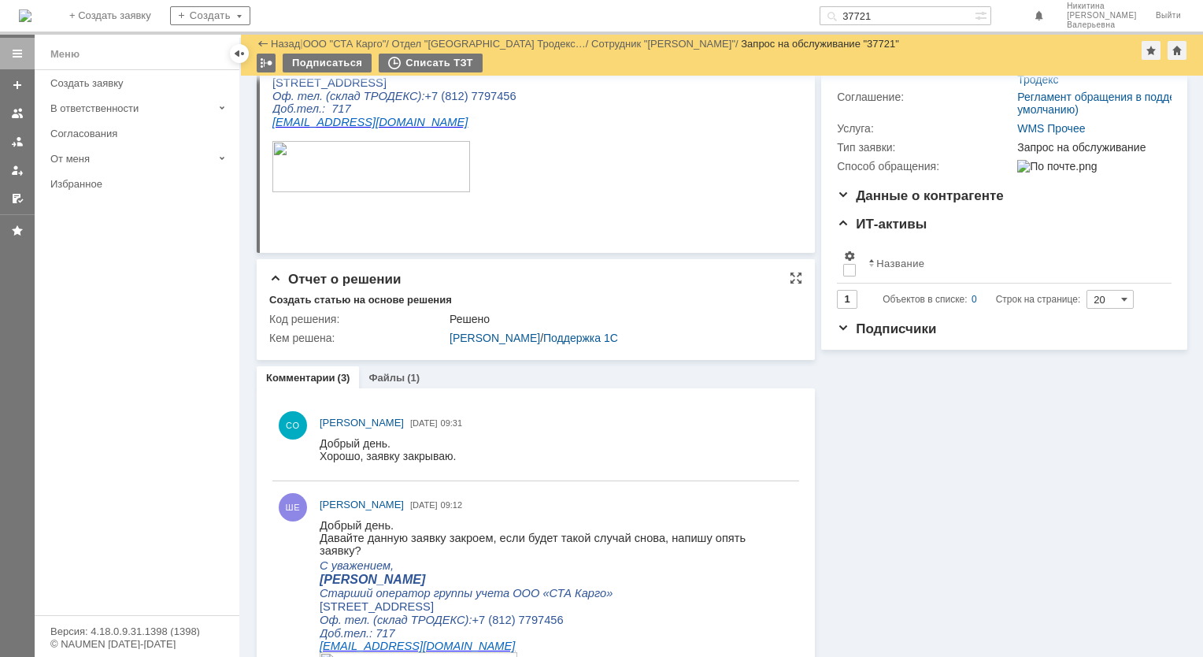
scroll to position [315, 0]
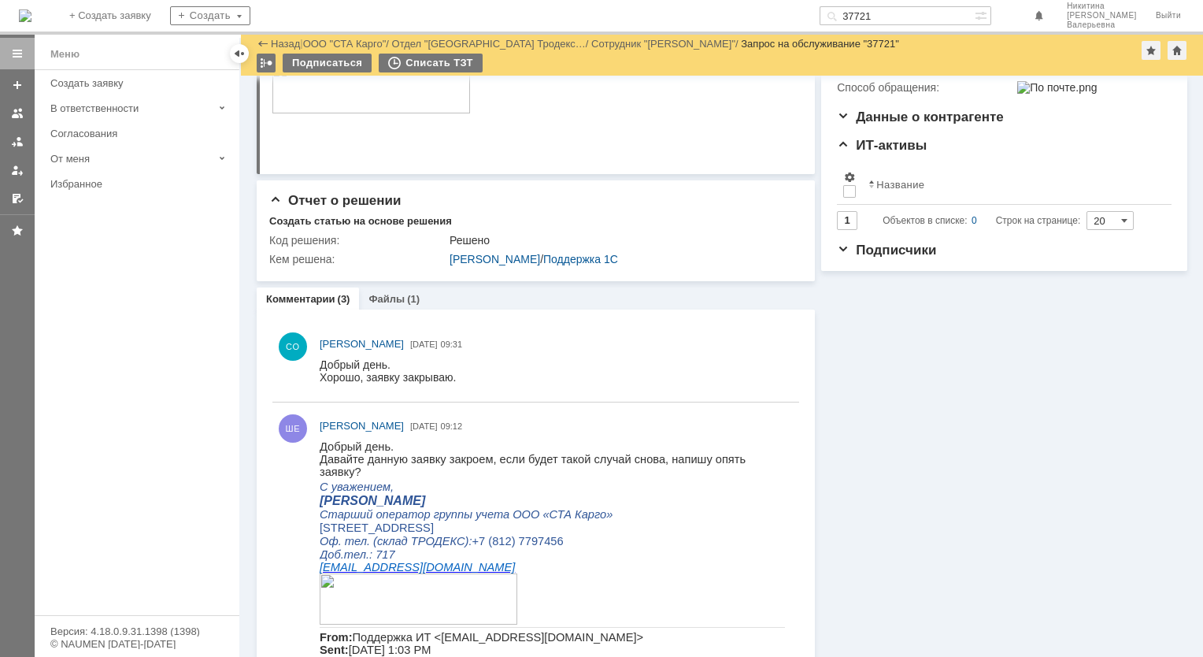
click at [885, 18] on input "37721" at bounding box center [897, 15] width 155 height 19
paste input "659"
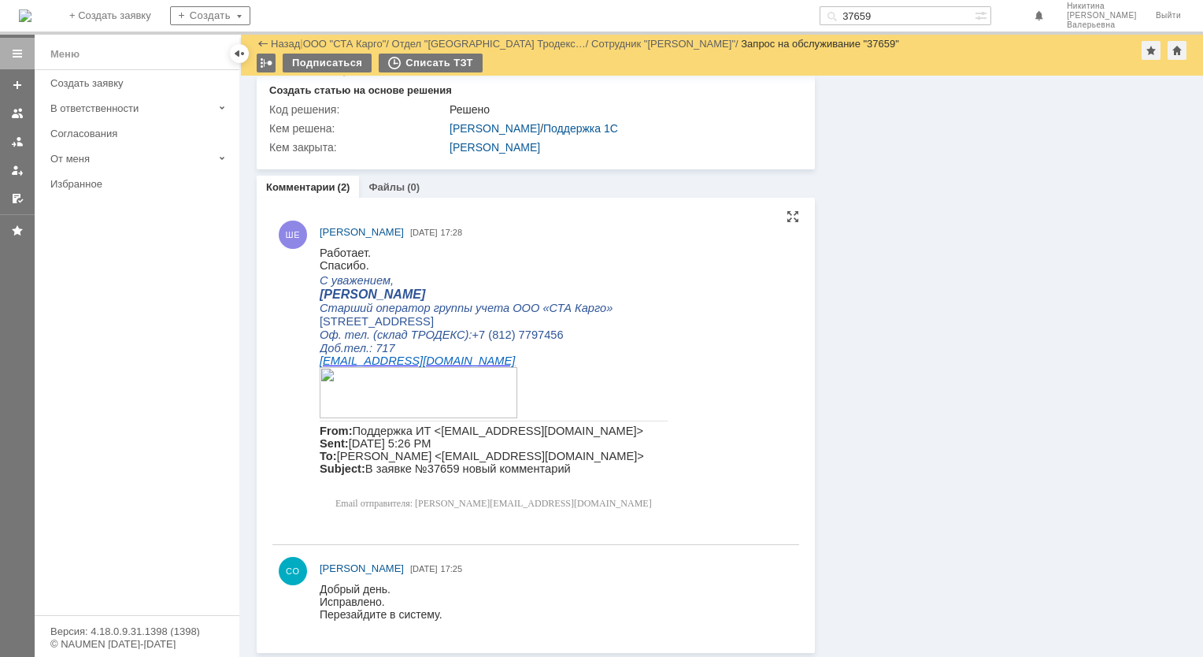
scroll to position [713, 0]
click at [892, 12] on input "37659" at bounding box center [897, 15] width 155 height 19
paste input "8960"
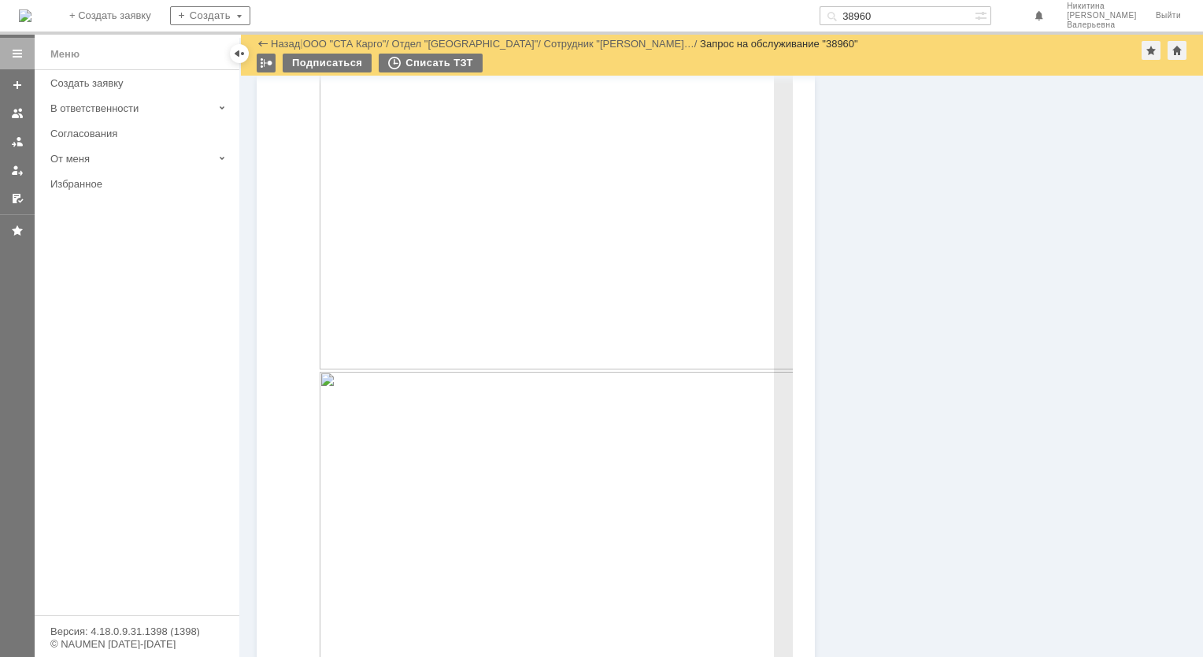
scroll to position [1942, 0]
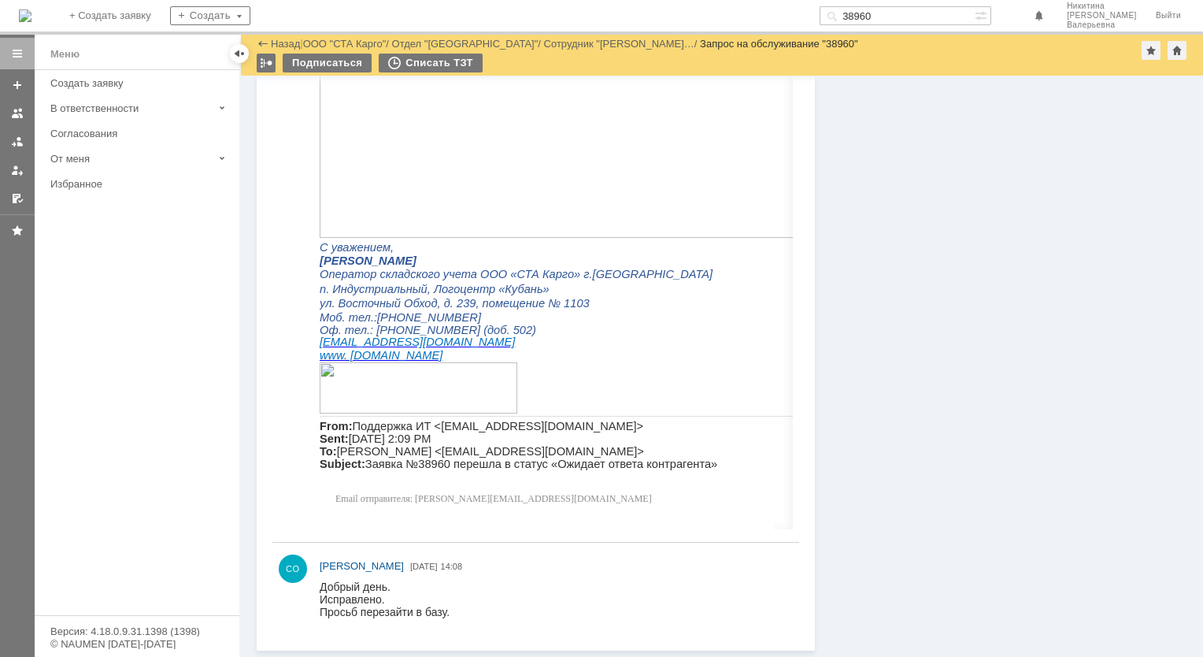
click at [901, 12] on input "38960" at bounding box center [897, 15] width 155 height 19
paste input "7208"
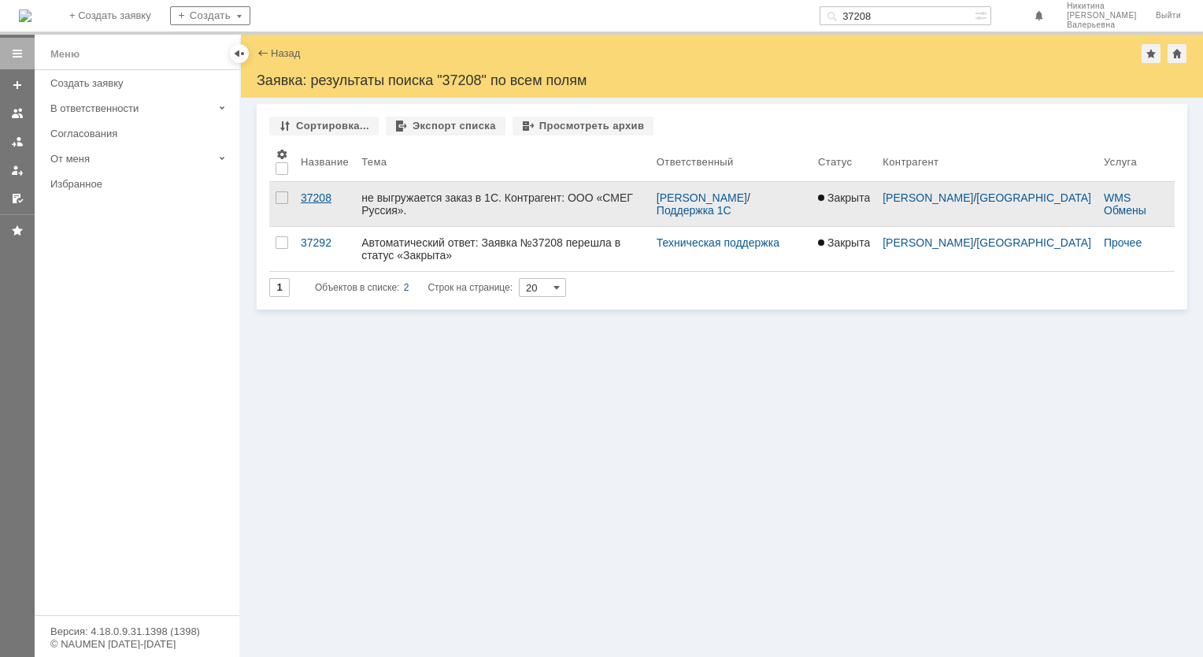
click at [325, 198] on div "37208" at bounding box center [325, 197] width 48 height 13
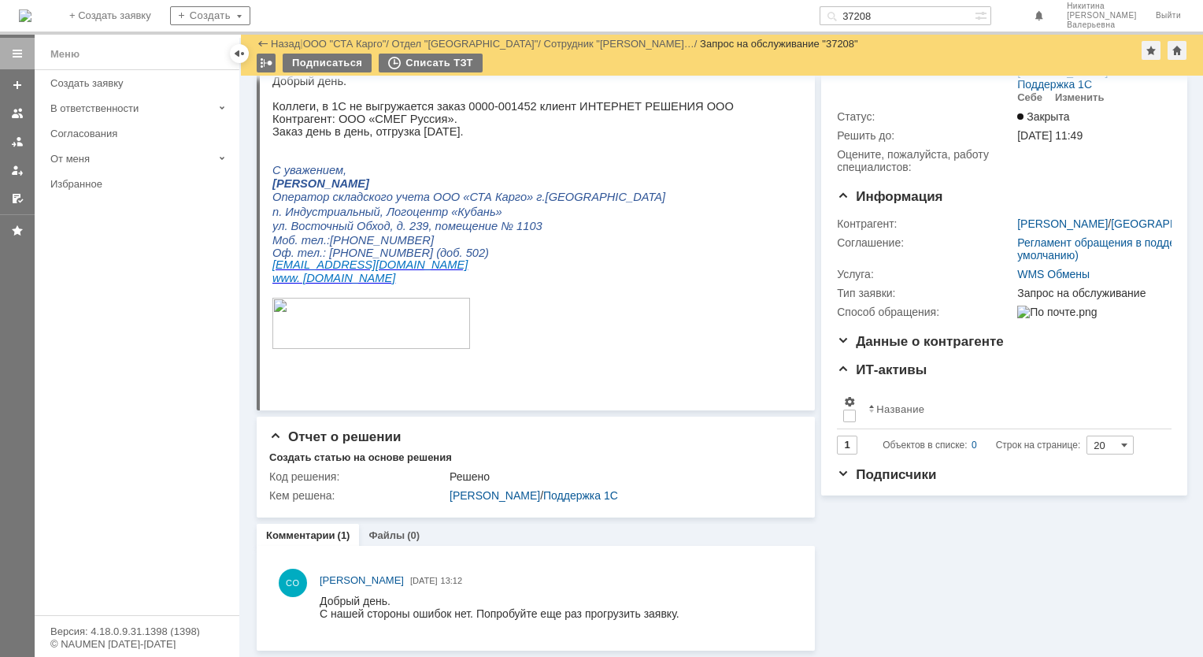
scroll to position [80, 0]
click at [895, 4] on div "На домашнюю + Создать заявку Создать 37208 [PERSON_NAME]" at bounding box center [601, 17] width 1203 height 35
click at [895, 11] on input "37208" at bounding box center [897, 15] width 155 height 19
paste input "902"
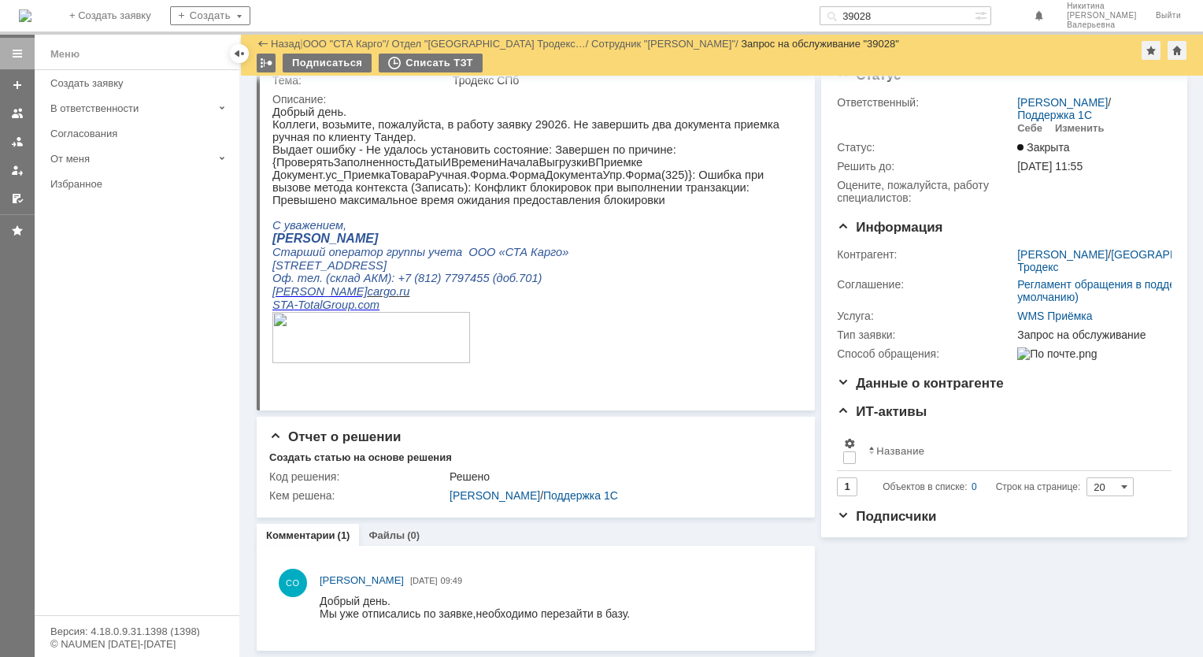
scroll to position [49, 0]
click at [891, 14] on input "39028" at bounding box center [897, 15] width 155 height 19
paste input "8862"
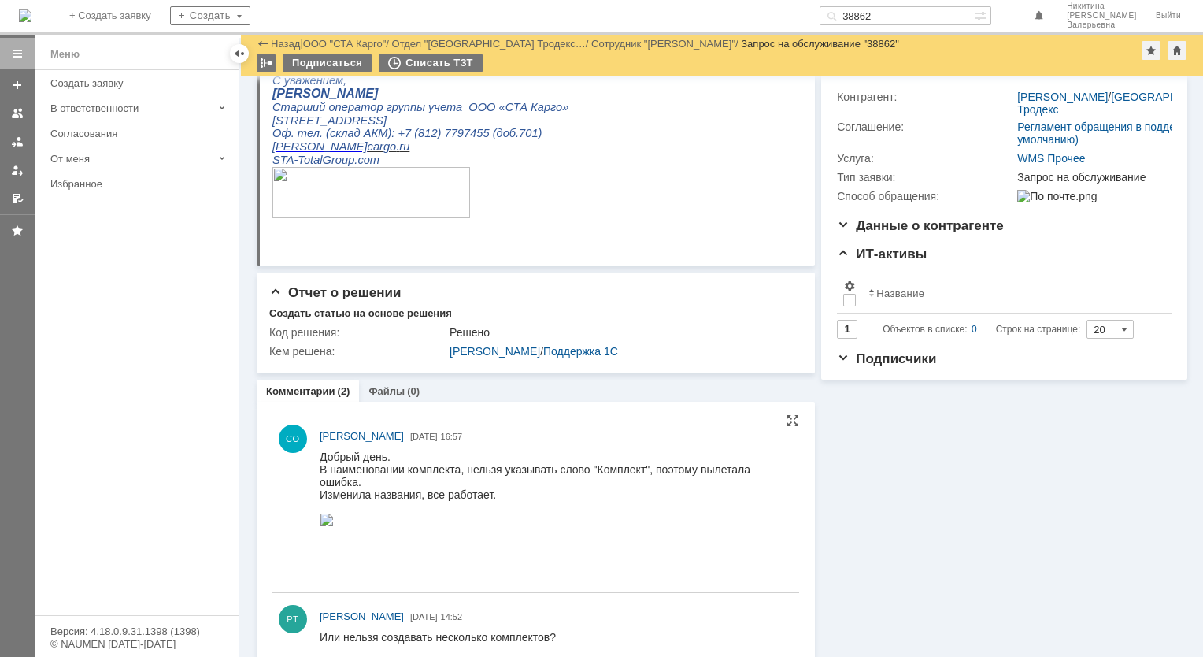
scroll to position [230, 0]
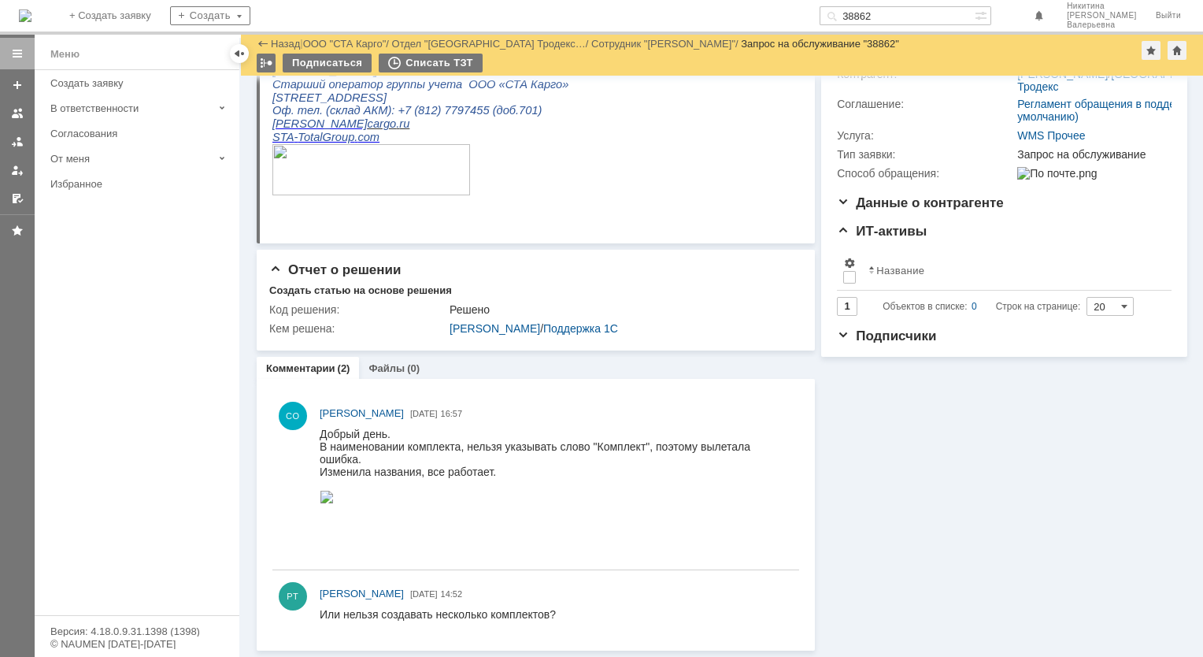
click at [902, 14] on input "38862" at bounding box center [897, 15] width 155 height 19
paste input "31"
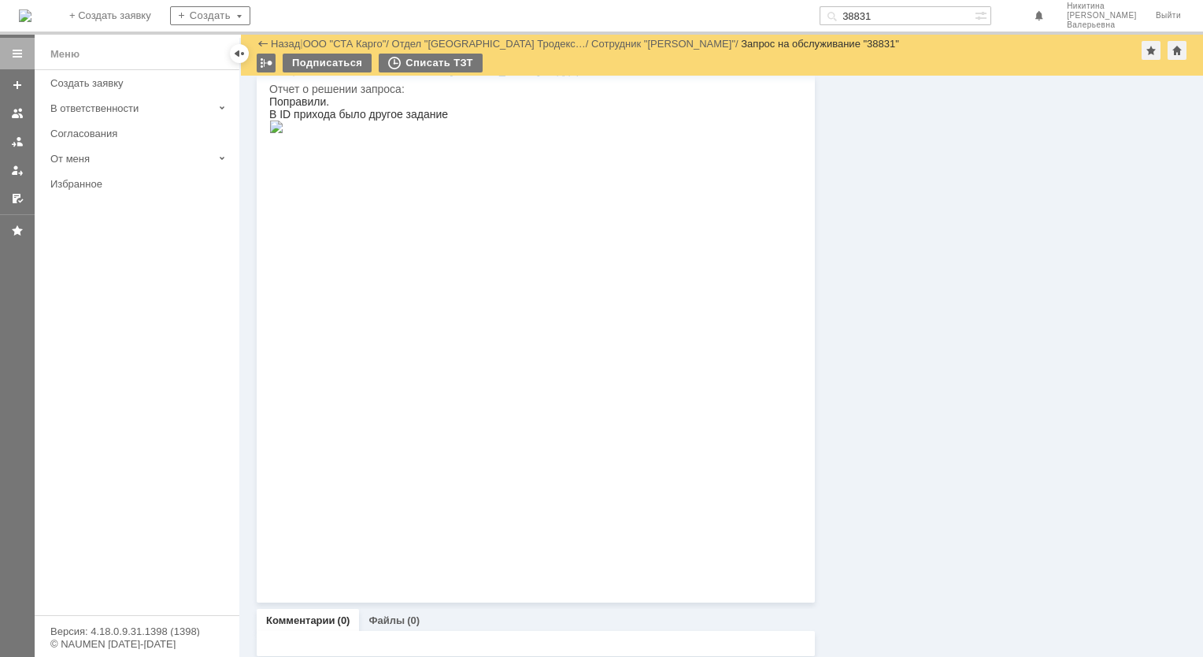
scroll to position [806, 0]
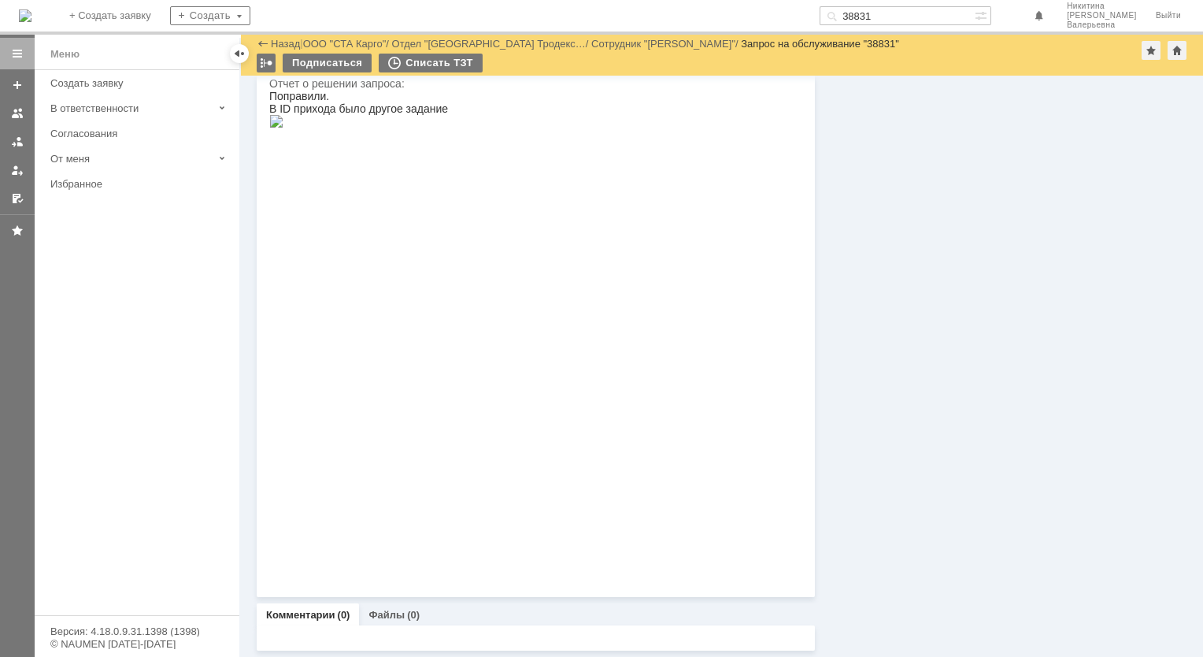
click at [888, 13] on input "38831" at bounding box center [897, 15] width 155 height 19
paste input "689"
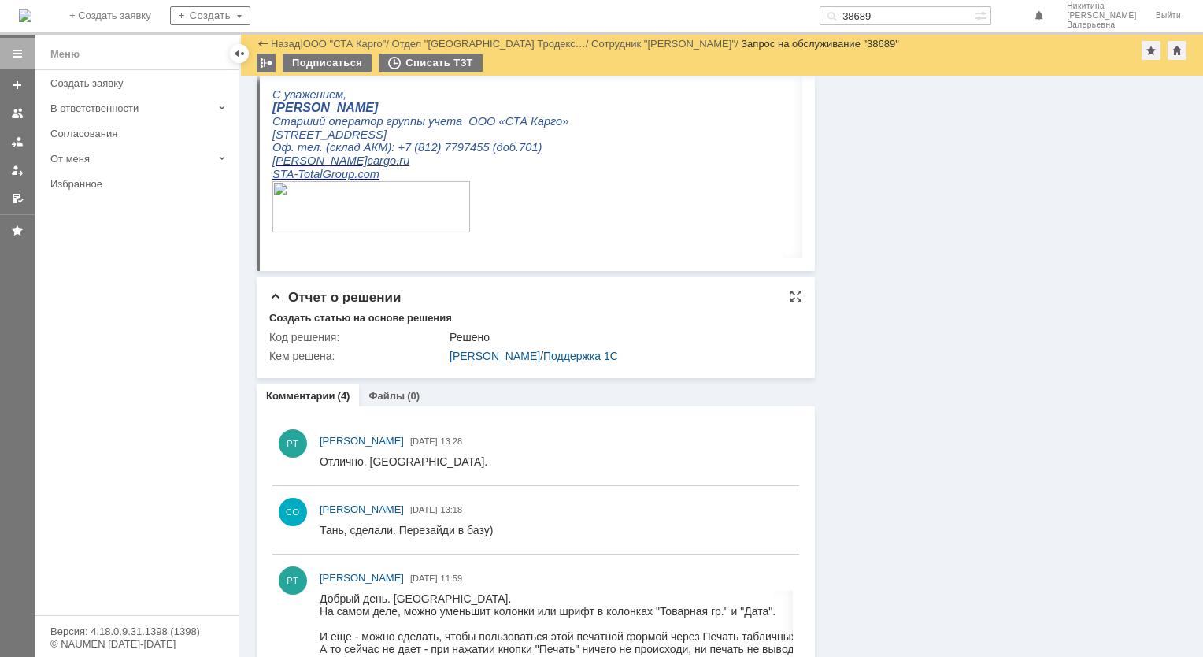
scroll to position [551, 0]
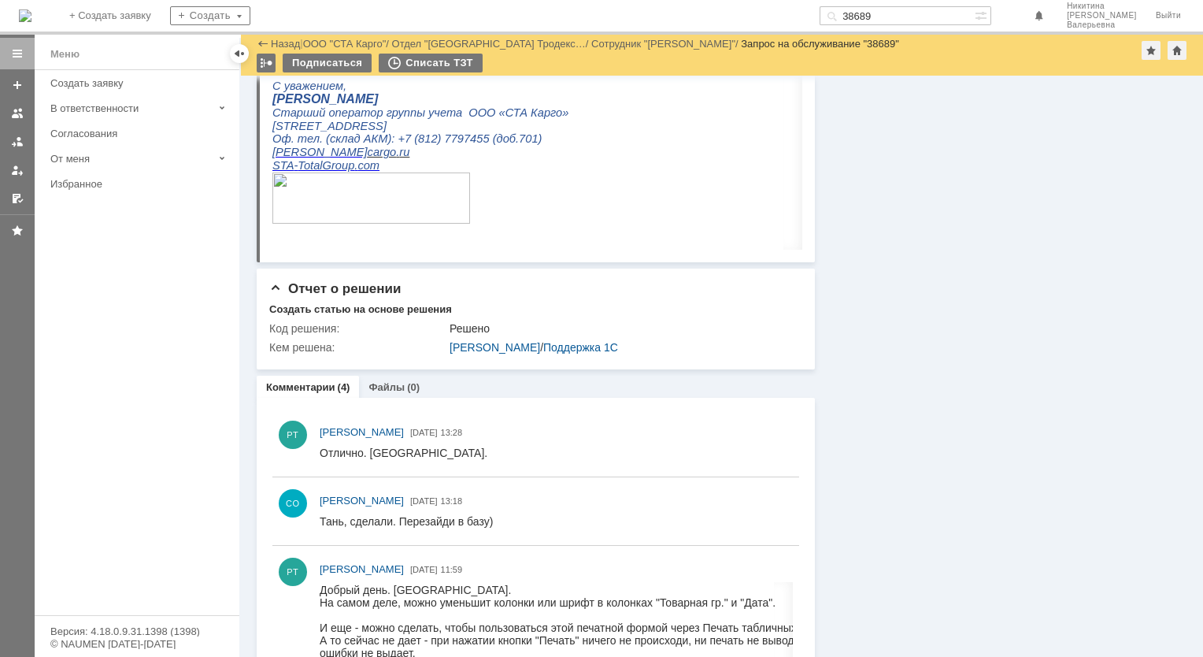
click at [896, 21] on input "38689" at bounding box center [897, 15] width 155 height 19
paste input "757"
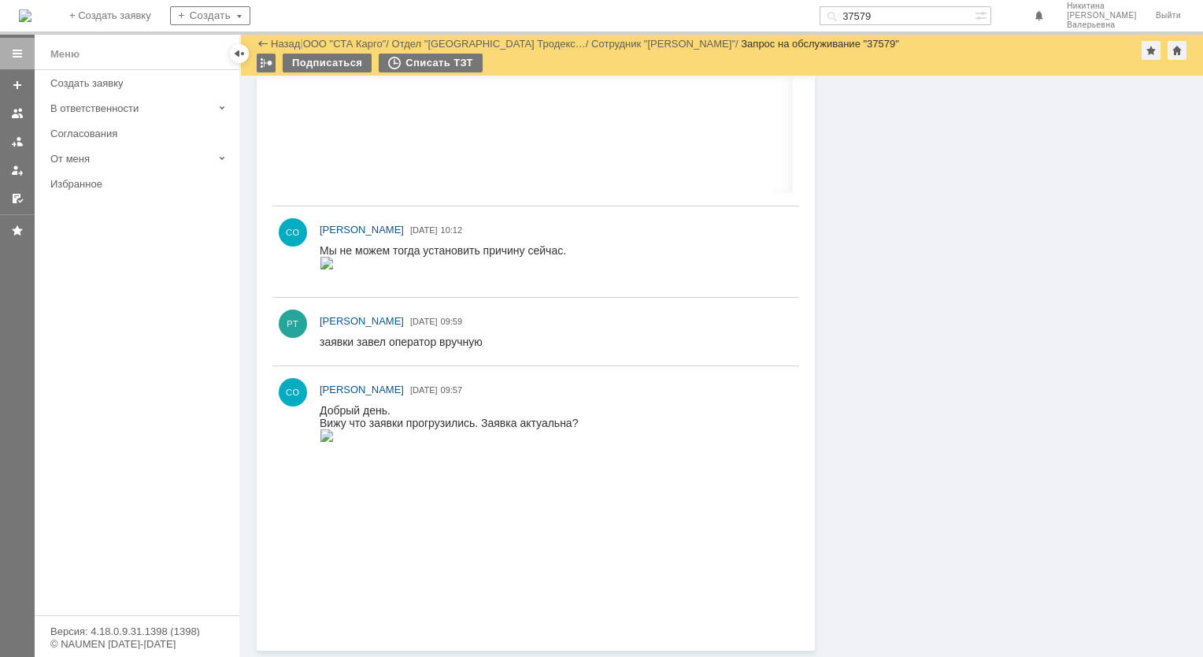
drag, startPoint x: 869, startPoint y: 13, endPoint x: 888, endPoint y: 14, distance: 18.9
click at [877, 15] on div "37579" at bounding box center [897, 15] width 155 height 19
click at [895, 16] on input "37579" at bounding box center [897, 15] width 155 height 19
paste input "37"
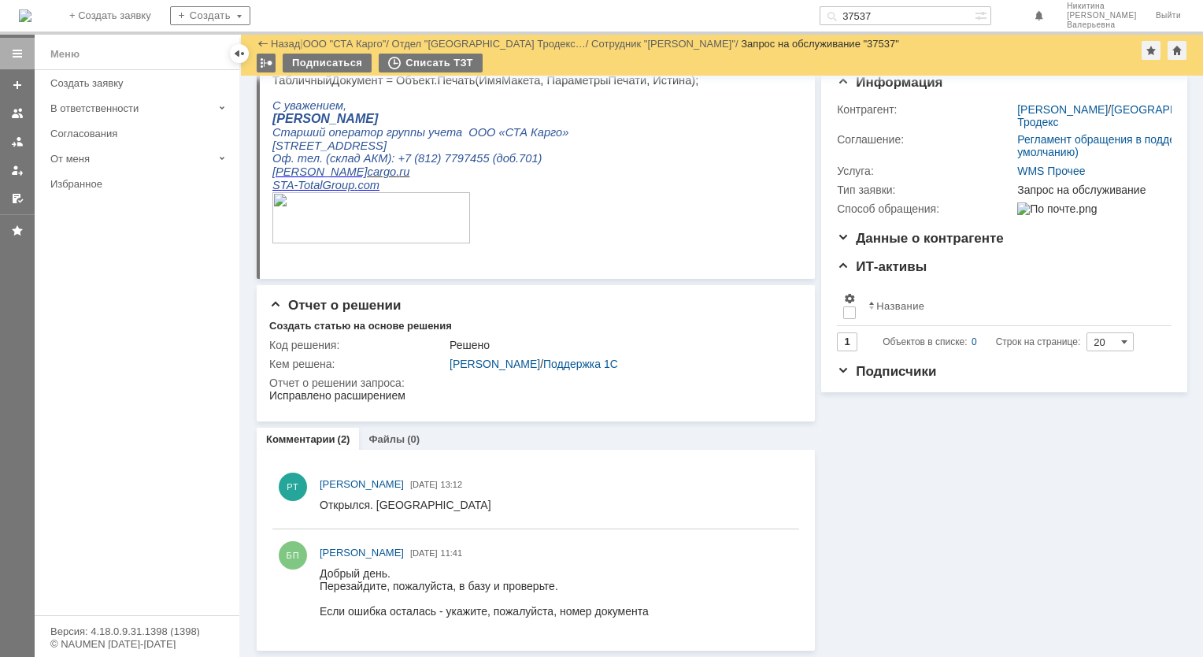
click at [886, 20] on input "37537" at bounding box center [897, 15] width 155 height 19
paste input "311"
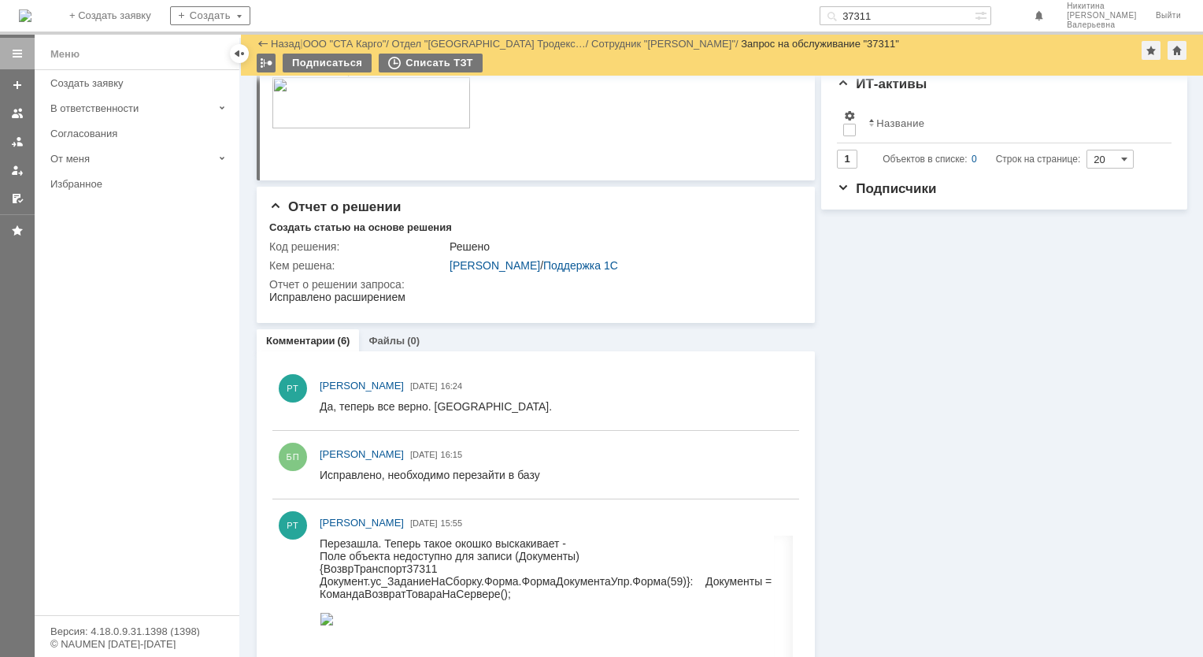
click at [892, 10] on input "37311" at bounding box center [897, 15] width 155 height 19
paste input "196"
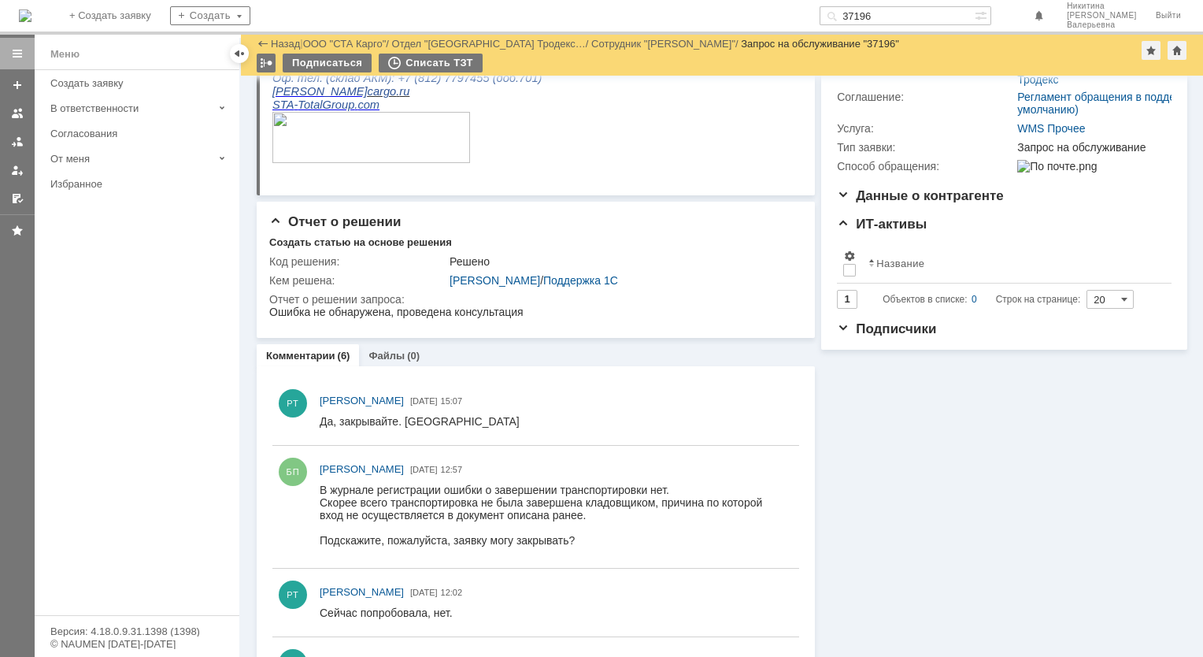
click at [899, 20] on input "37196" at bounding box center [897, 15] width 155 height 19
paste input "18"
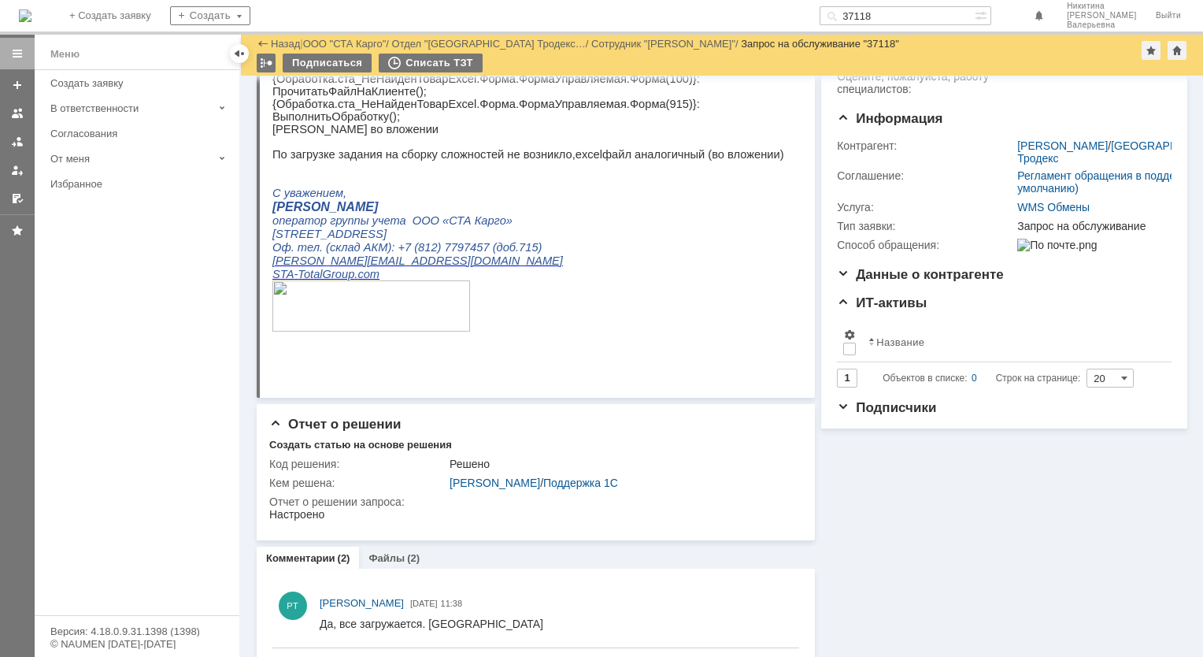
click at [891, 14] on input "37118" at bounding box center [897, 15] width 155 height 19
paste input "056"
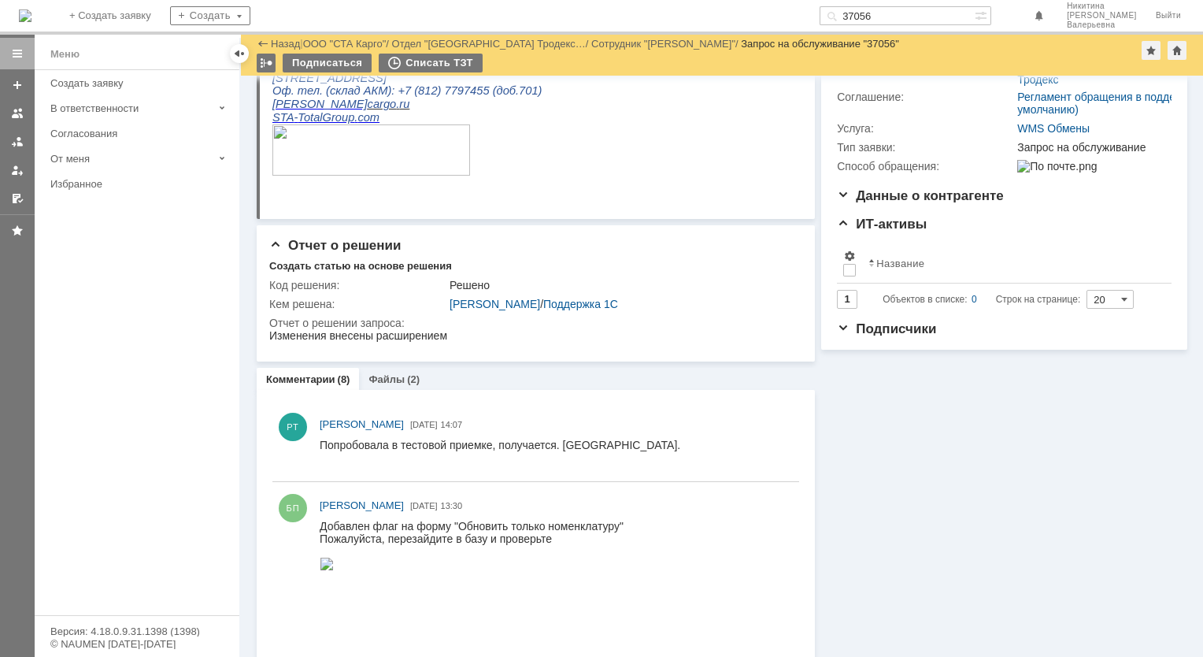
click at [893, 14] on input "37056" at bounding box center [897, 15] width 155 height 19
paste input "6973"
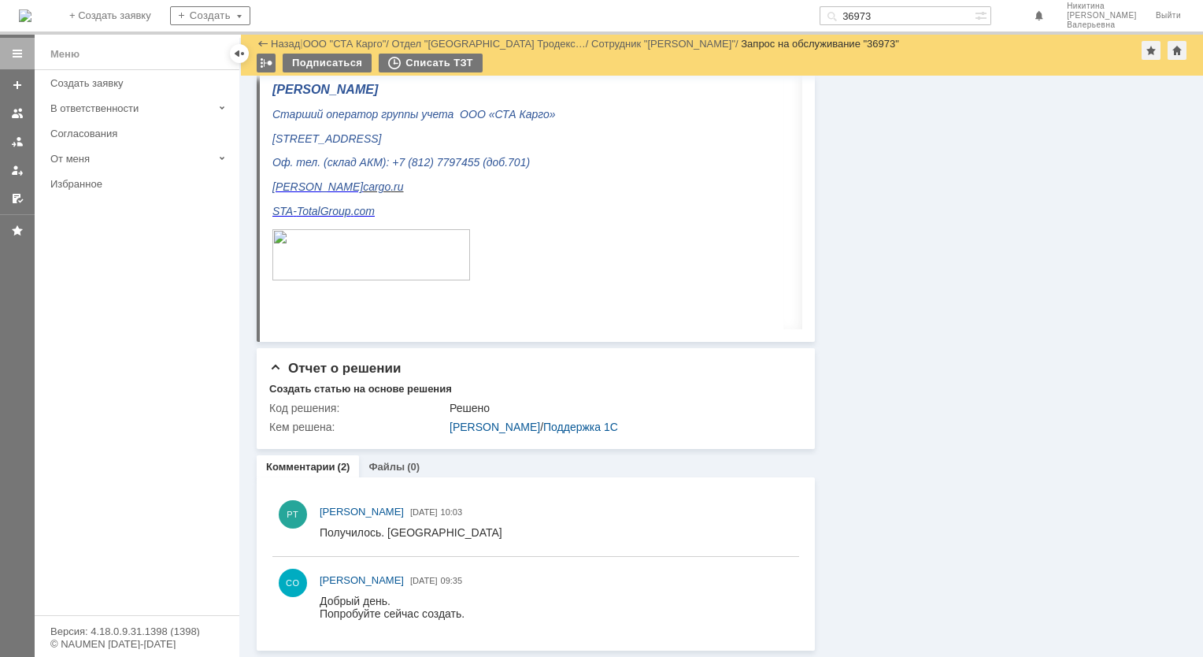
click at [898, 16] on input "36973" at bounding box center [897, 15] width 155 height 19
paste input "703"
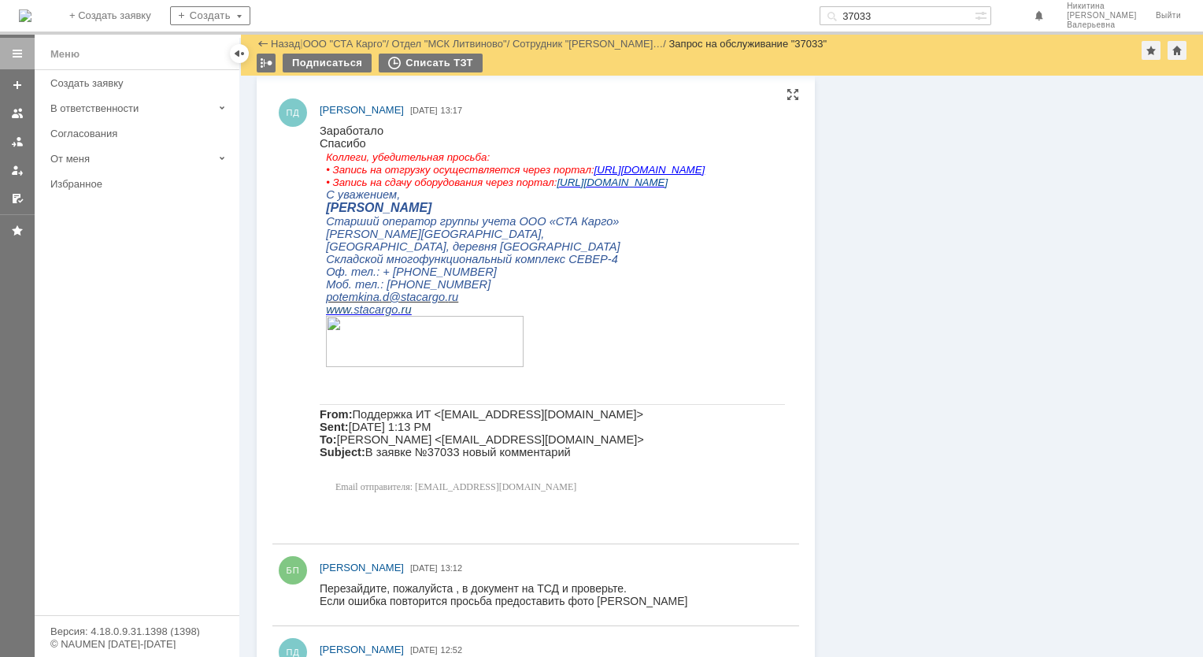
scroll to position [1732, 0]
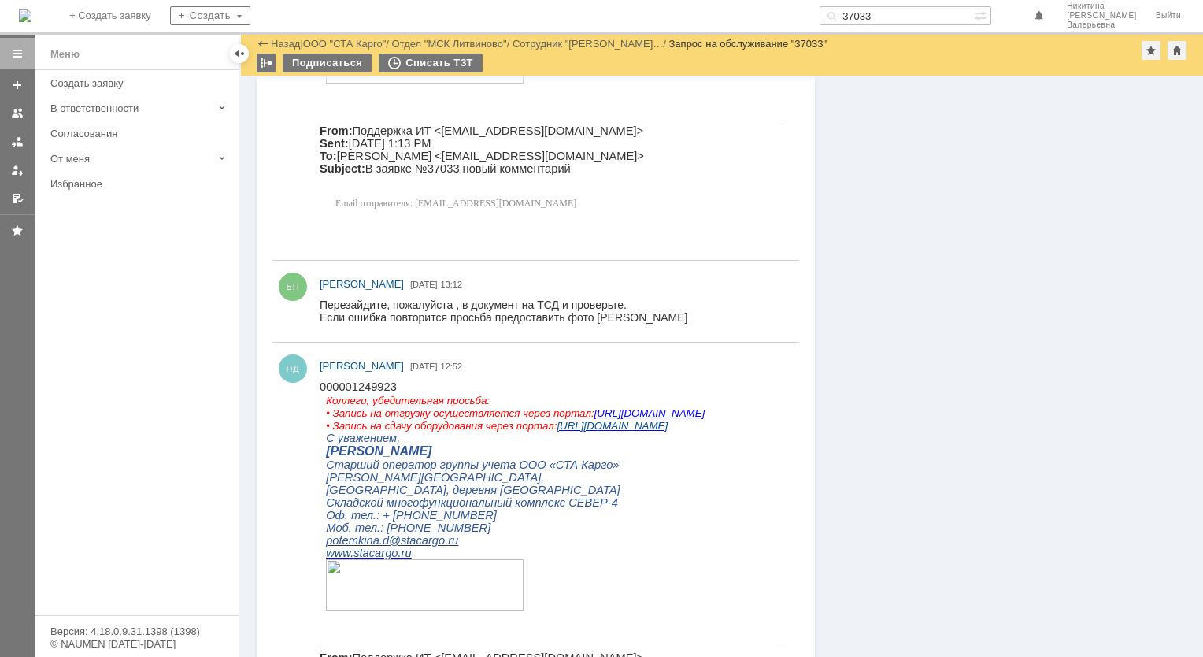
click at [890, 17] on input "37033" at bounding box center [897, 15] width 155 height 19
paste input "972"
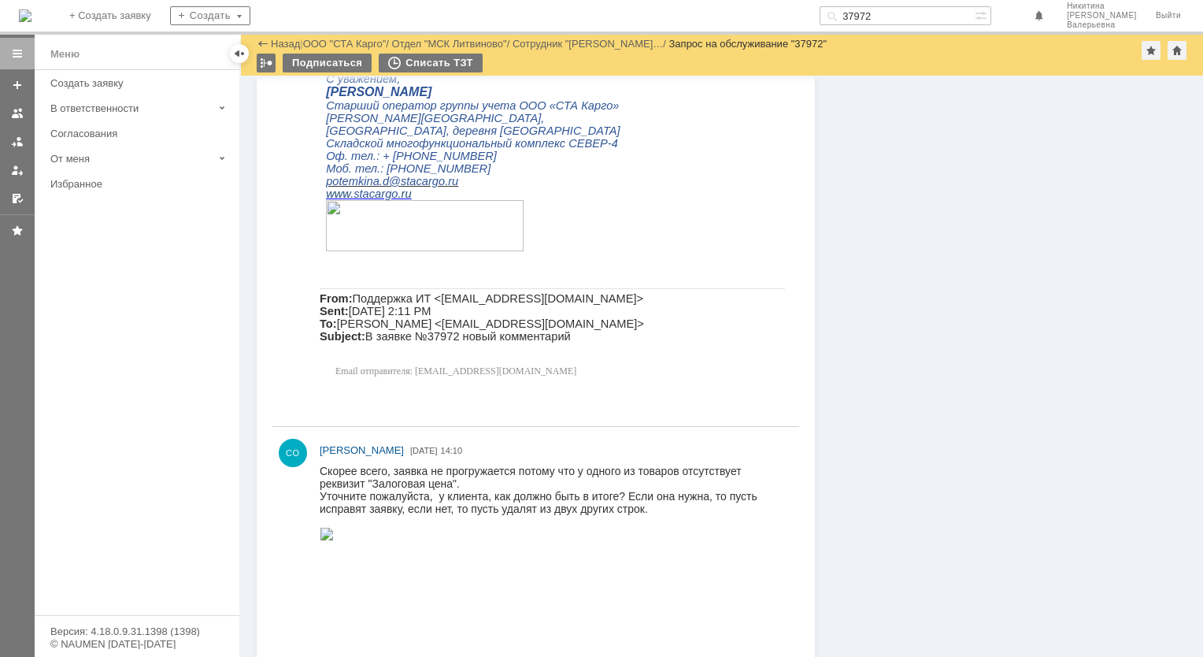
scroll to position [1339, 0]
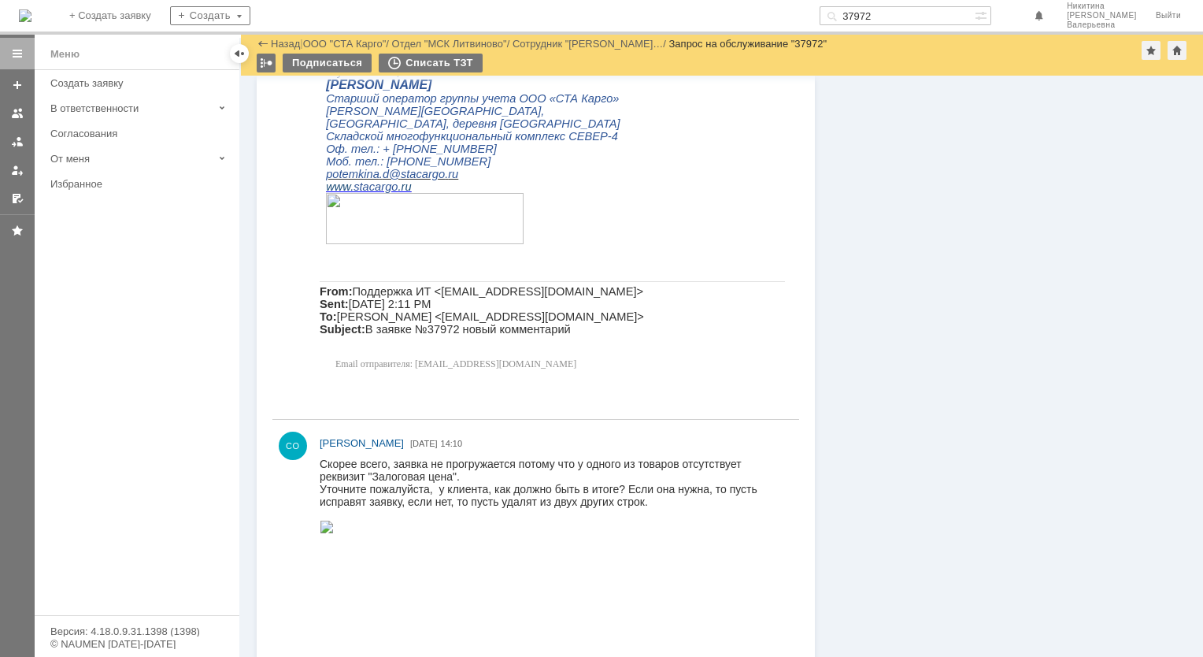
click at [897, 17] on input "37972" at bounding box center [897, 15] width 155 height 19
paste input "831"
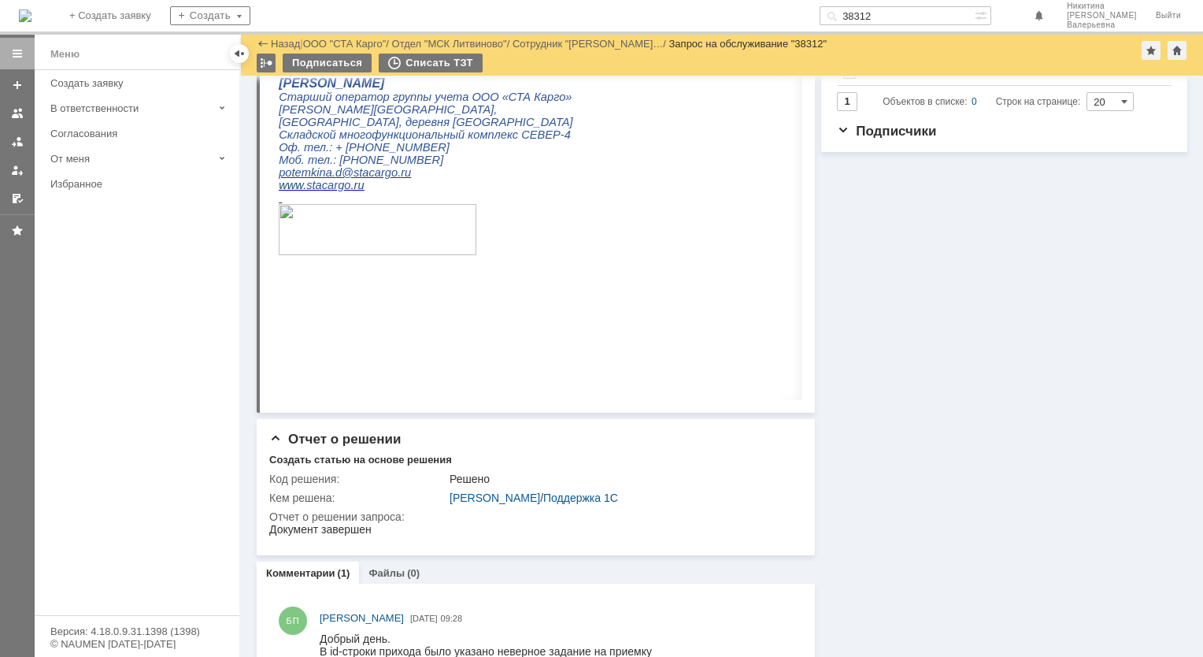
scroll to position [568, 0]
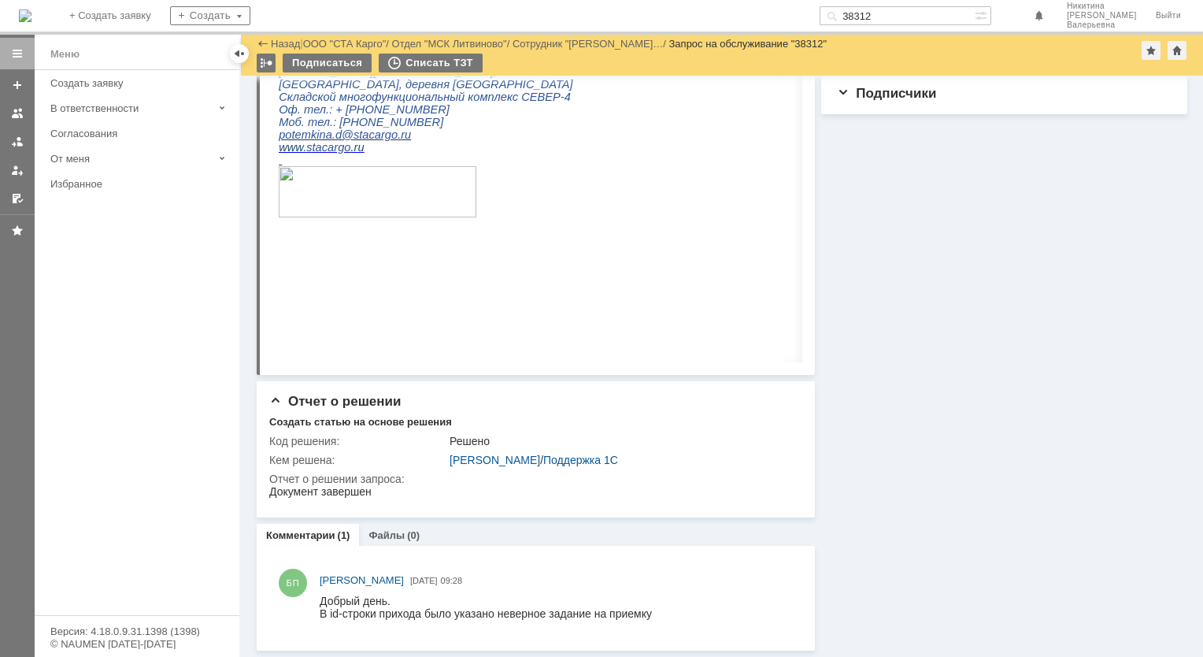
click at [887, 10] on input "38312" at bounding box center [897, 15] width 155 height 19
paste input "436"
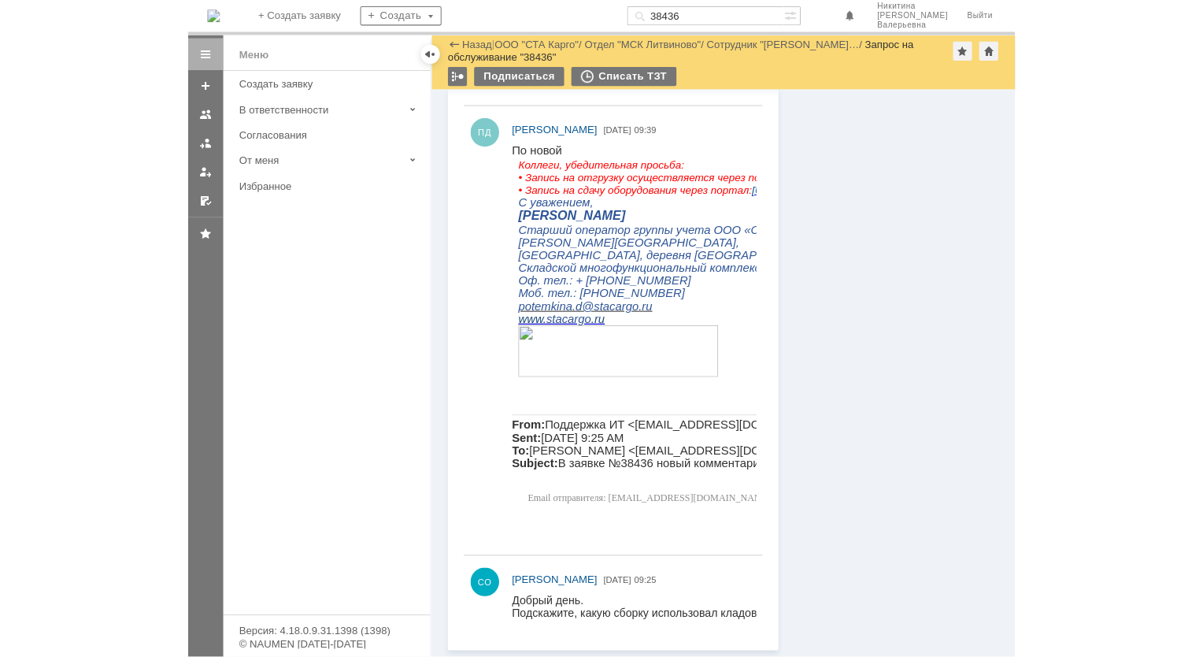
scroll to position [876, 0]
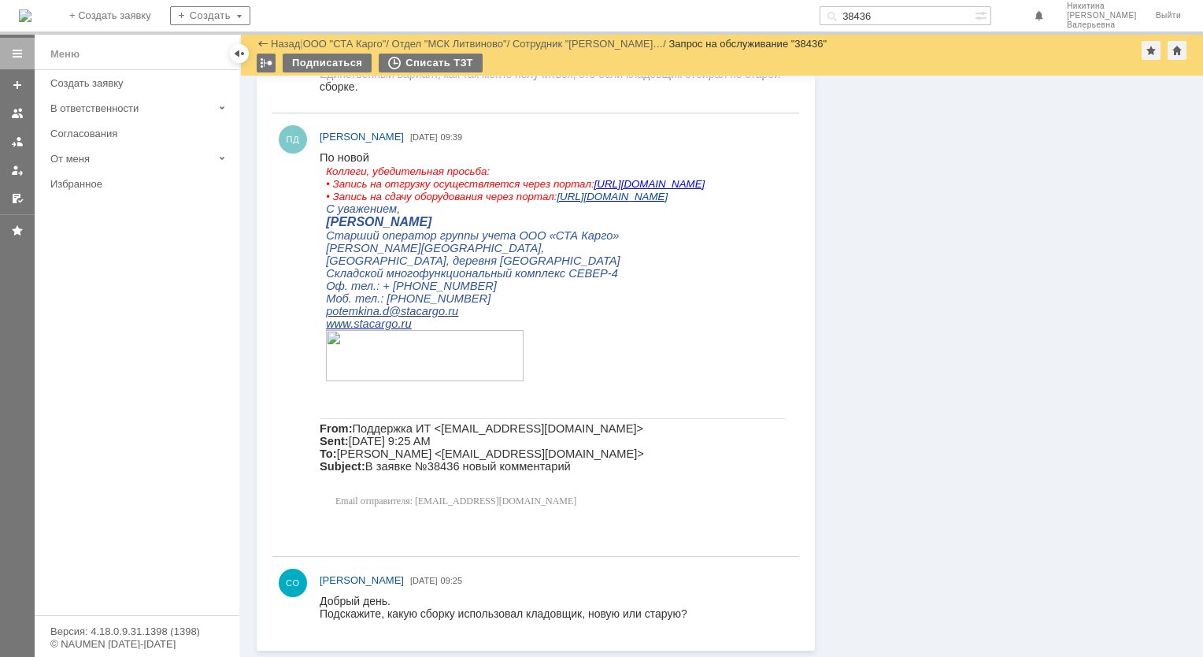
click at [897, 10] on input "38436" at bounding box center [897, 15] width 155 height 19
paste input "864"
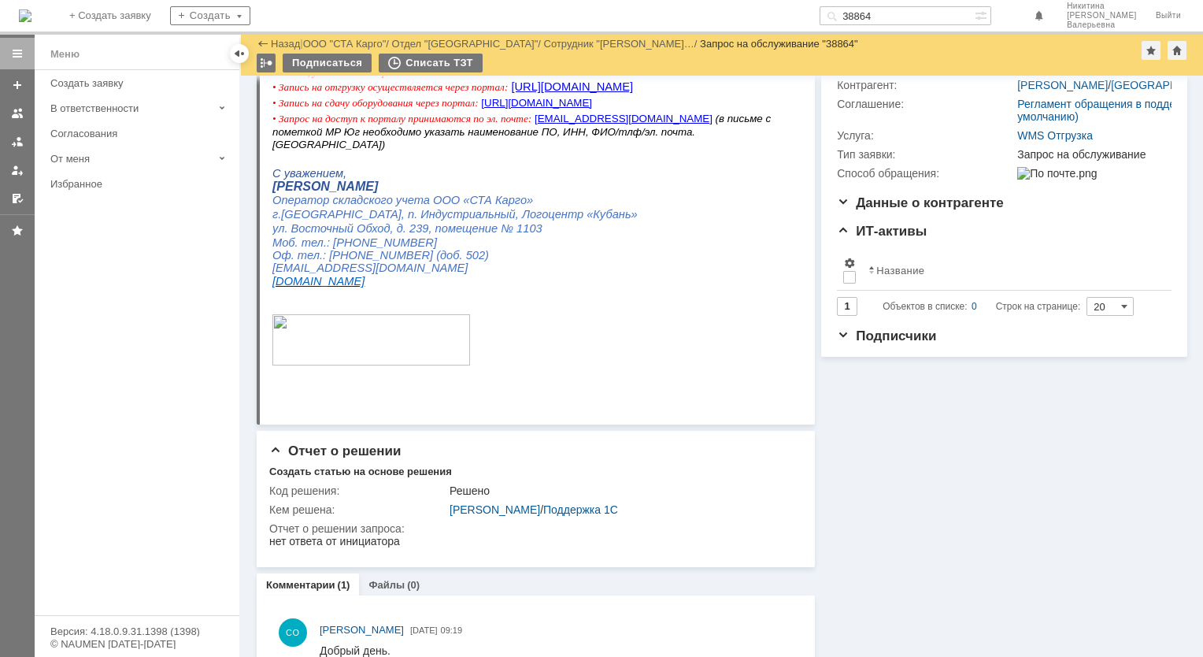
scroll to position [296, 0]
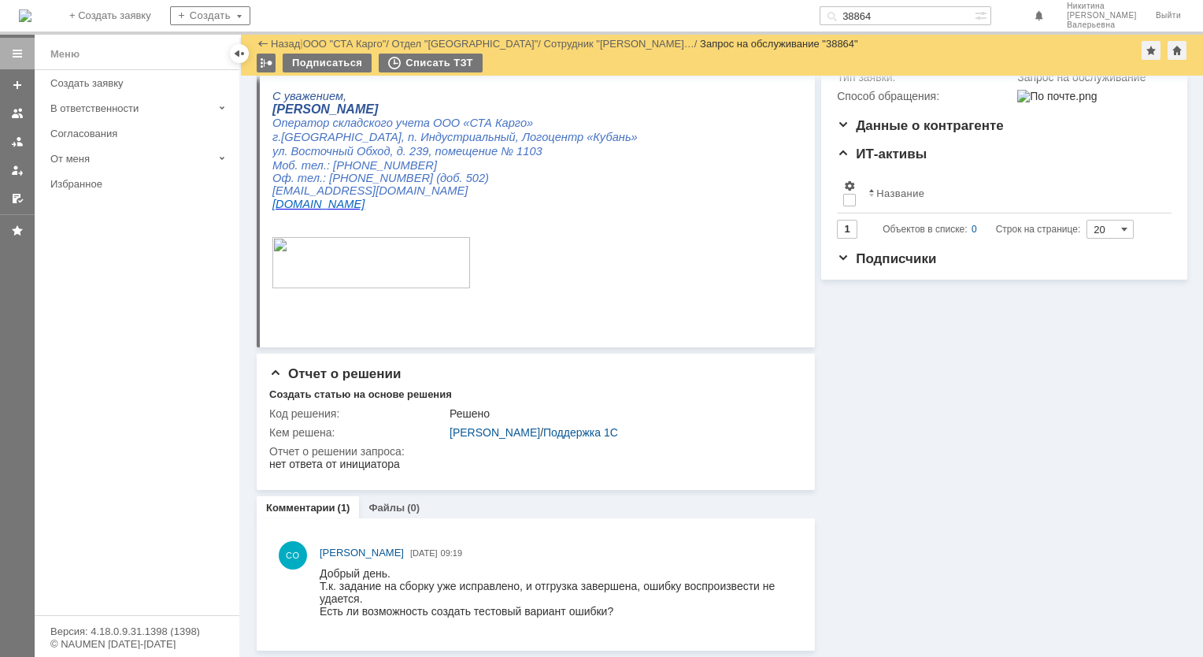
click at [902, 14] on input "38864" at bounding box center [897, 15] width 155 height 19
paste input "9003"
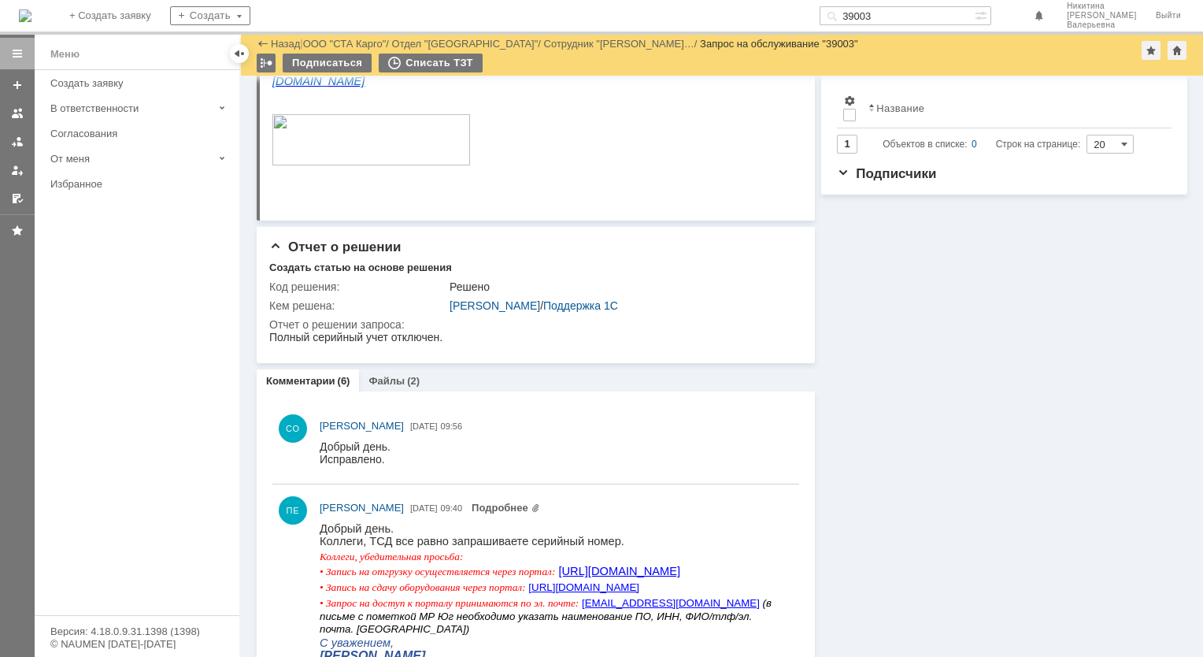
scroll to position [394, 0]
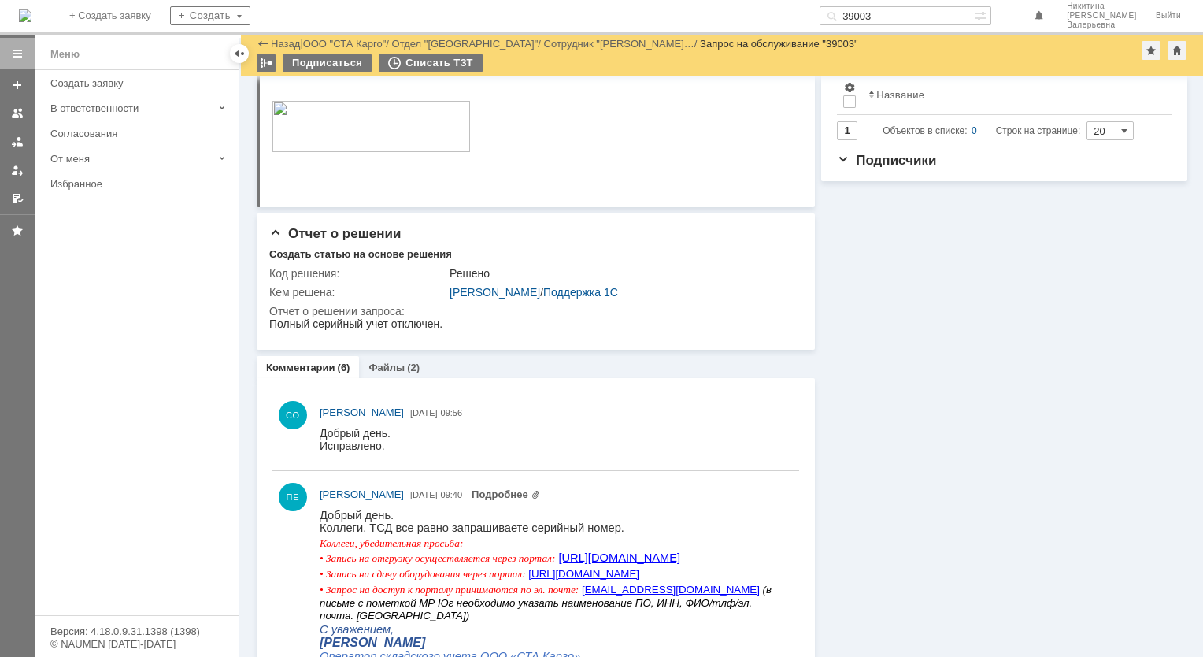
click at [894, 10] on input "39003" at bounding box center [897, 15] width 155 height 19
paste input "7576"
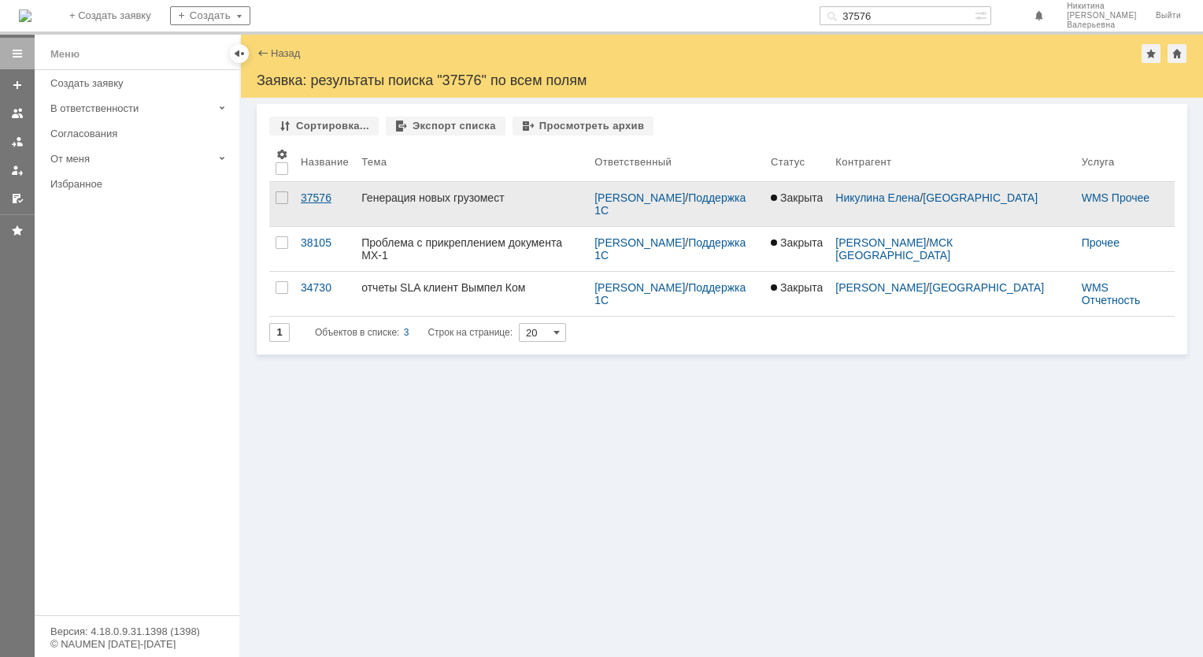
click at [312, 200] on div "37576" at bounding box center [325, 197] width 48 height 13
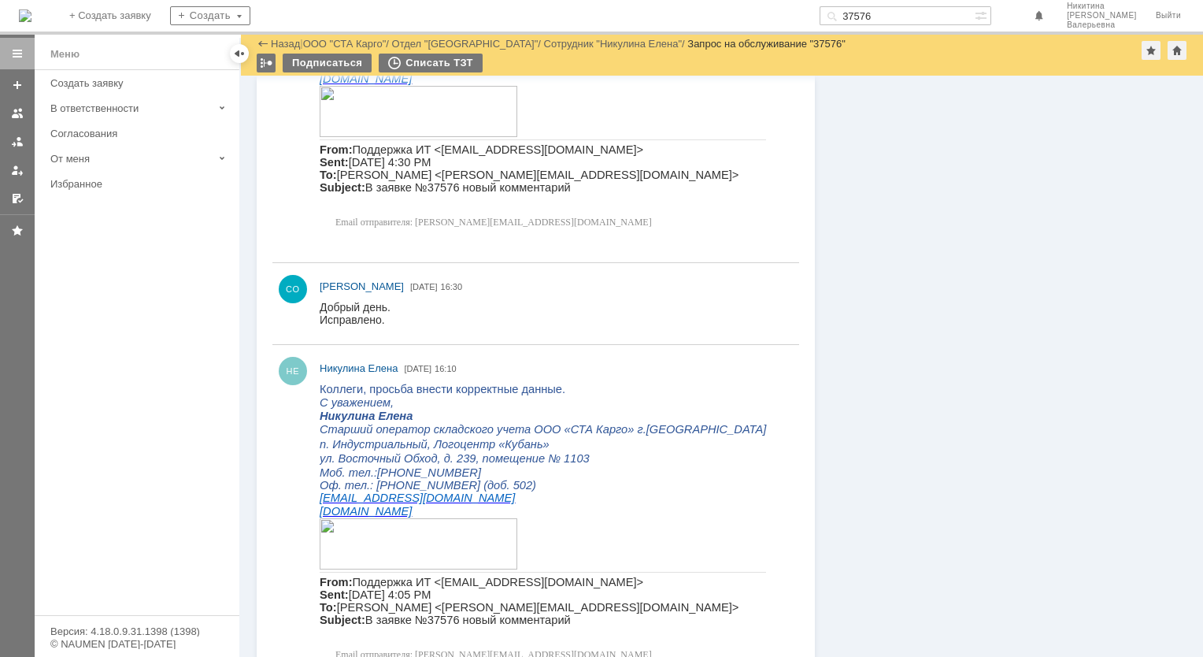
scroll to position [1024, 0]
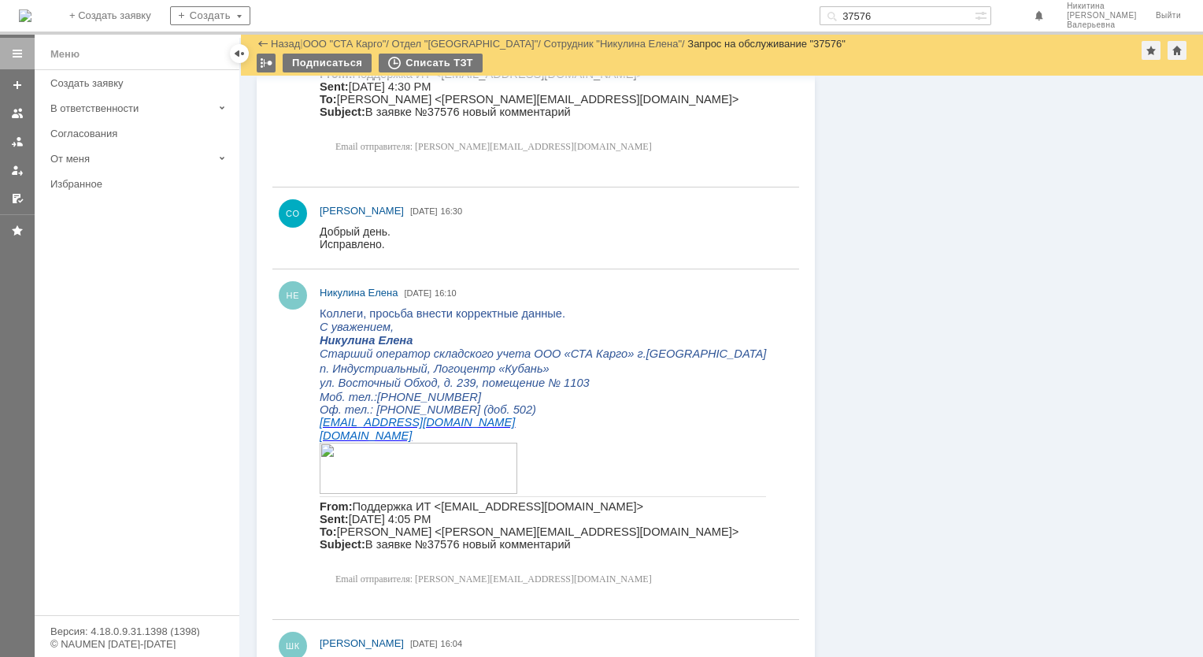
click at [895, 8] on input "37576" at bounding box center [897, 15] width 155 height 19
paste input "267"
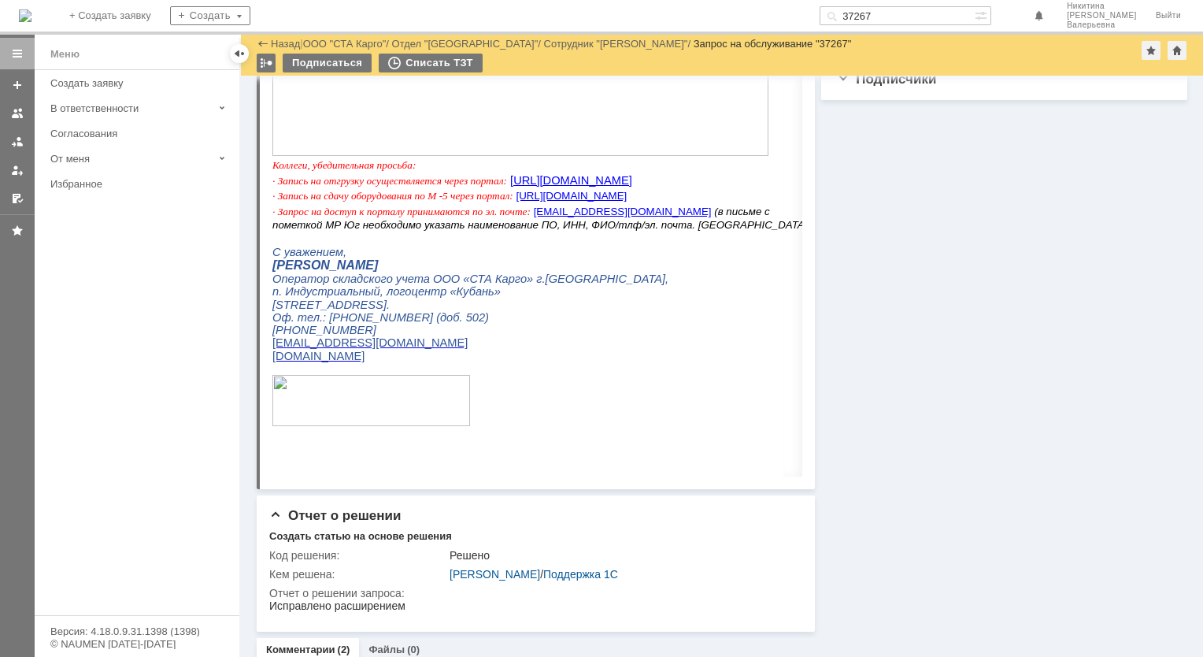
scroll to position [630, 0]
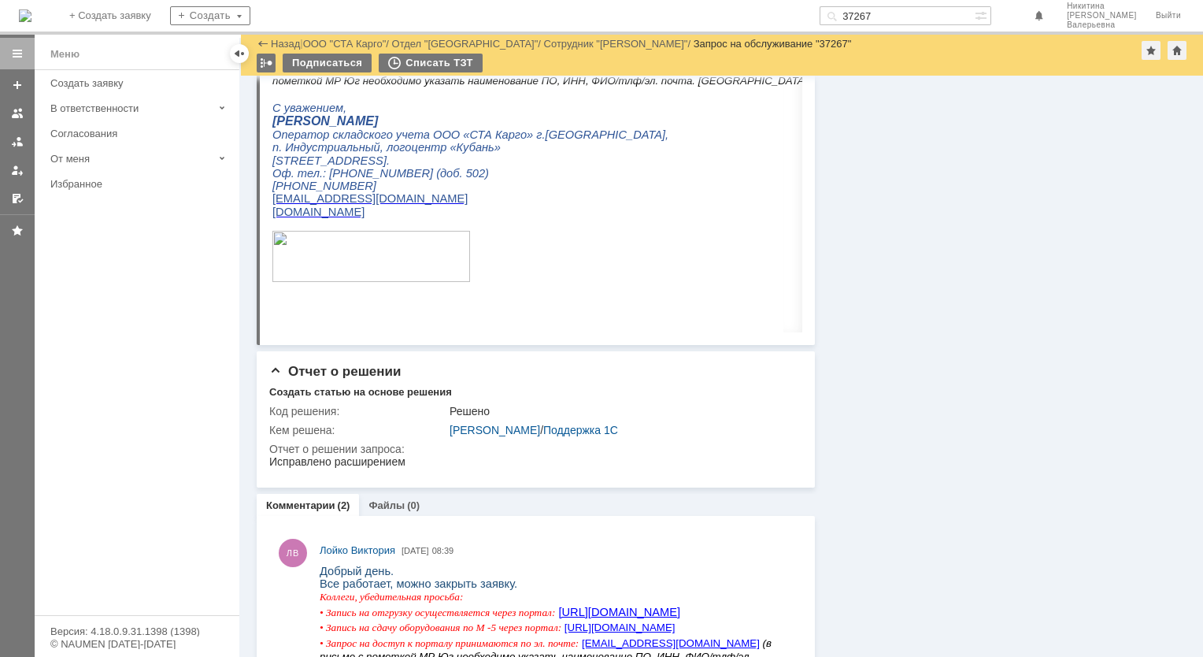
click at [887, 14] on input "37267" at bounding box center [897, 15] width 155 height 19
paste input "8449"
type input "38449"
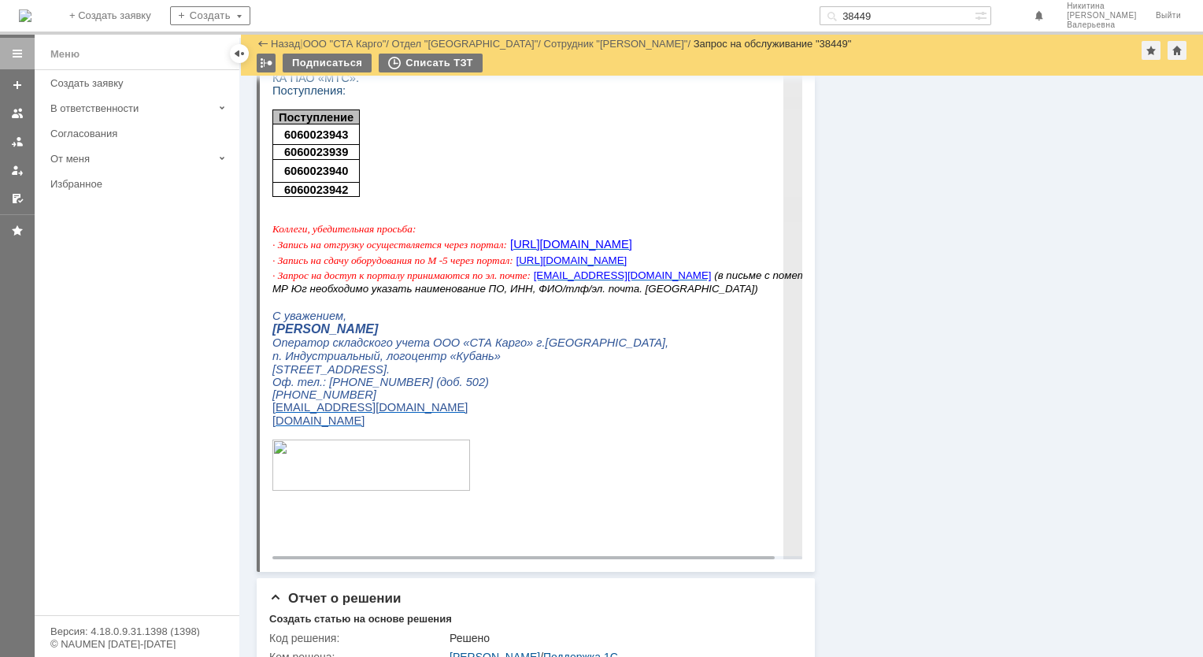
scroll to position [1058, 0]
